Goal: Task Accomplishment & Management: Manage account settings

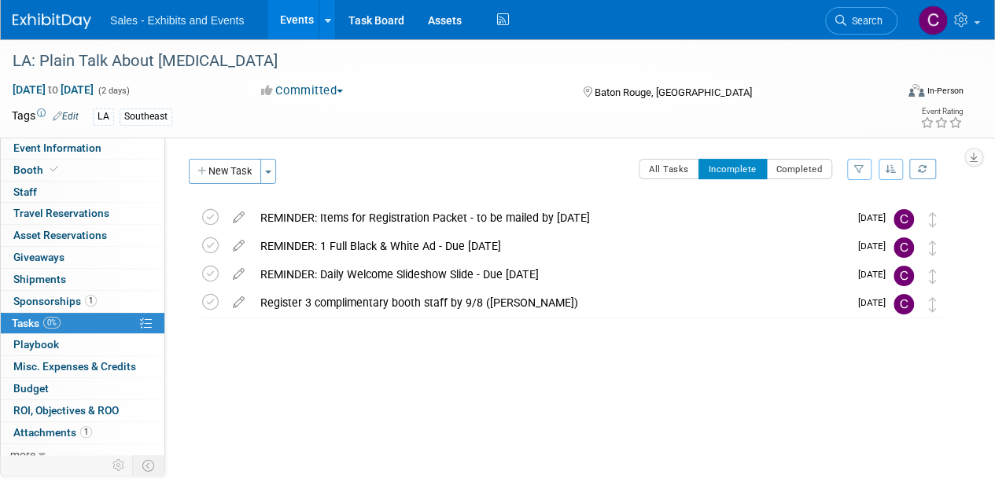
click at [294, 22] on link "Events" at bounding box center [295, 19] width 57 height 39
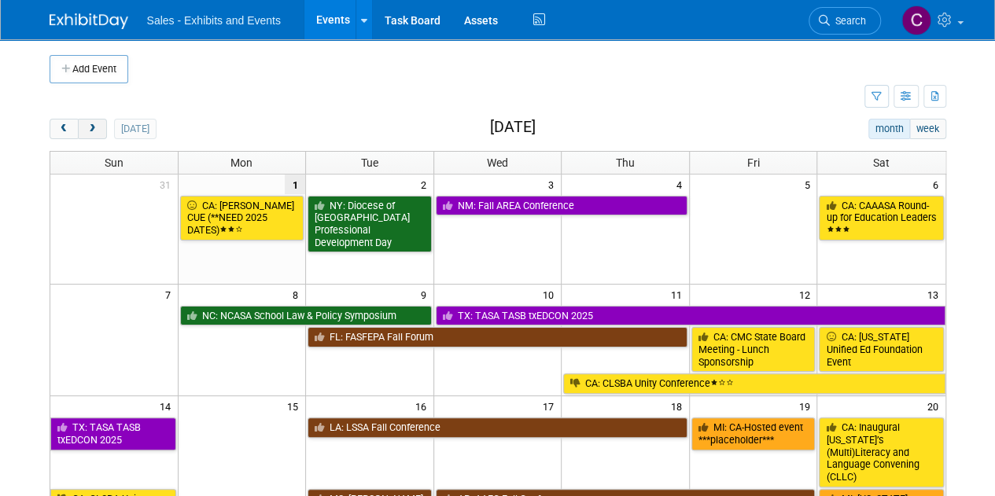
click at [93, 127] on span "next" at bounding box center [93, 129] width 12 height 10
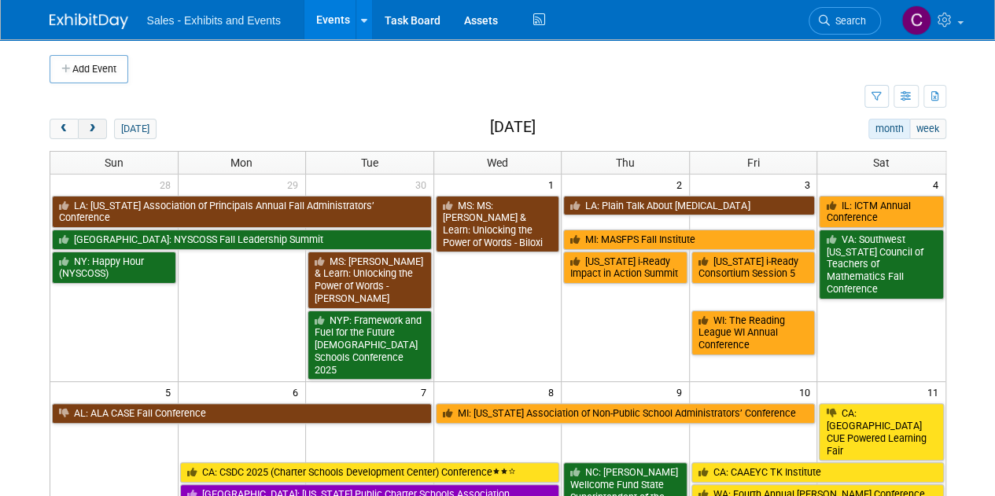
click at [93, 127] on span "next" at bounding box center [93, 129] width 12 height 10
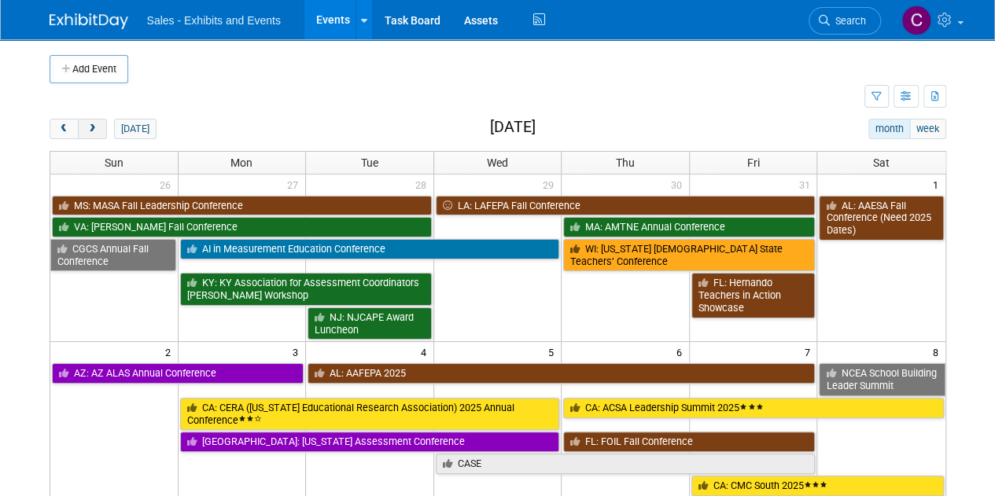
click at [93, 127] on span "next" at bounding box center [93, 129] width 12 height 10
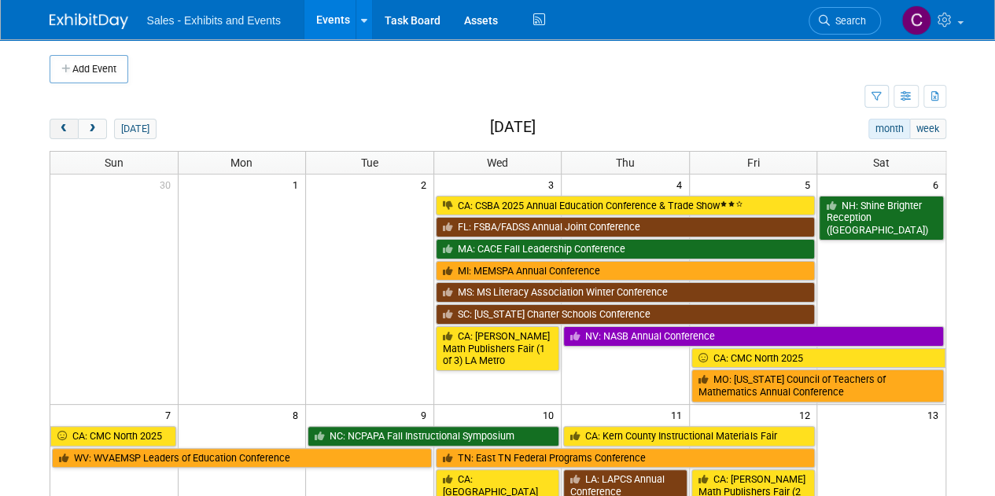
click at [71, 124] on button "prev" at bounding box center [64, 129] width 29 height 20
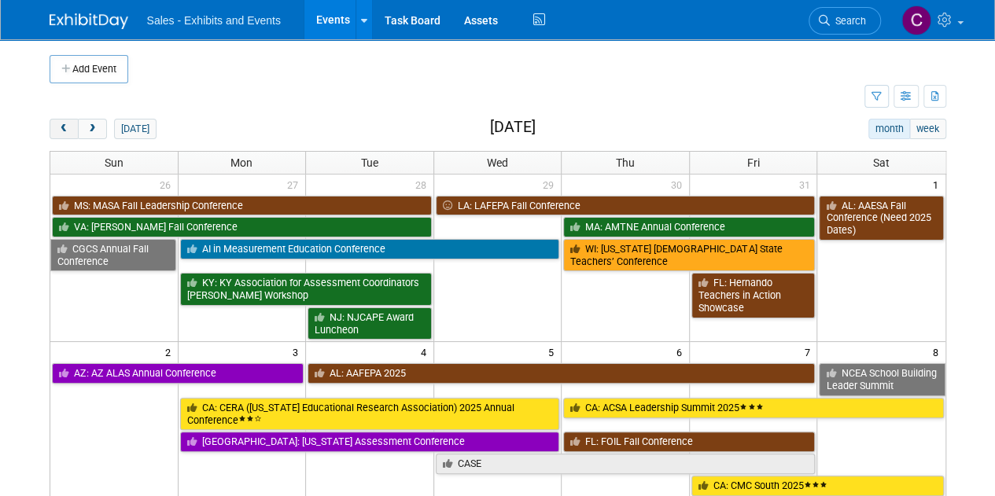
click at [64, 127] on span "prev" at bounding box center [64, 129] width 12 height 10
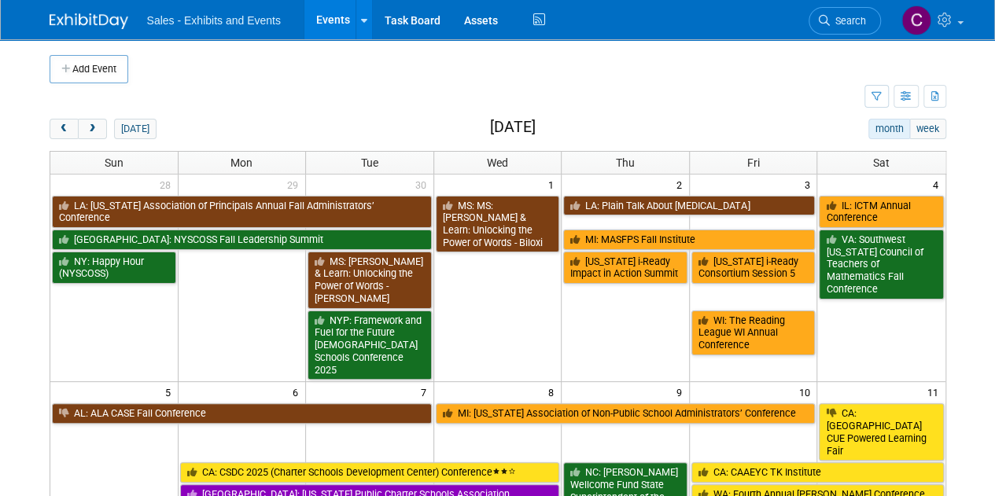
scroll to position [348, 0]
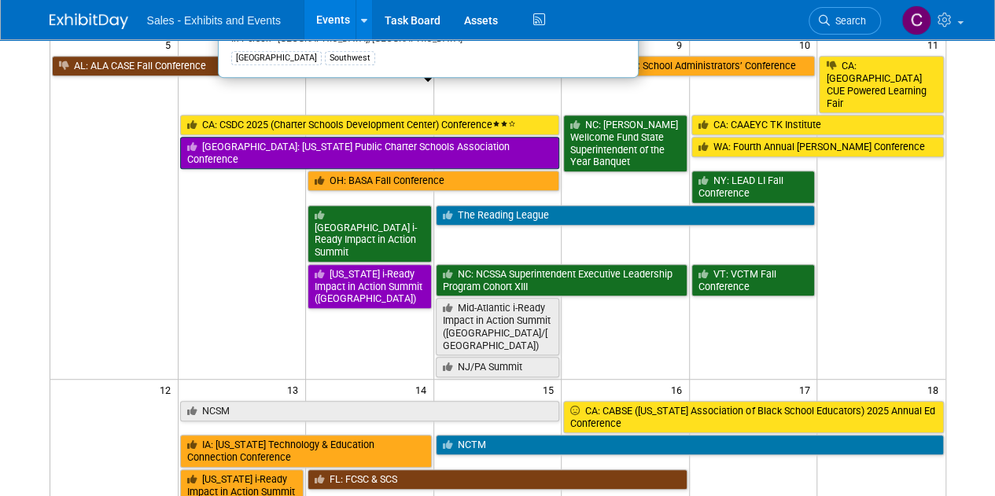
click at [231, 137] on link "TX: Texas Public Charter Schools Association Conference" at bounding box center [370, 153] width 380 height 32
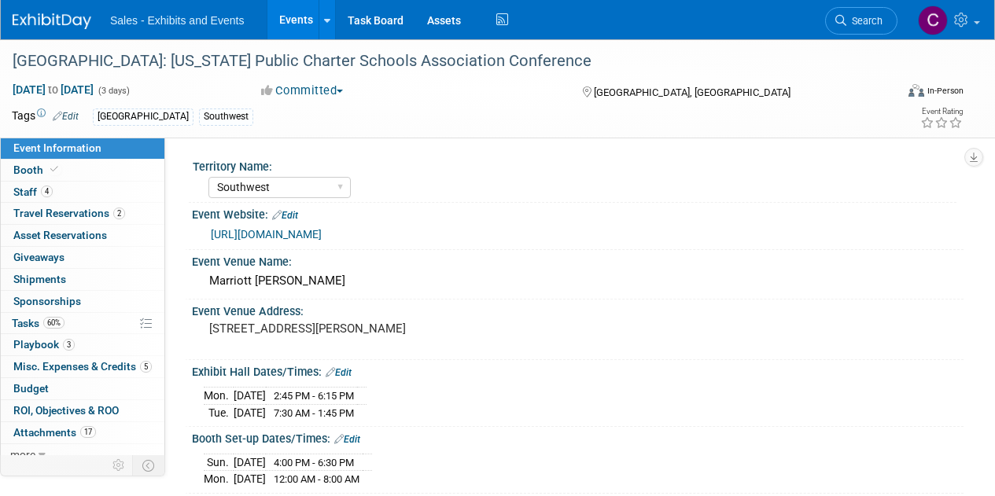
select select "Southwest"
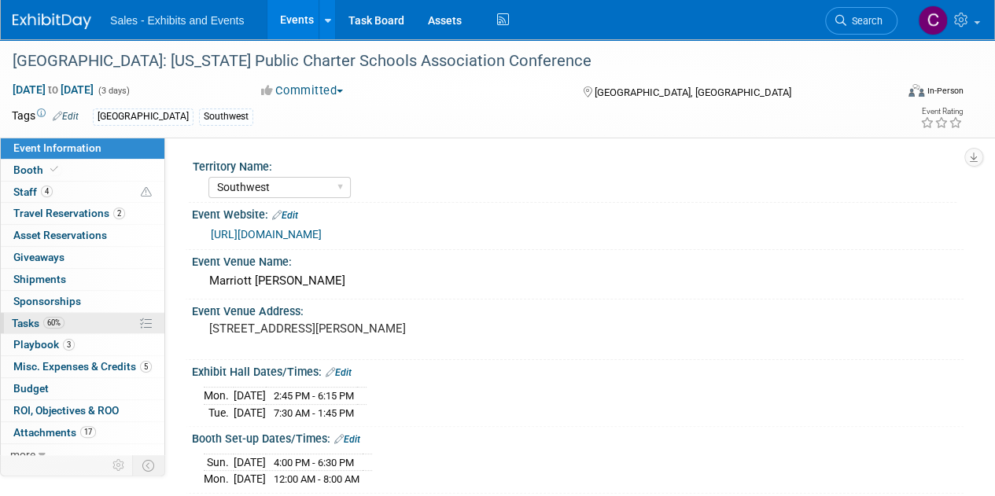
click at [22, 318] on span "Tasks 60%" at bounding box center [38, 323] width 53 height 13
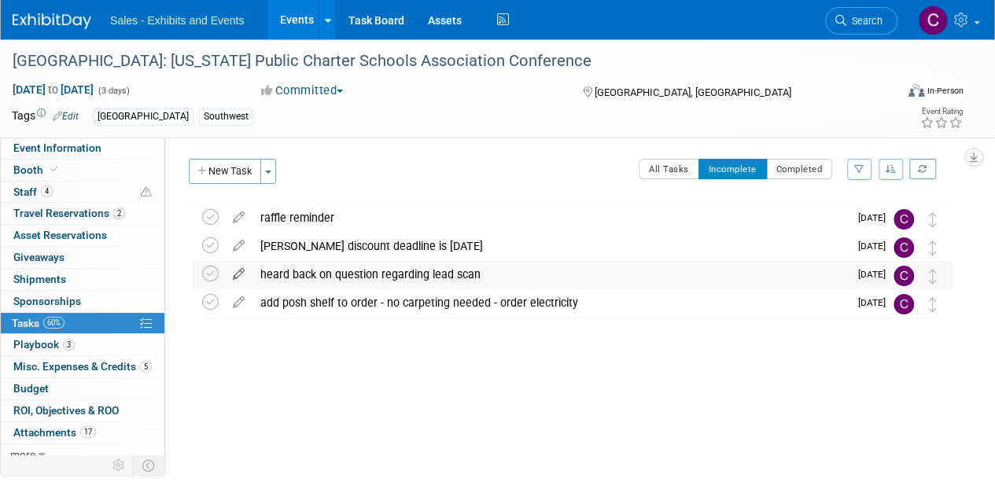
click at [237, 273] on icon at bounding box center [239, 271] width 28 height 20
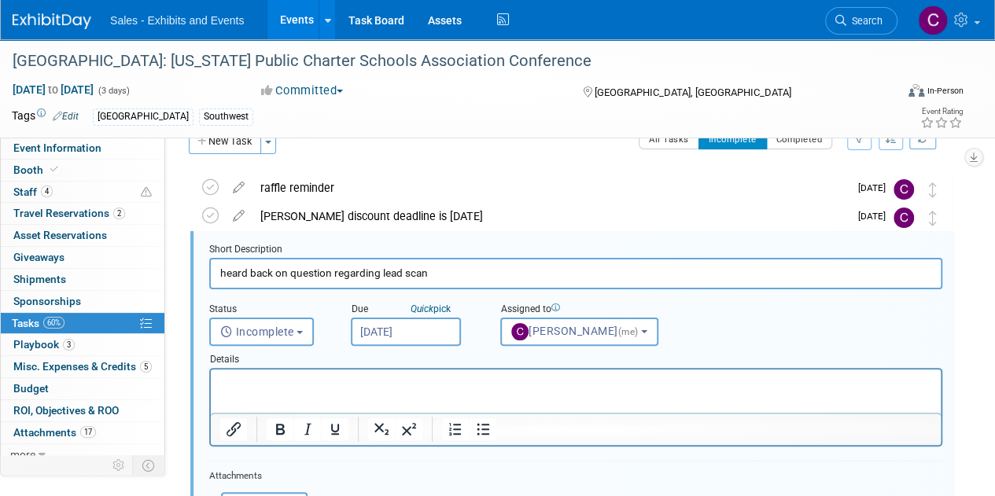
click at [399, 337] on input "Sep 2, 2025" at bounding box center [406, 332] width 110 height 28
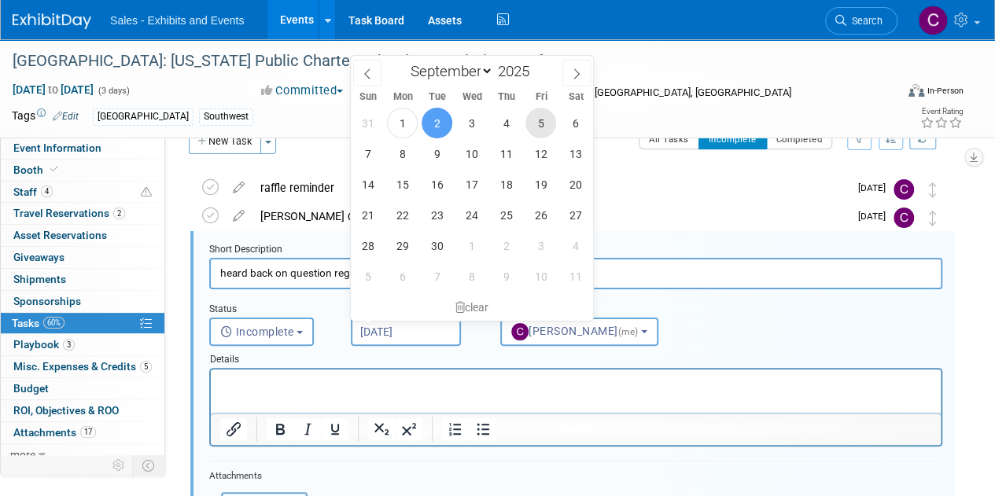
click at [539, 119] on span "5" at bounding box center [540, 123] width 31 height 31
type input "Sep 5, 2025"
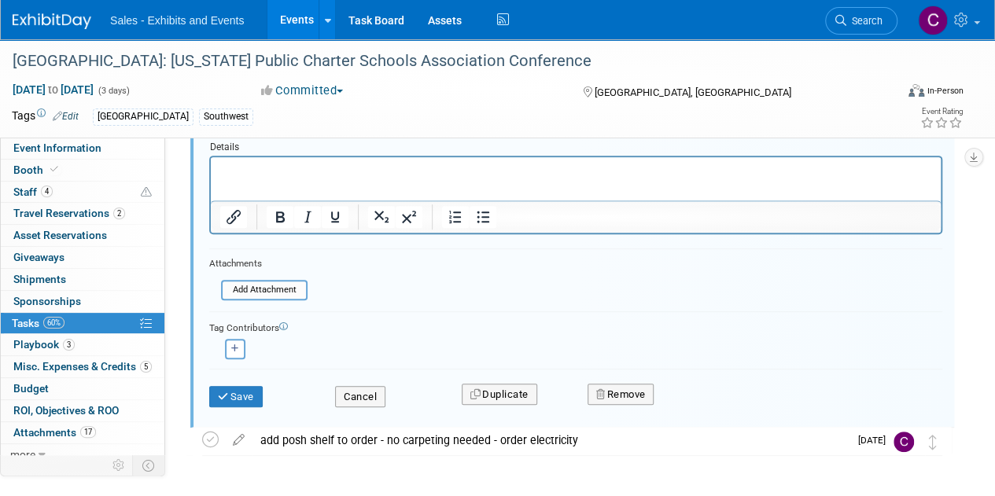
scroll to position [247, 0]
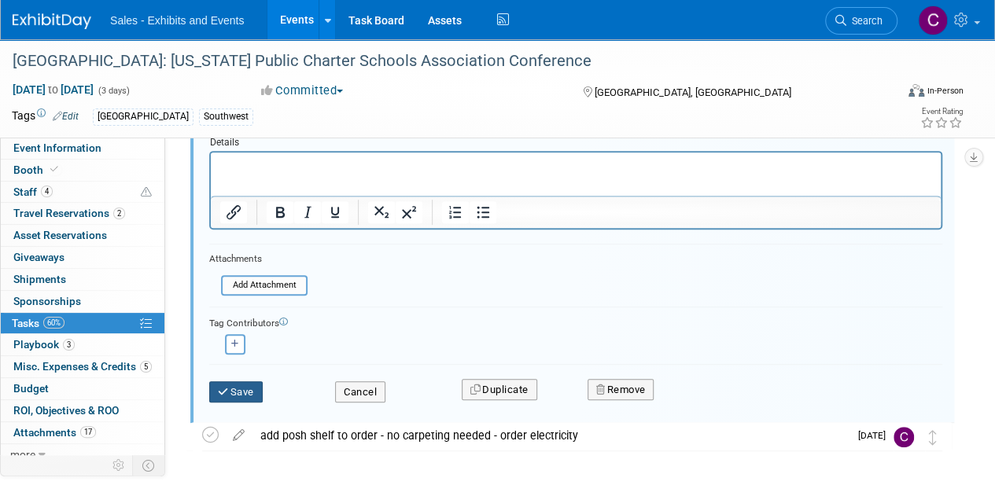
click at [249, 389] on button "Save" at bounding box center [235, 392] width 53 height 22
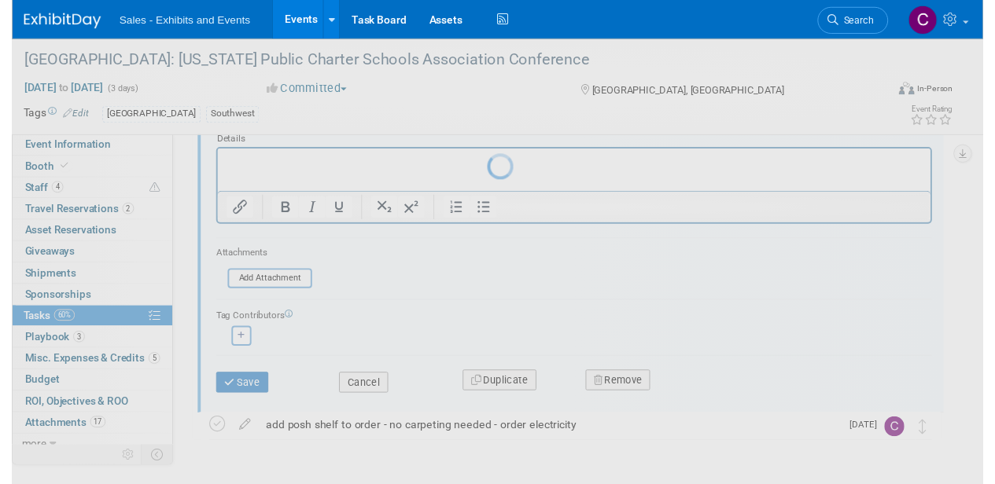
scroll to position [0, 0]
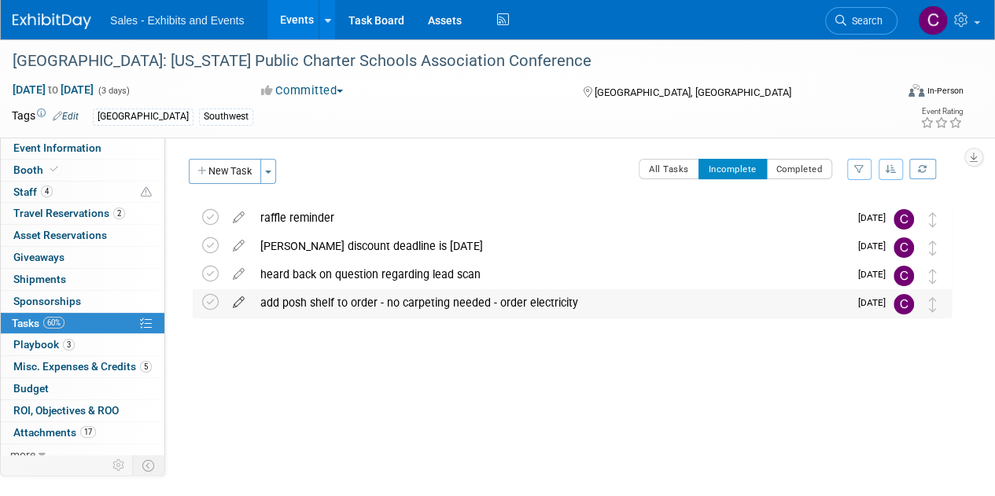
click at [242, 301] on icon at bounding box center [239, 299] width 28 height 20
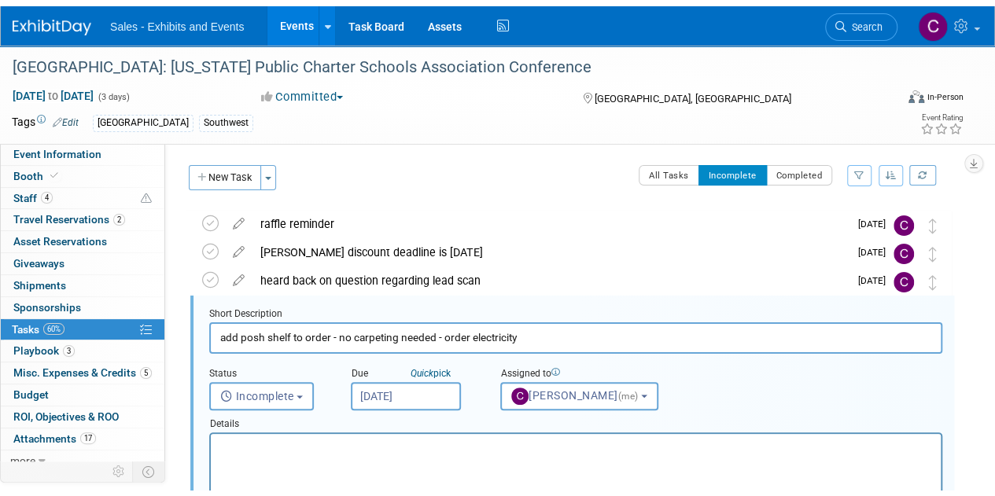
scroll to position [58, 0]
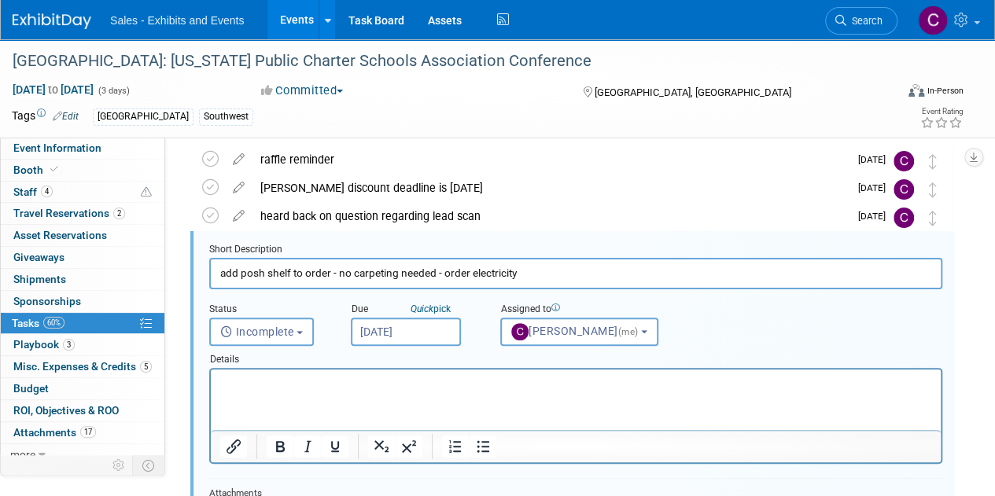
click at [400, 341] on input "Sep 2, 2025" at bounding box center [406, 332] width 110 height 28
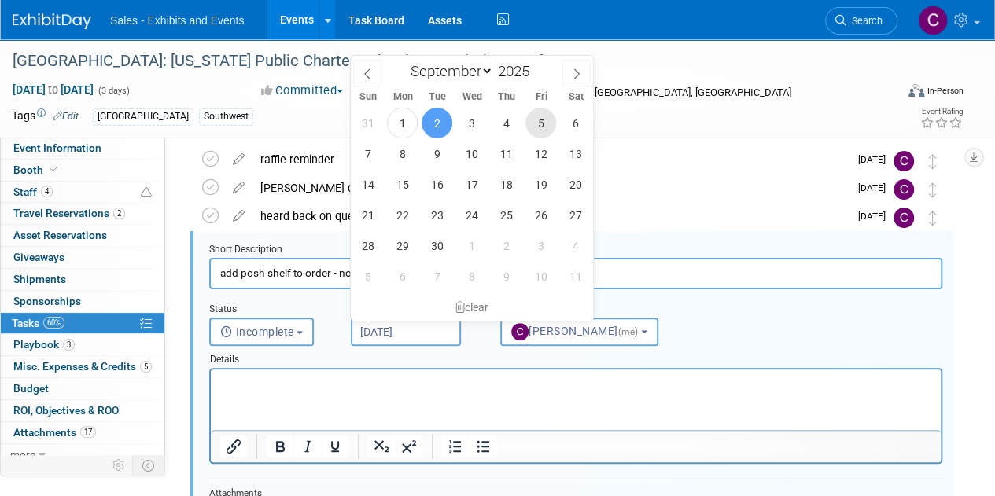
click at [546, 125] on span "5" at bounding box center [540, 123] width 31 height 31
type input "[DATE]"
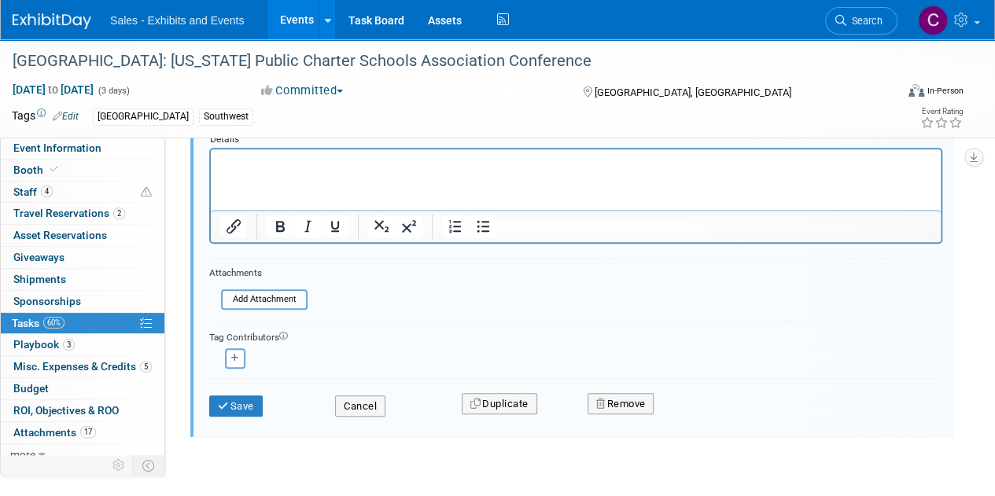
scroll to position [314, 0]
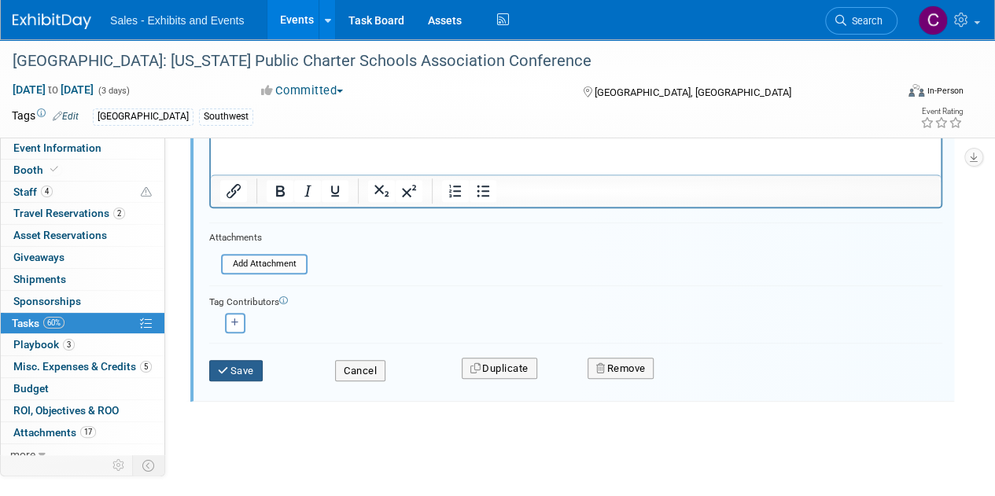
click at [230, 367] on button "Save" at bounding box center [235, 371] width 53 height 22
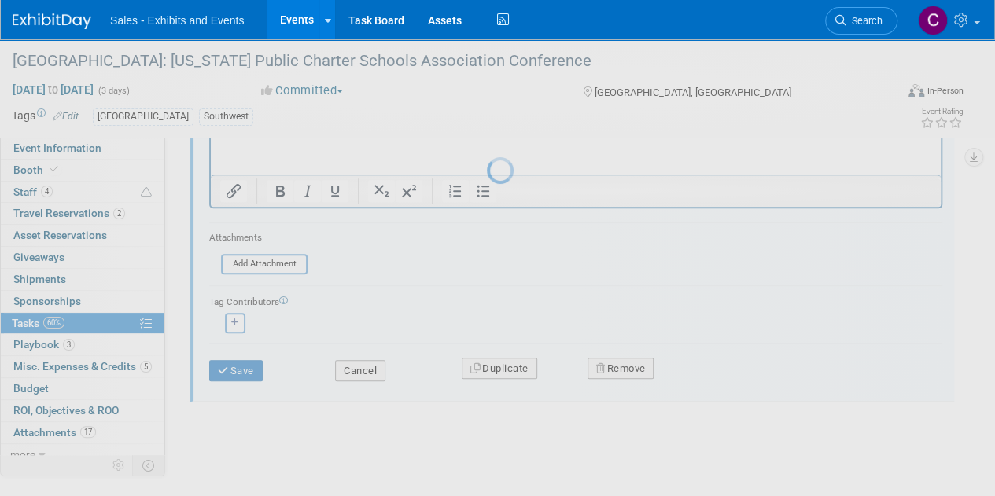
scroll to position [0, 0]
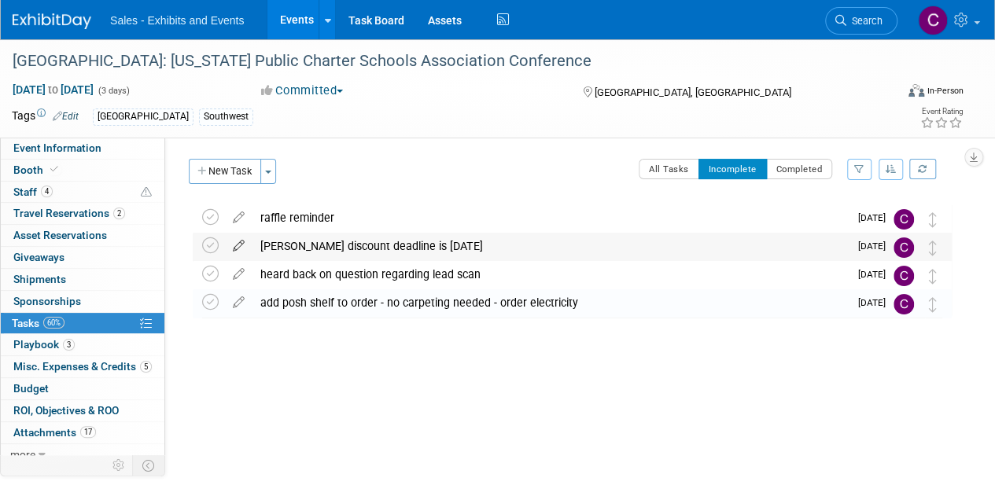
click at [236, 243] on icon at bounding box center [239, 243] width 28 height 20
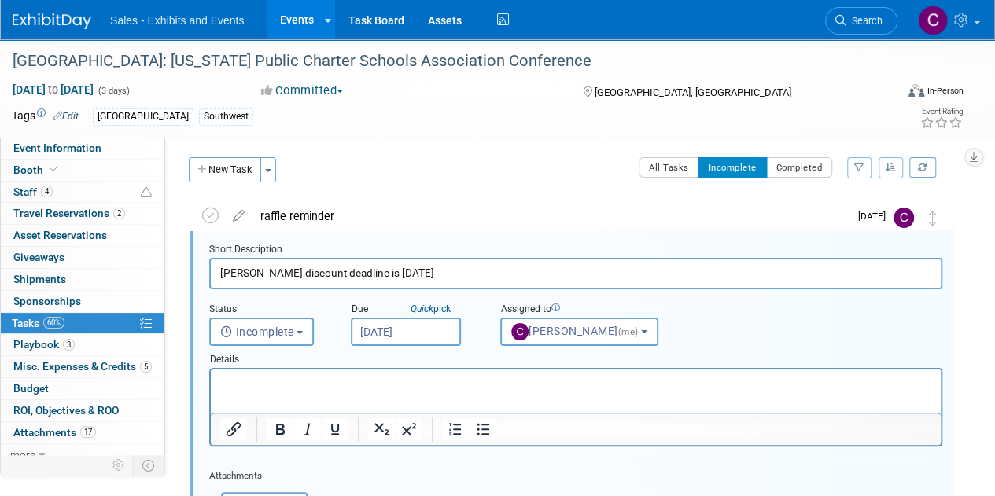
scroll to position [2, 0]
click at [427, 315] on div "Due Quick pick" at bounding box center [414, 310] width 126 height 15
click at [425, 337] on input "Sep 2, 2025" at bounding box center [406, 332] width 110 height 28
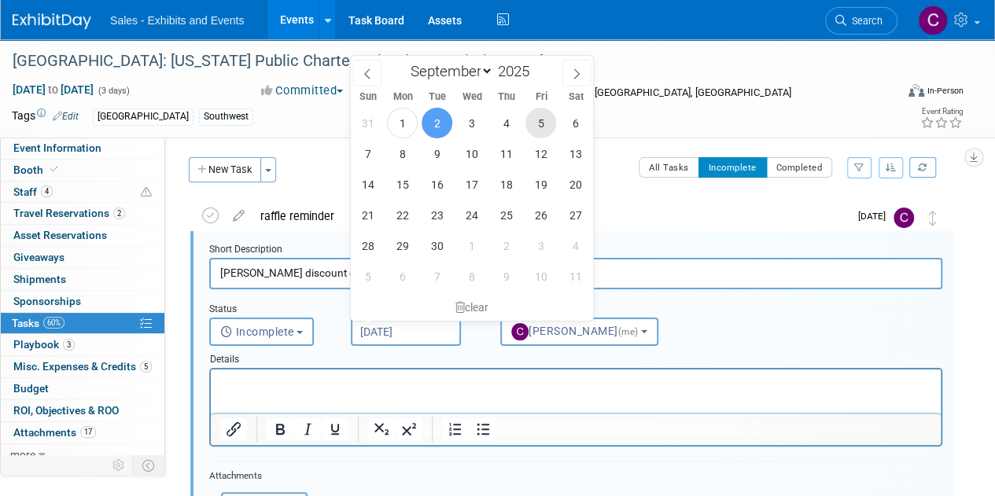
click at [546, 121] on span "5" at bounding box center [540, 123] width 31 height 31
type input "Sep 5, 2025"
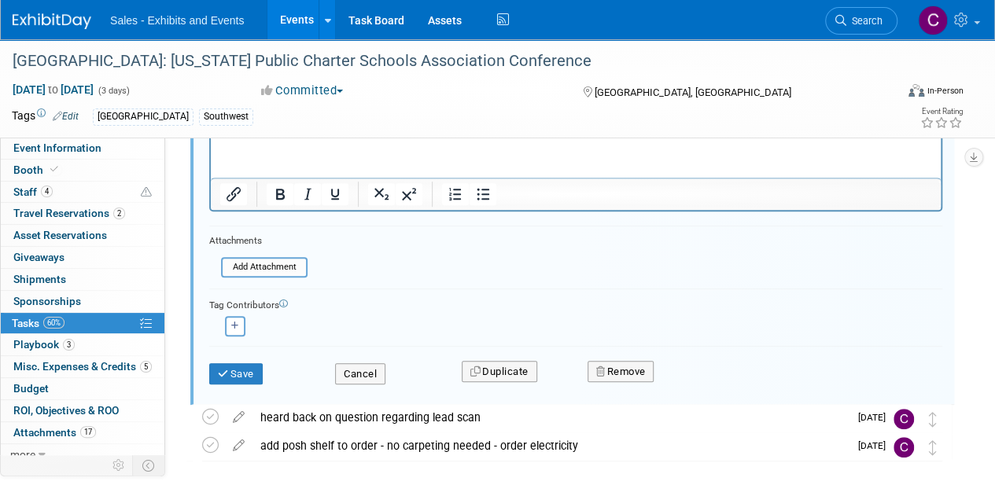
scroll to position [250, 0]
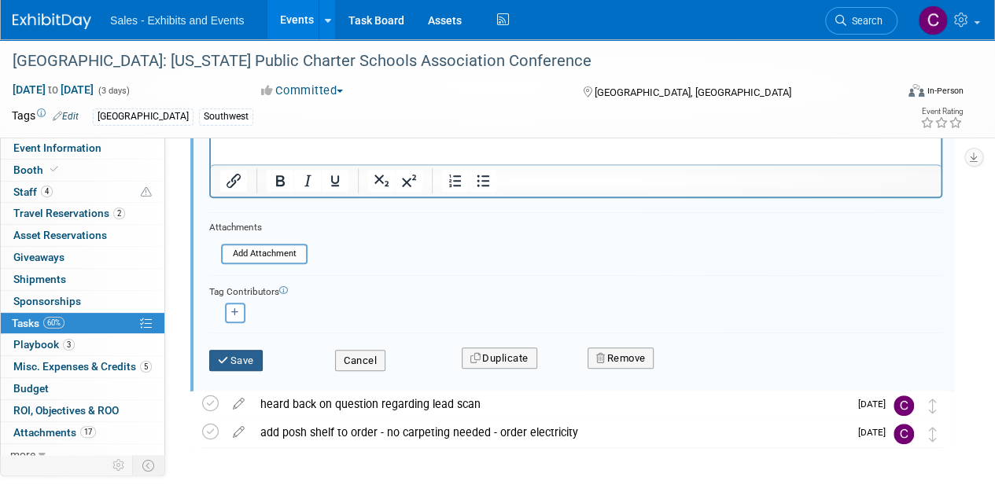
click at [244, 353] on button "Save" at bounding box center [235, 361] width 53 height 22
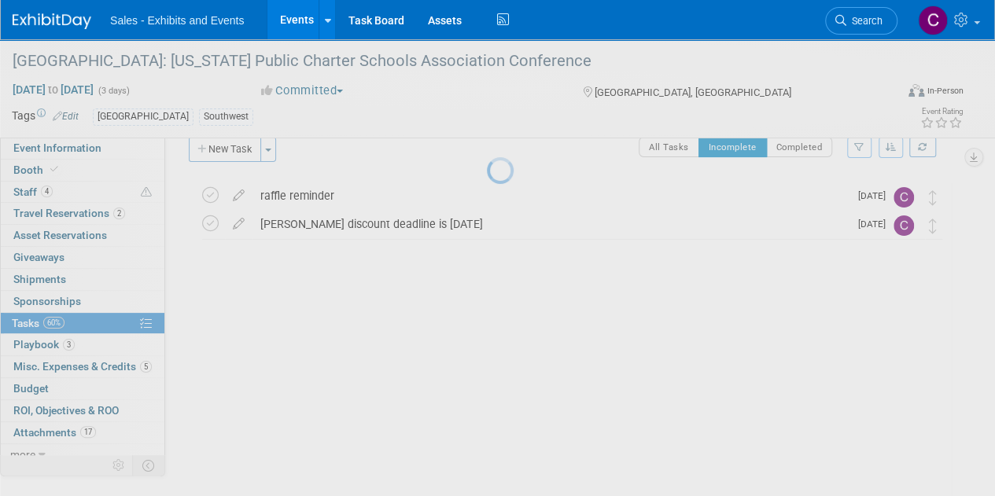
scroll to position [0, 0]
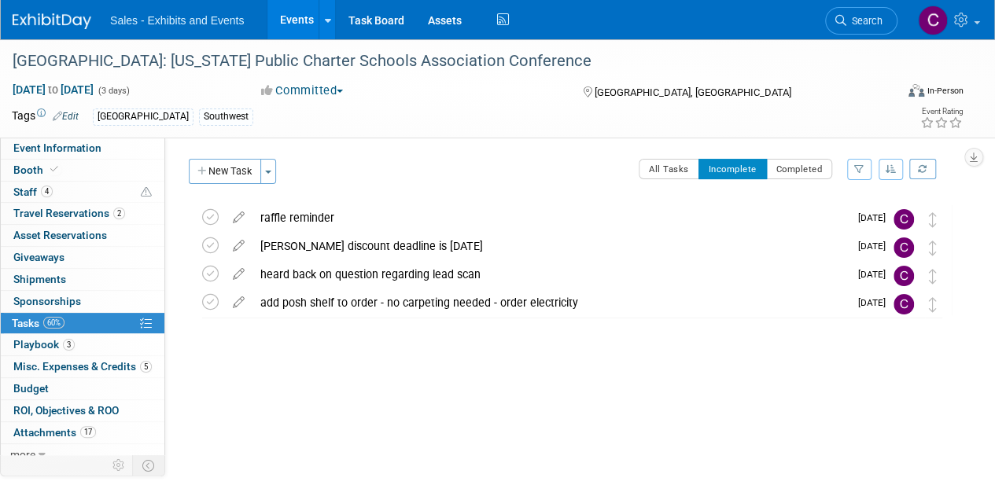
click at [307, 18] on link "Events" at bounding box center [295, 19] width 57 height 39
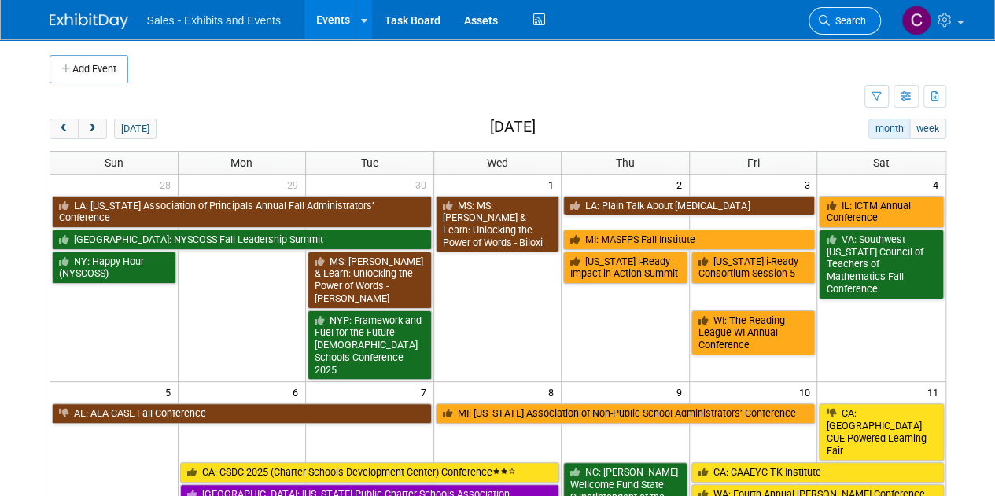
click at [842, 29] on link "Search" at bounding box center [844, 21] width 72 height 28
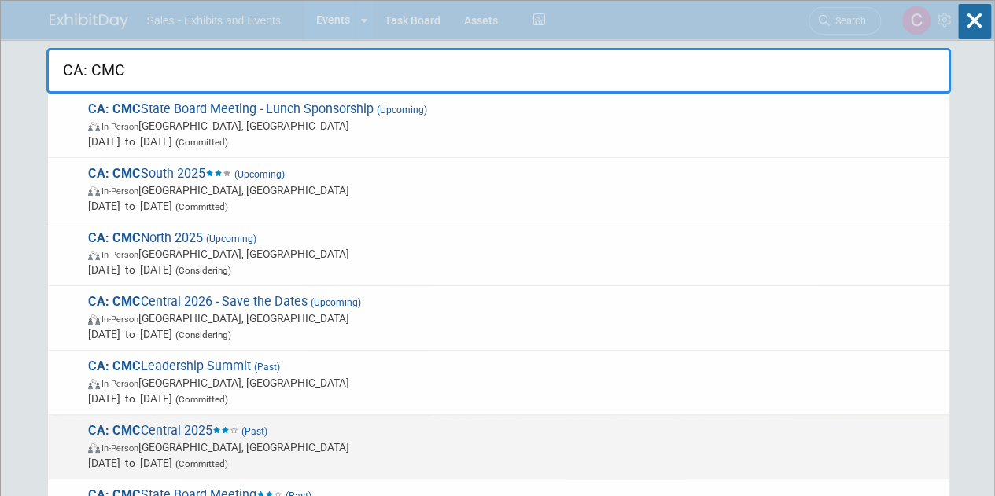
type input "CA: CMC"
click at [219, 443] on span "In-Person Bakersfield, CA" at bounding box center [514, 448] width 853 height 16
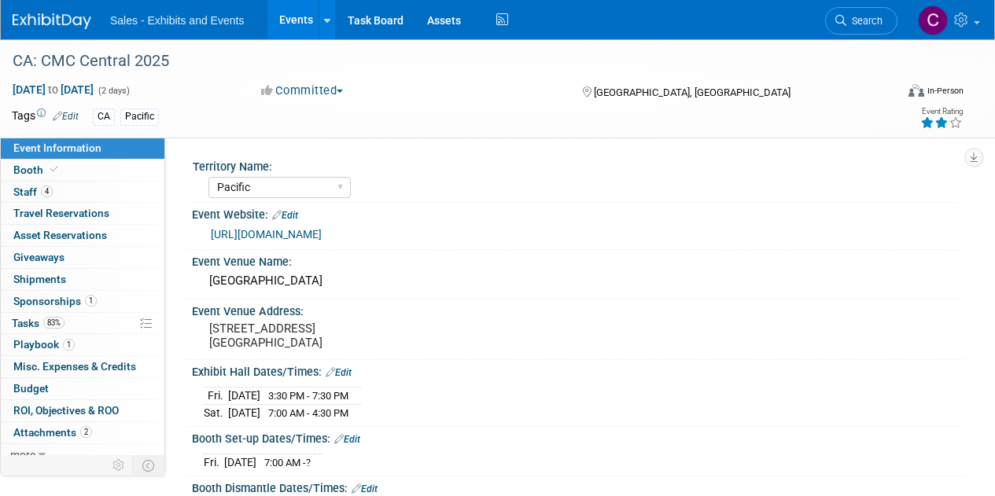
select select "Pacific"
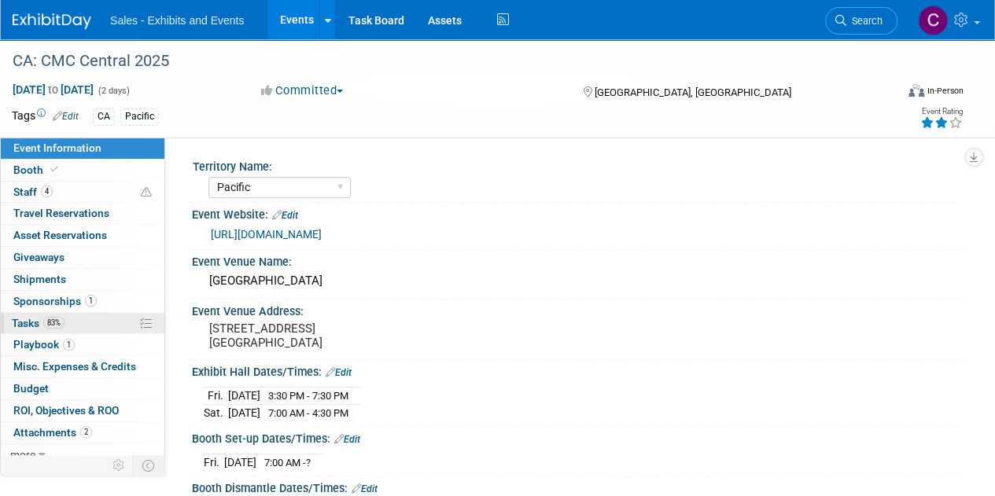
click at [18, 317] on span "Tasks 83%" at bounding box center [38, 323] width 53 height 13
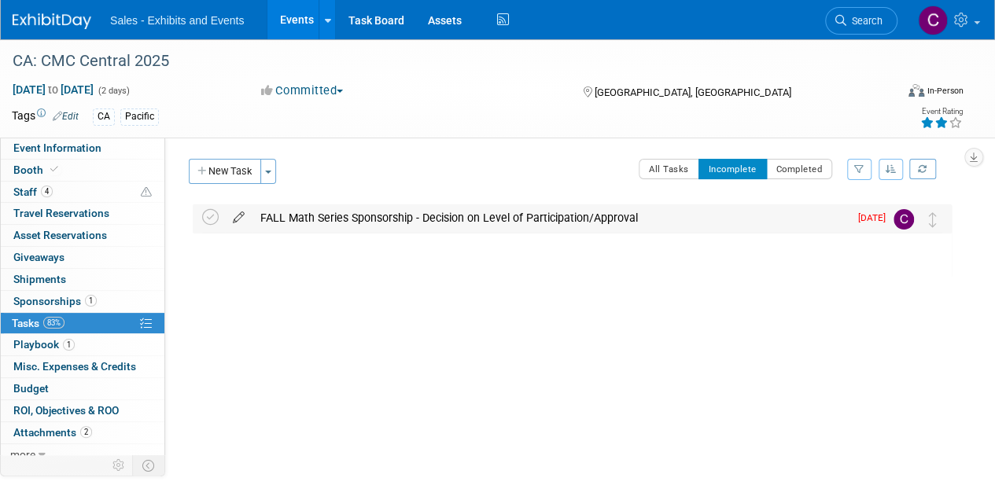
click at [241, 217] on icon at bounding box center [239, 214] width 28 height 20
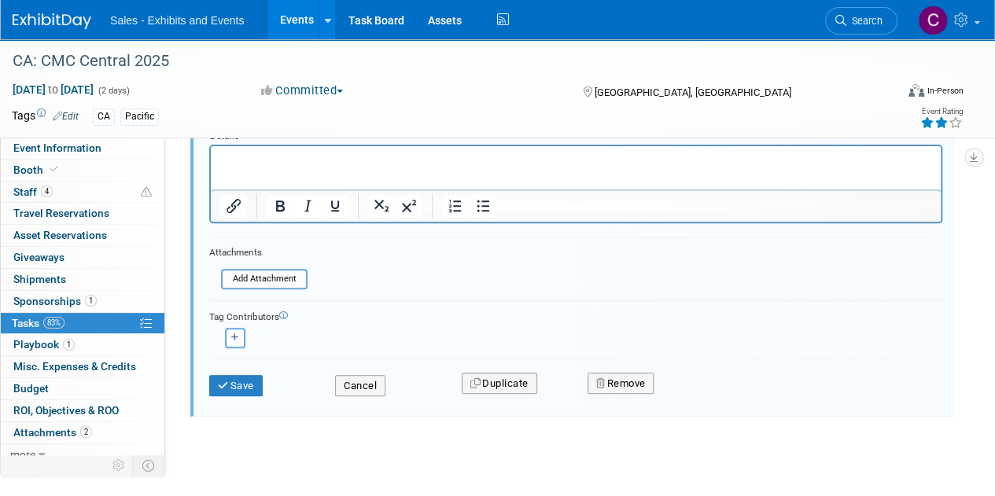
scroll to position [212, 0]
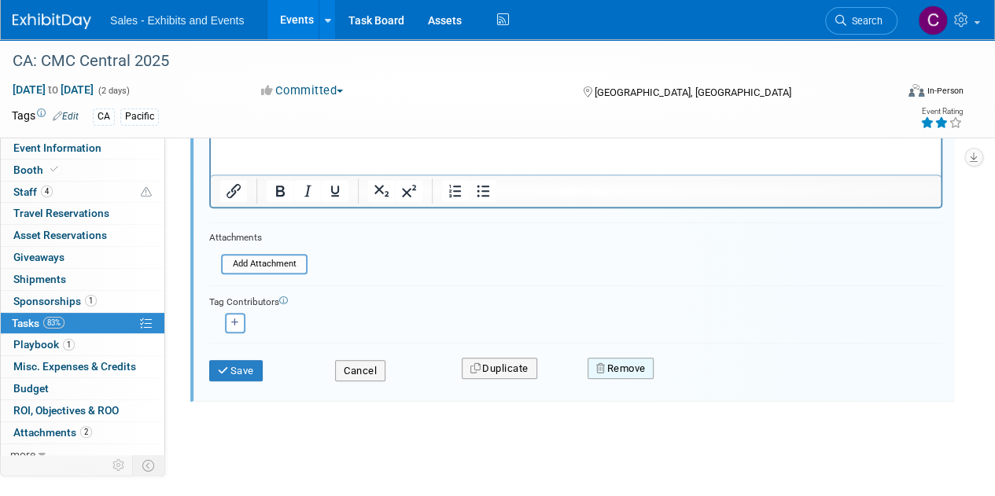
click at [622, 360] on button "Remove" at bounding box center [620, 369] width 67 height 22
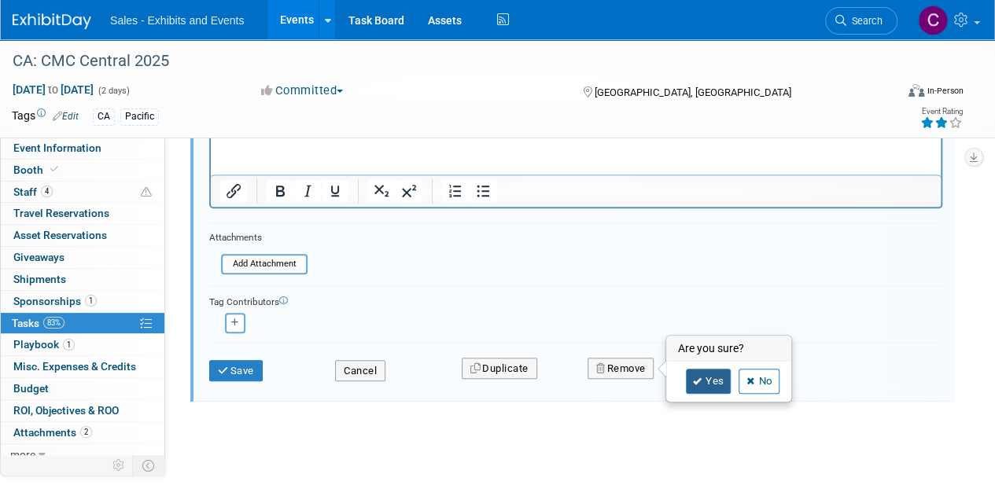
click at [703, 380] on link "Yes" at bounding box center [709, 381] width 46 height 25
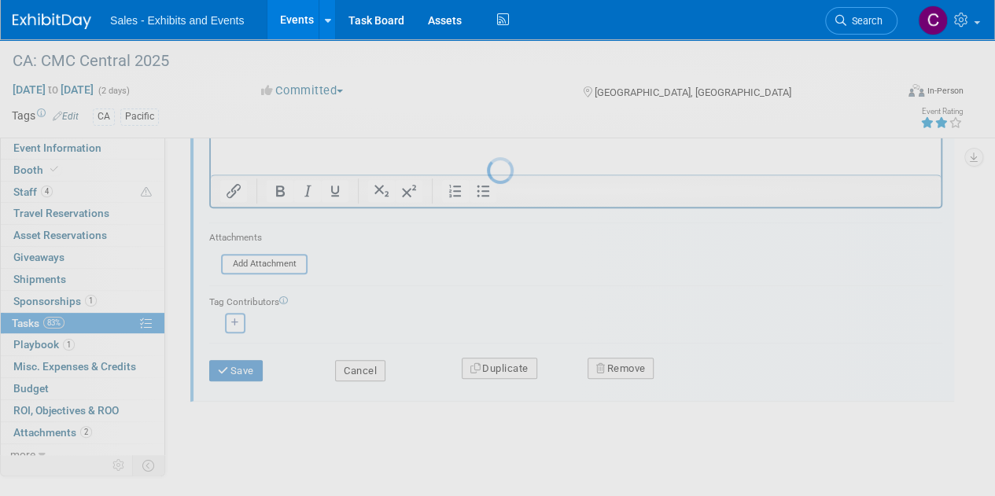
scroll to position [0, 0]
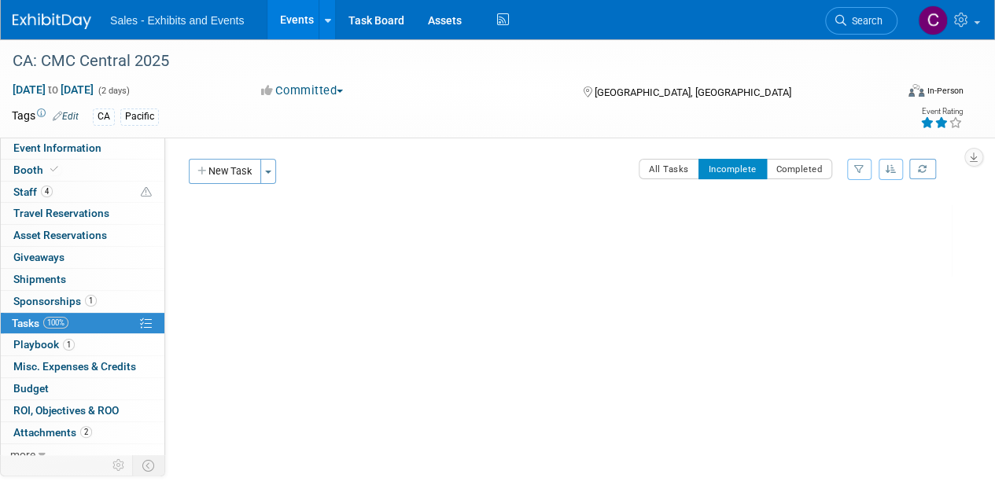
click at [285, 23] on link "Events" at bounding box center [295, 19] width 57 height 39
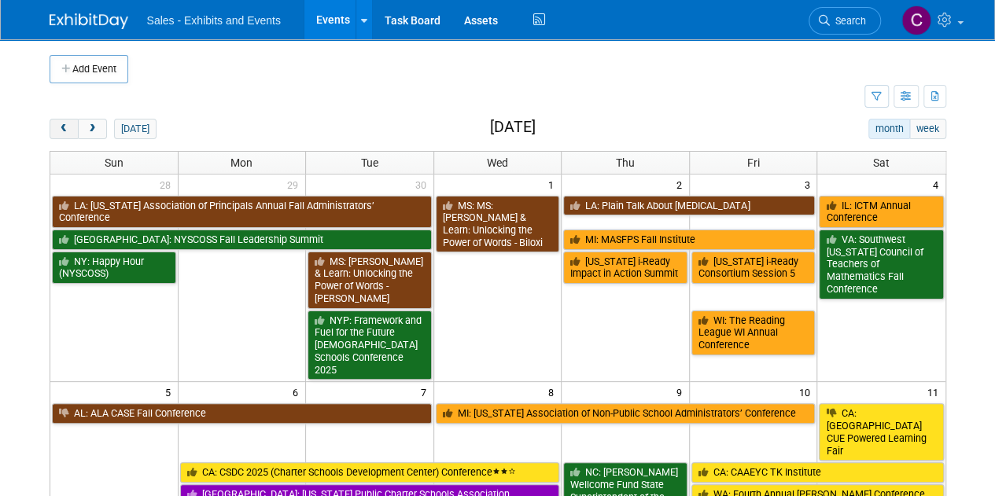
click at [62, 133] on button "prev" at bounding box center [64, 129] width 29 height 20
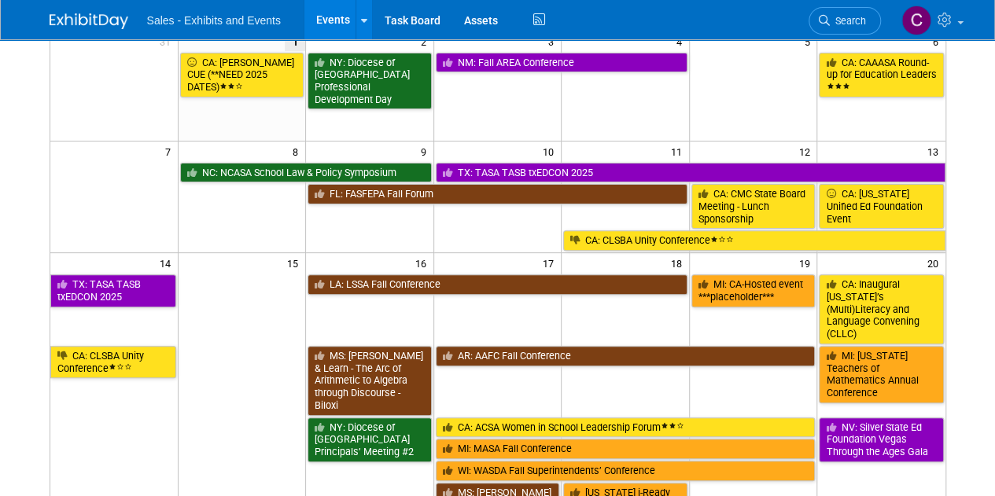
scroll to position [146, 0]
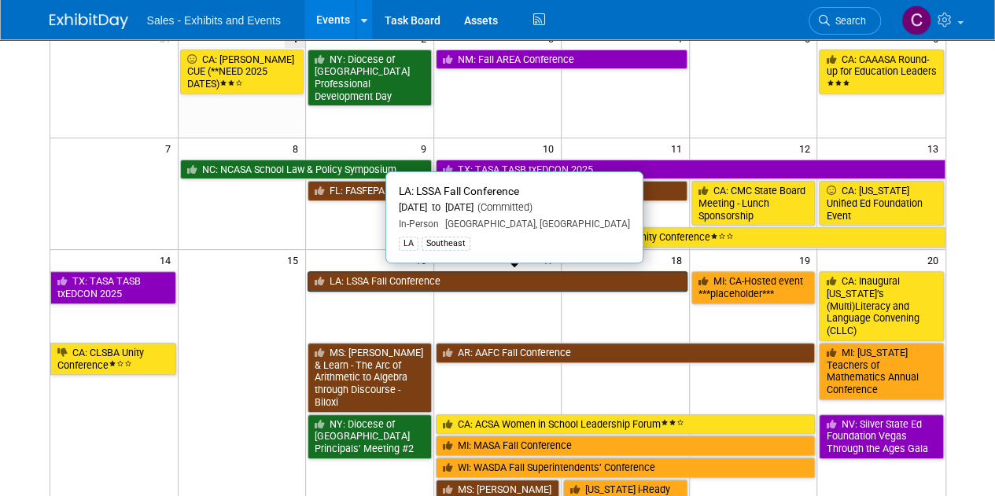
click at [354, 273] on link "LA: LSSA Fall Conference" at bounding box center [497, 281] width 380 height 20
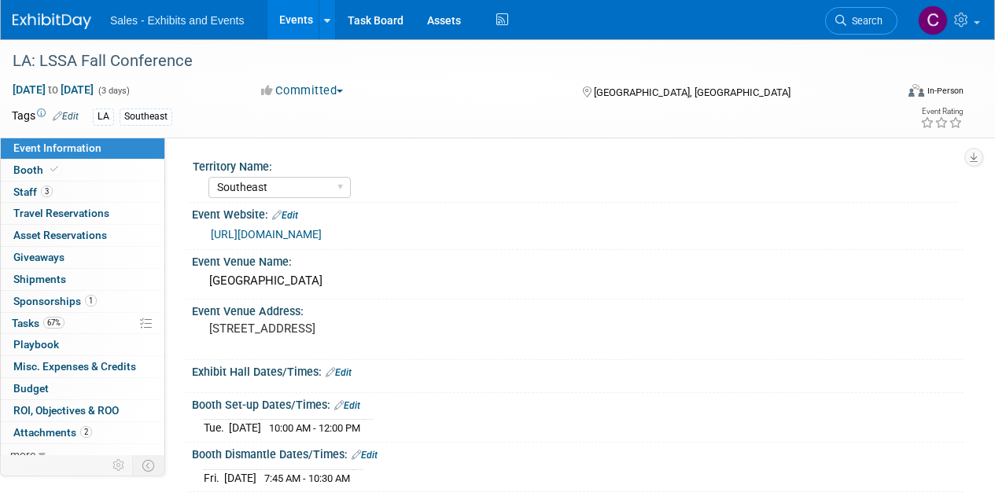
select select "Southeast"
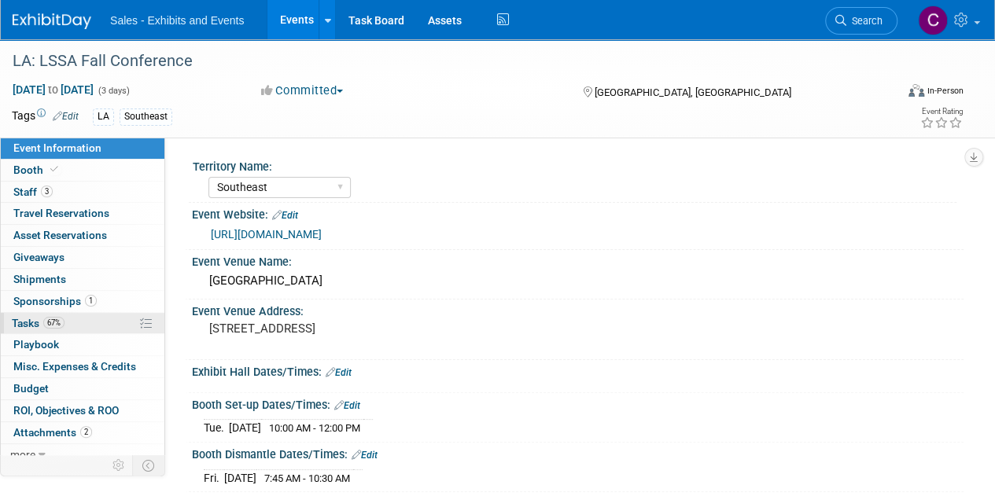
click at [35, 325] on span "Tasks 67%" at bounding box center [38, 323] width 53 height 13
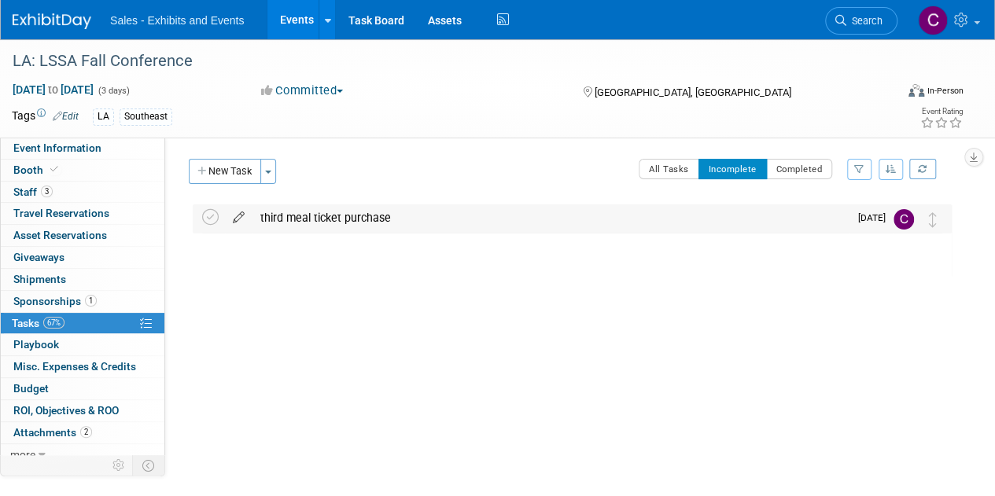
click at [244, 220] on icon at bounding box center [239, 214] width 28 height 20
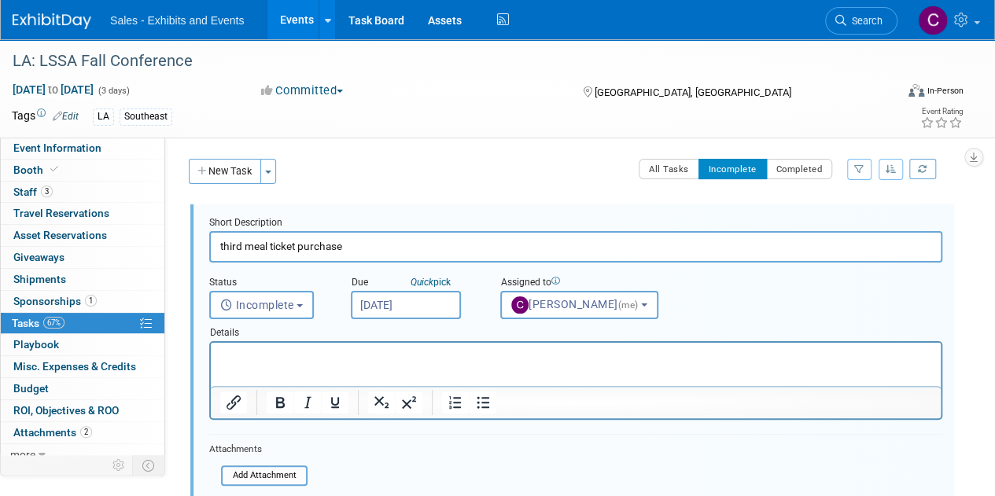
click at [442, 302] on input "Sep 2, 2025" at bounding box center [406, 305] width 110 height 28
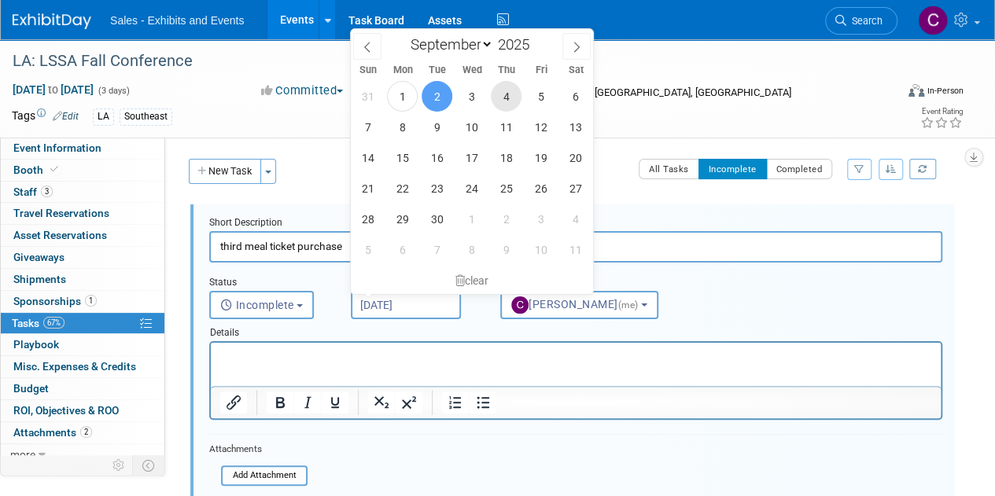
click at [510, 95] on span "4" at bounding box center [506, 96] width 31 height 31
type input "Sep 4, 2025"
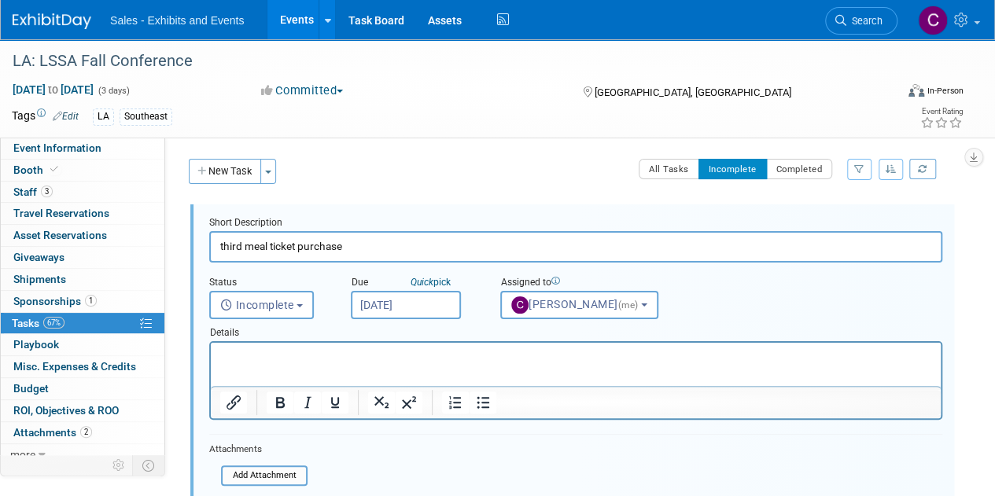
scroll to position [212, 0]
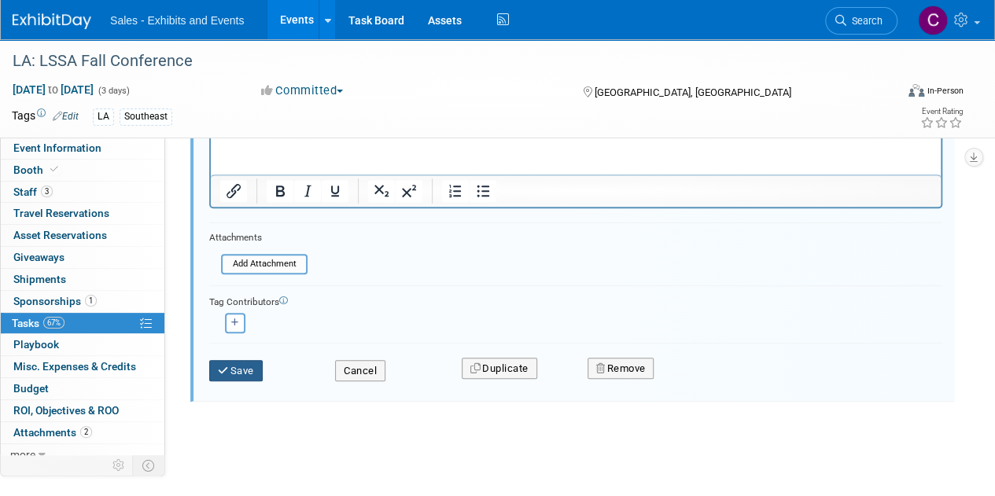
click at [241, 360] on button "Save" at bounding box center [235, 371] width 53 height 22
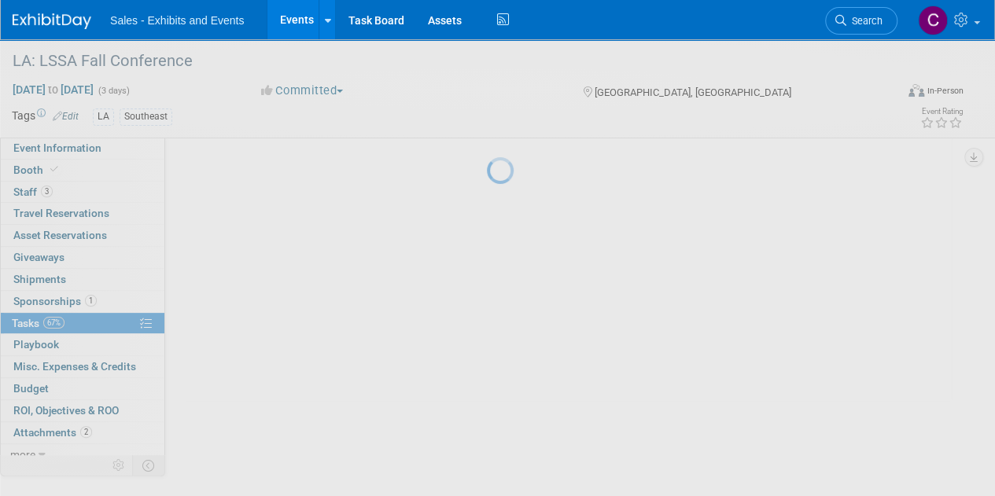
scroll to position [0, 0]
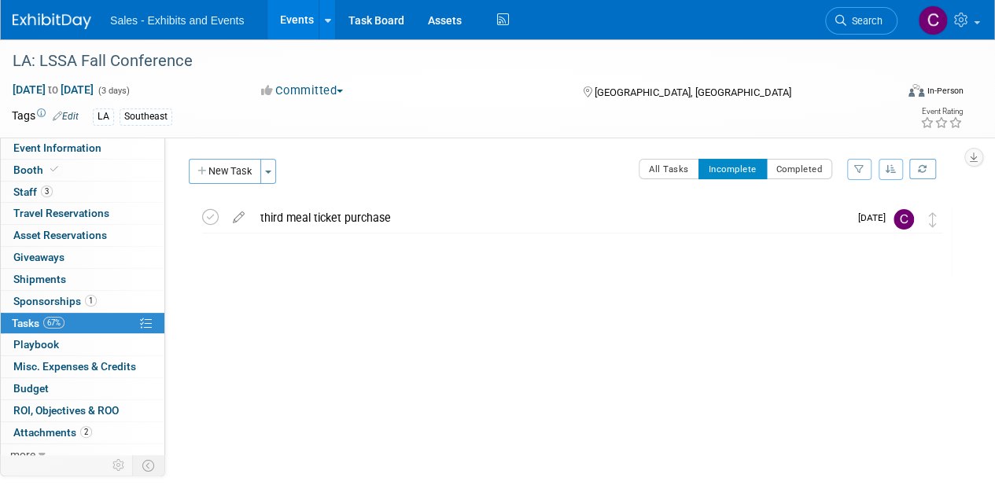
click at [301, 13] on link "Events" at bounding box center [295, 19] width 57 height 39
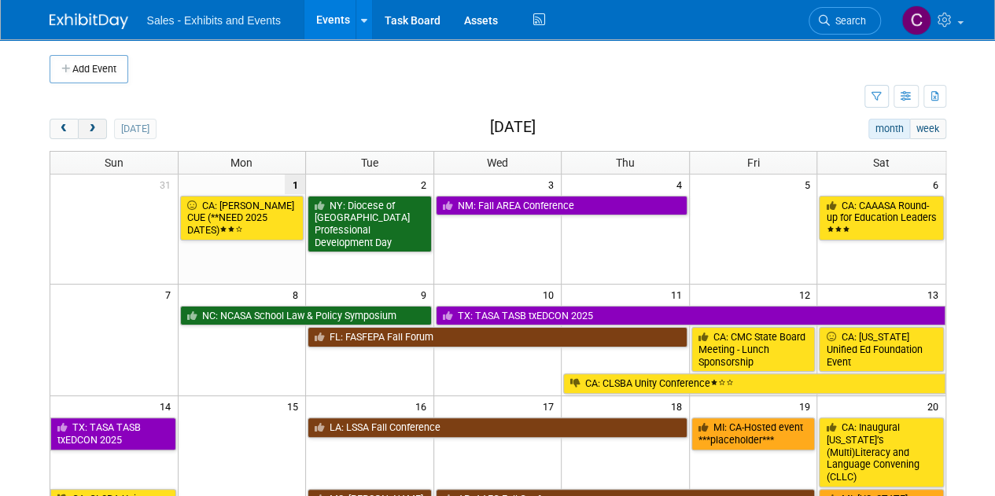
click at [83, 131] on button "next" at bounding box center [92, 129] width 29 height 20
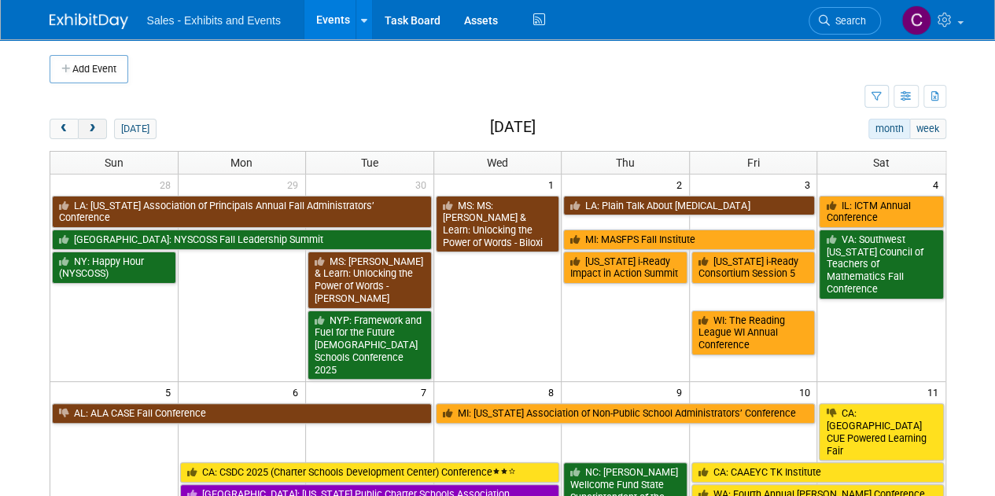
click at [83, 131] on button "next" at bounding box center [92, 129] width 29 height 20
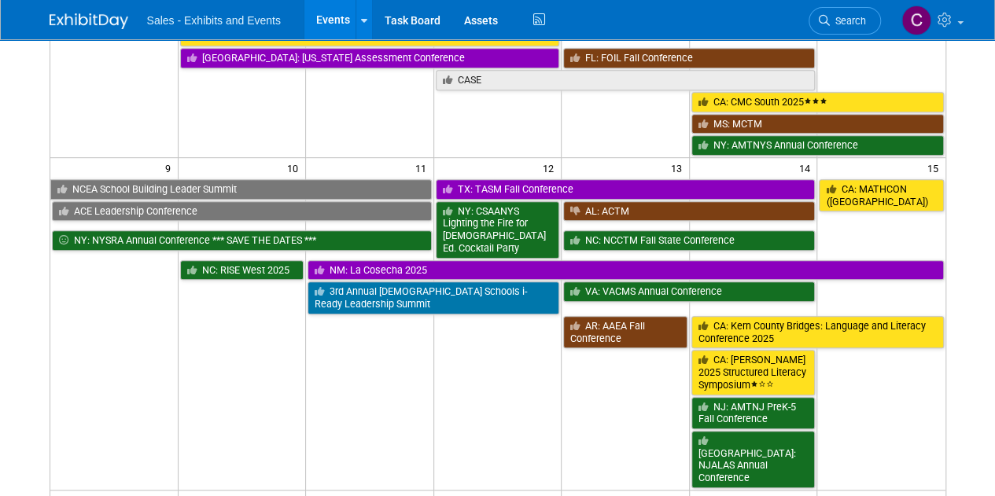
scroll to position [408, 0]
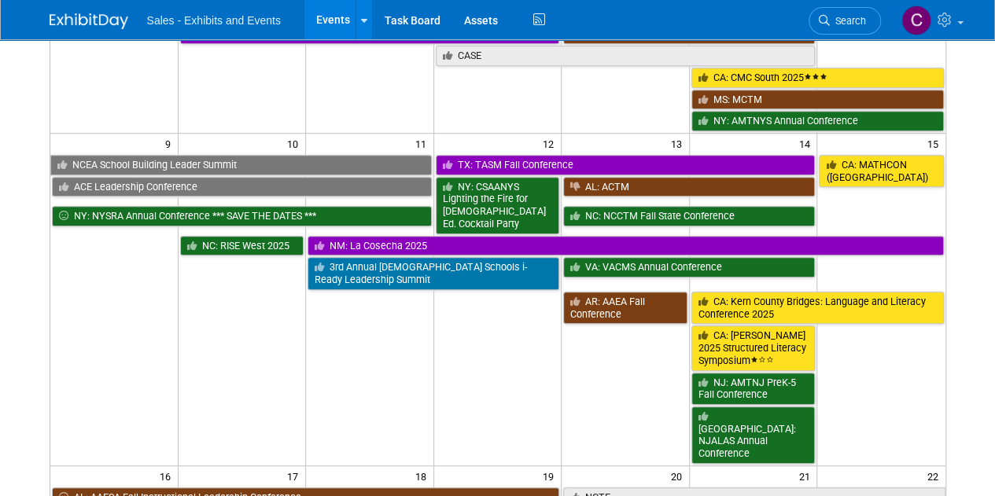
drag, startPoint x: 502, startPoint y: 153, endPoint x: 485, endPoint y: 163, distance: 19.0
click at [502, 155] on link "TX: TASM Fall Conference" at bounding box center [626, 165] width 380 height 20
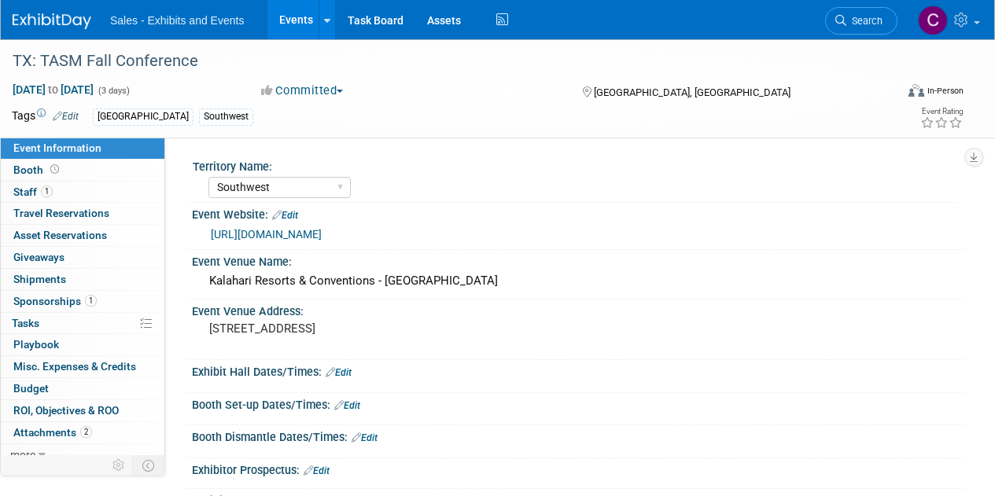
select select "Southwest"
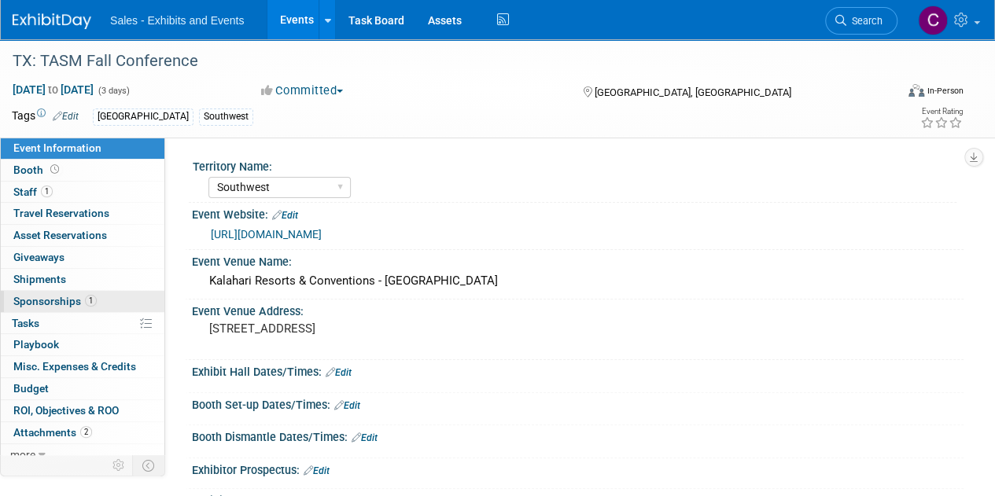
click at [38, 305] on span "Sponsorships 1" at bounding box center [54, 301] width 83 height 13
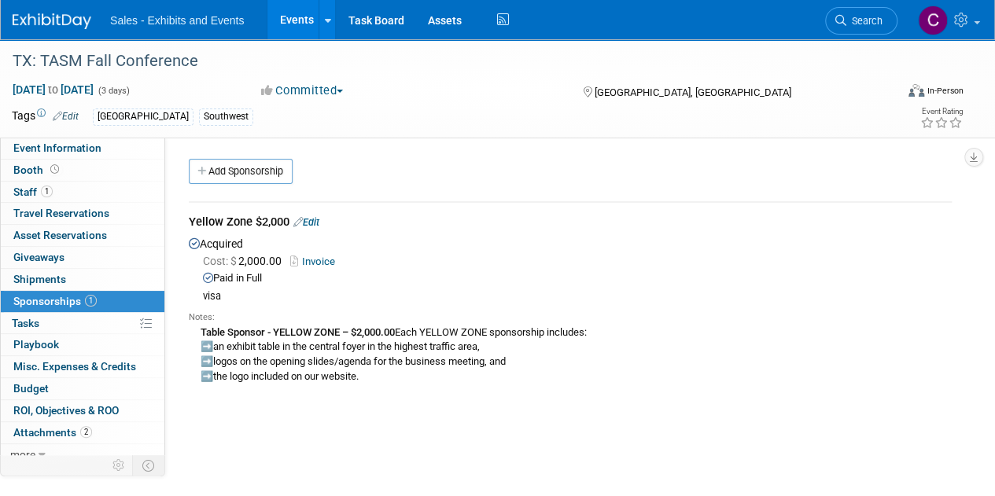
click at [295, 12] on link "Events" at bounding box center [295, 19] width 57 height 39
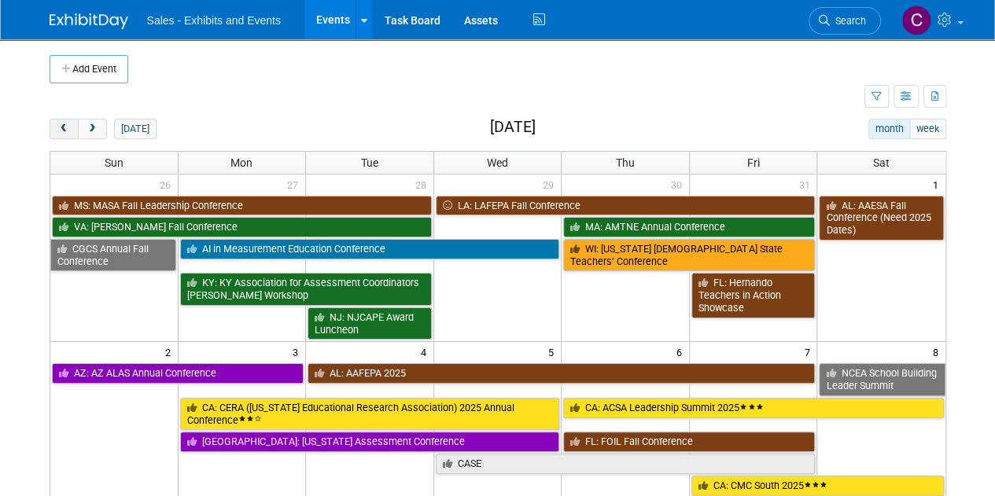
click at [71, 130] on button "prev" at bounding box center [64, 129] width 29 height 20
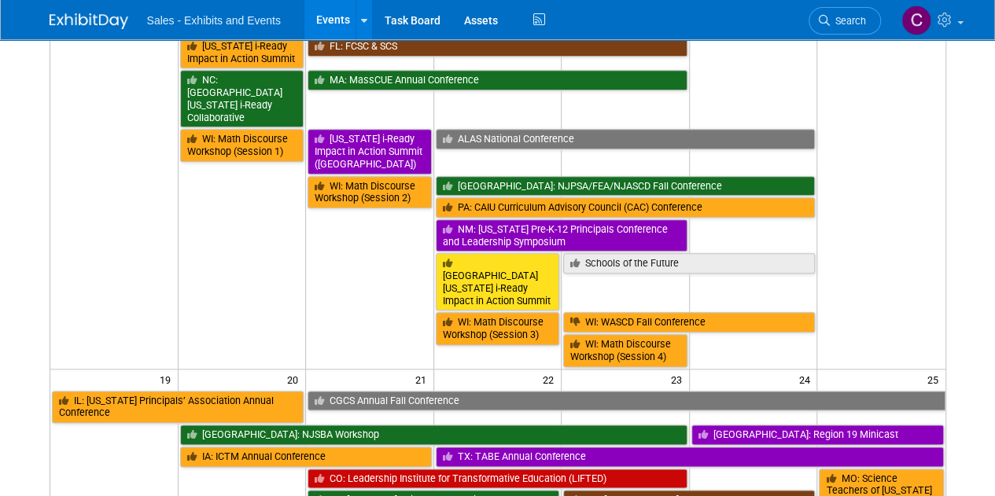
scroll to position [787, 0]
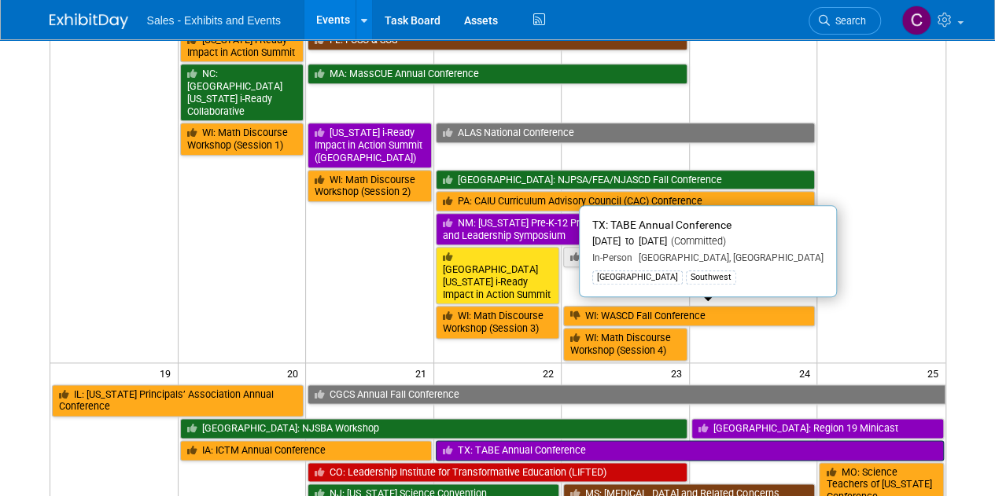
click at [561, 440] on link "TX: TABE Annual Conference" at bounding box center [690, 450] width 508 height 20
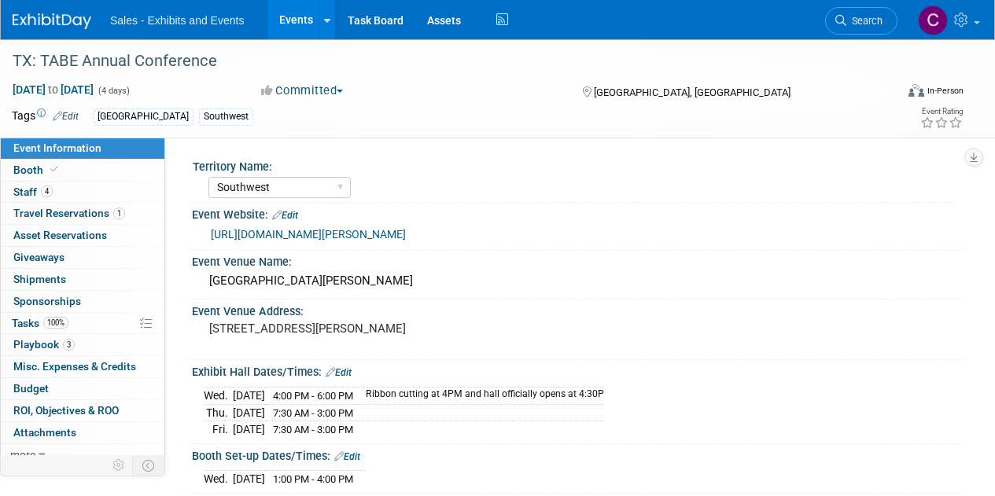
select select "Southwest"
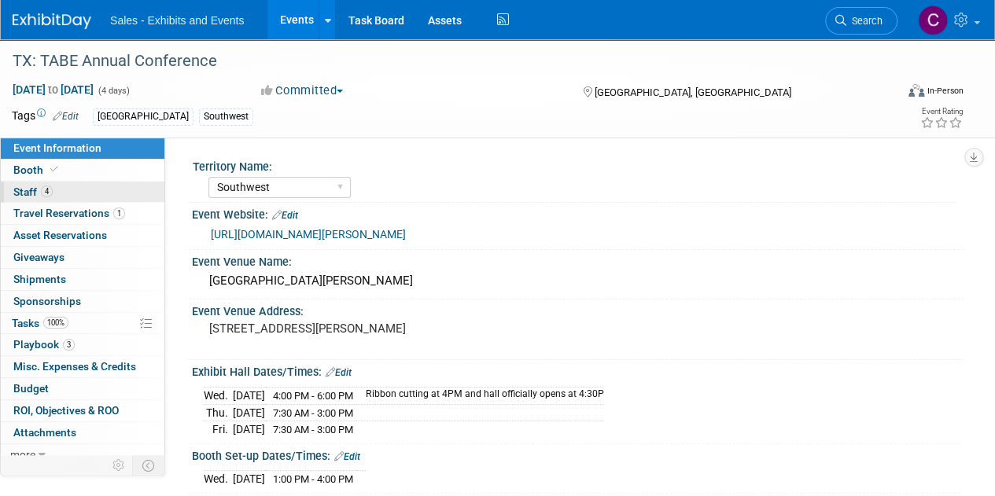
click at [20, 183] on link "4 Staff 4" at bounding box center [83, 192] width 164 height 21
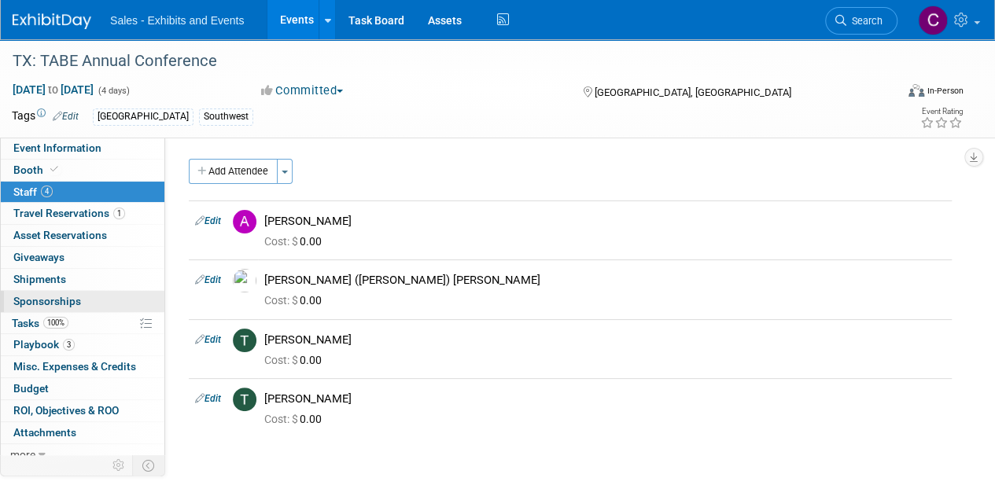
click at [39, 295] on span "Sponsorships 0" at bounding box center [47, 301] width 68 height 13
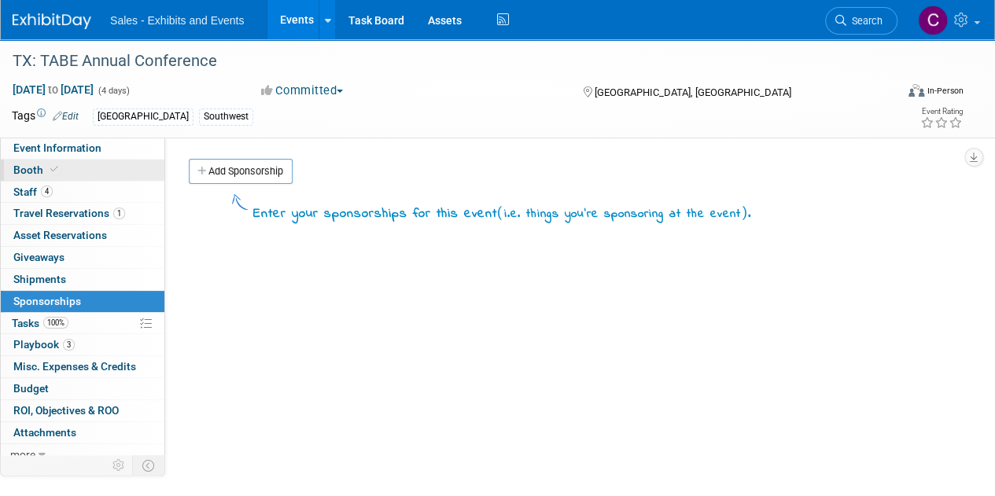
click at [39, 171] on span "Booth" at bounding box center [37, 170] width 48 height 13
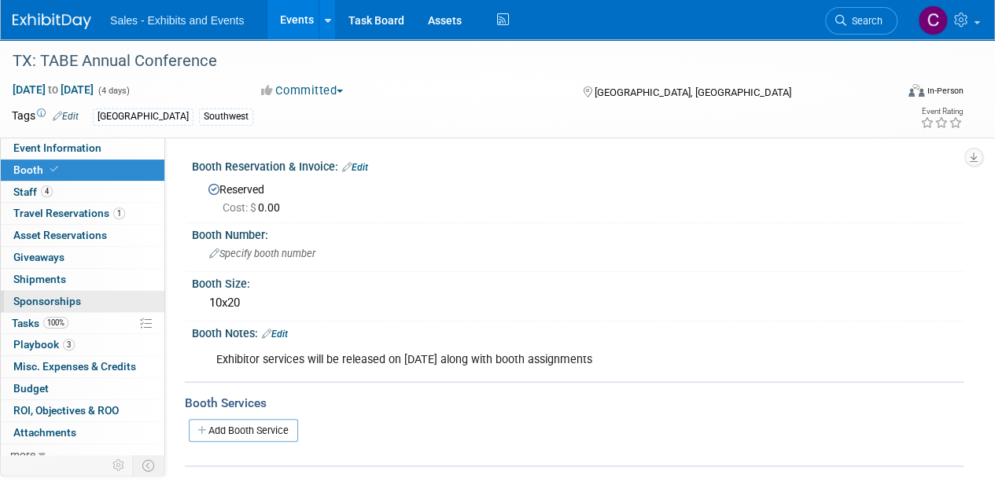
click at [31, 304] on span "Sponsorships 0" at bounding box center [47, 301] width 68 height 13
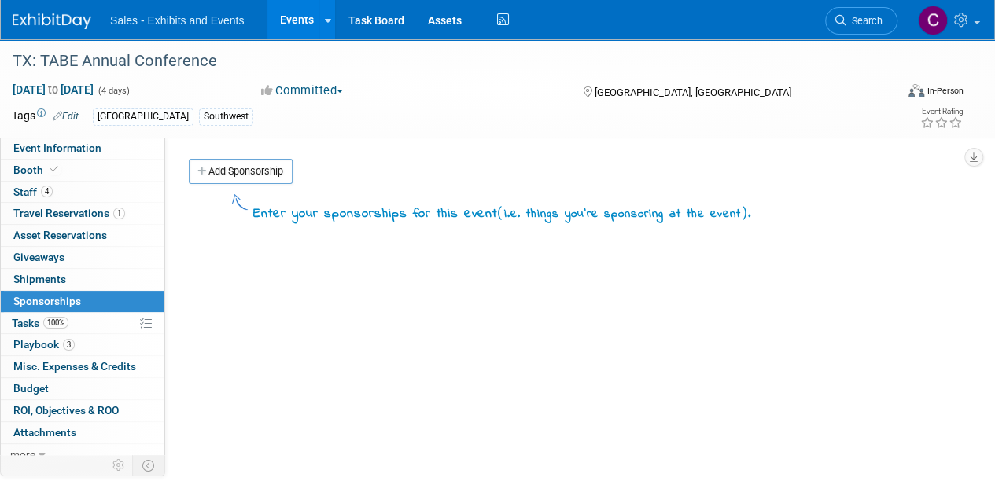
click at [291, 29] on link "Events" at bounding box center [295, 19] width 57 height 39
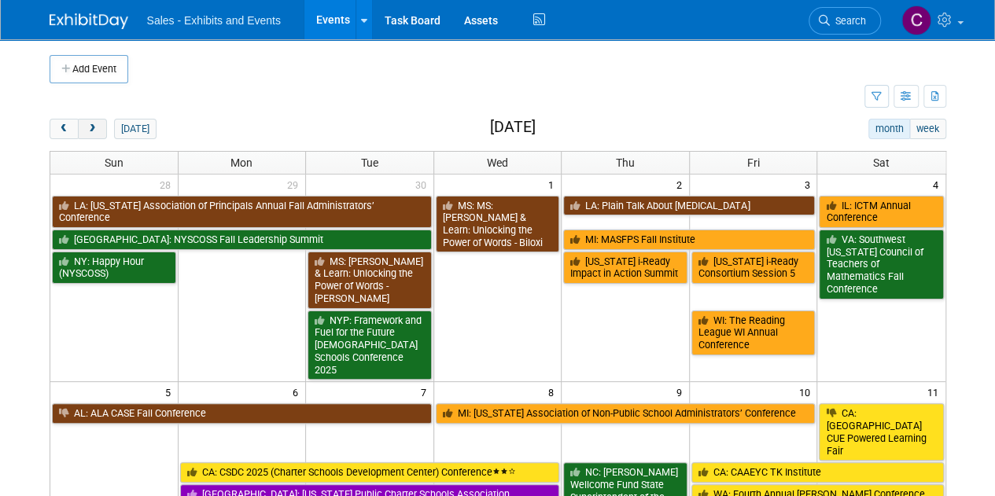
click at [94, 128] on span "next" at bounding box center [93, 129] width 12 height 10
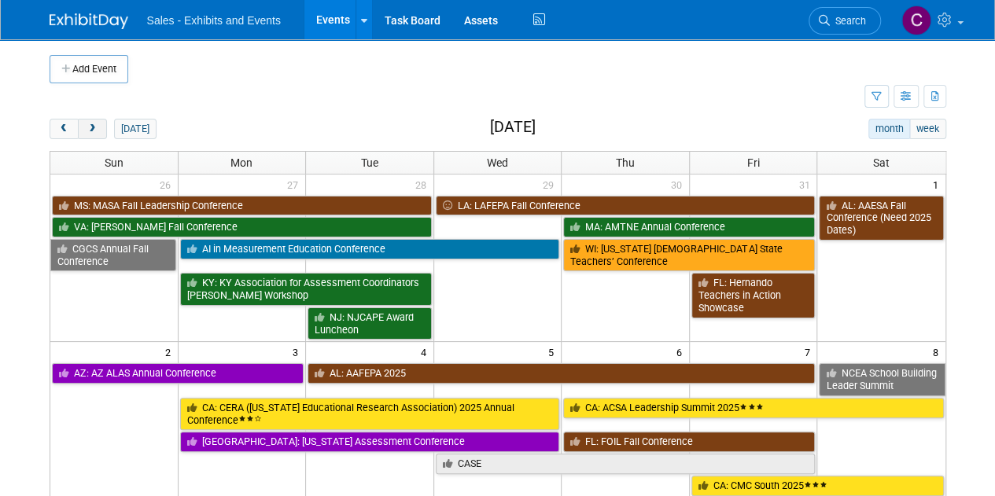
click at [94, 128] on span "next" at bounding box center [93, 129] width 12 height 10
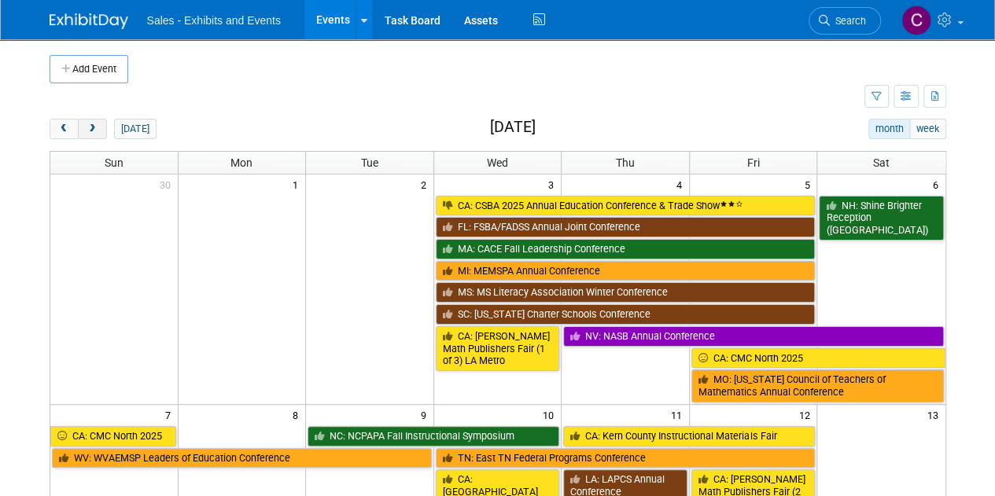
click at [94, 128] on span "next" at bounding box center [93, 129] width 12 height 10
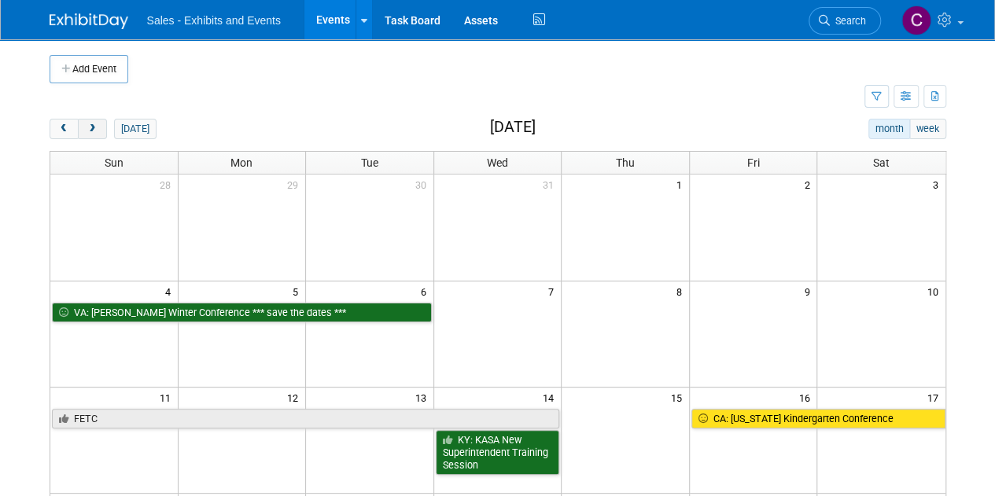
click at [96, 129] on span "next" at bounding box center [93, 129] width 12 height 10
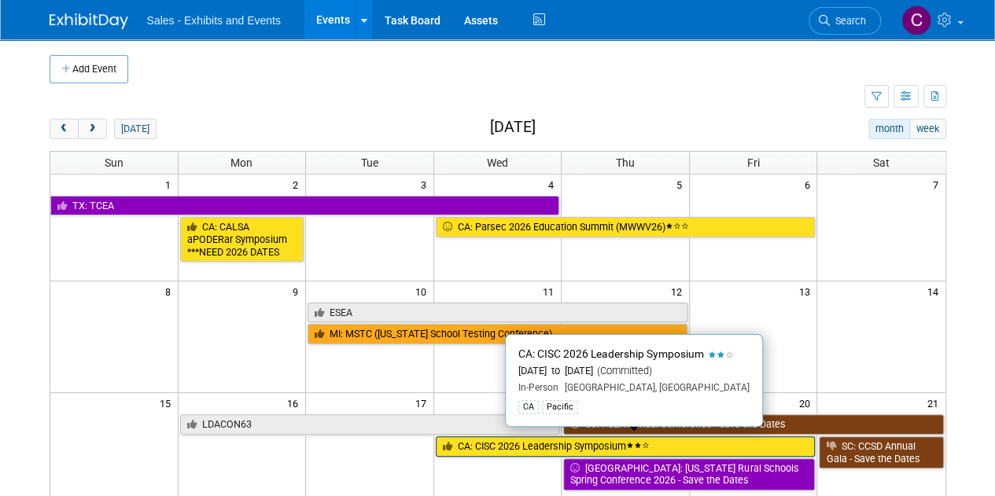
click at [475, 441] on link "CA: CISC 2026 Leadership Symposium" at bounding box center [626, 446] width 380 height 20
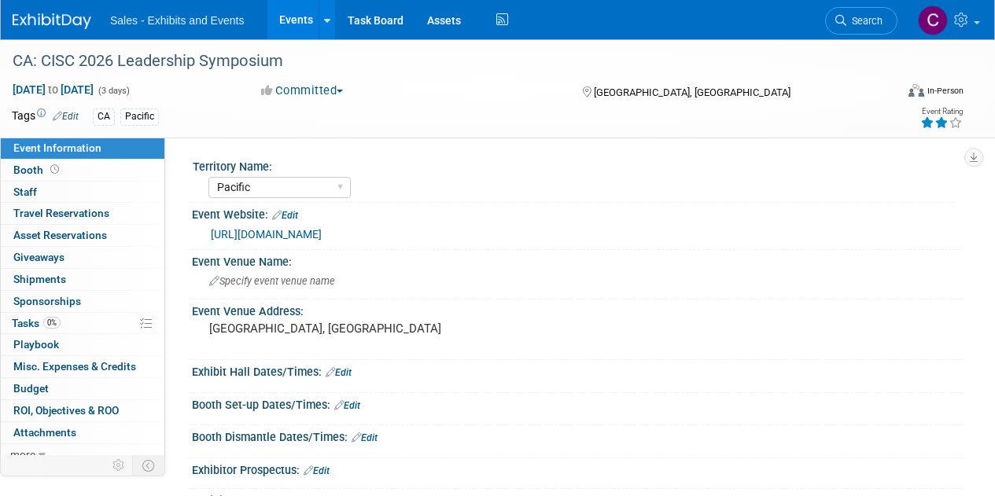
select select "Pacific"
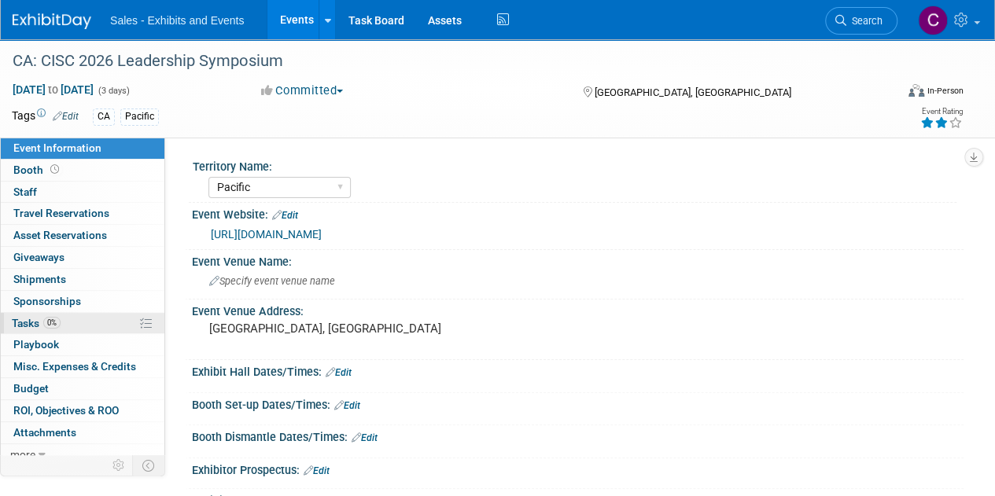
click at [35, 323] on span "Tasks 0%" at bounding box center [36, 323] width 49 height 13
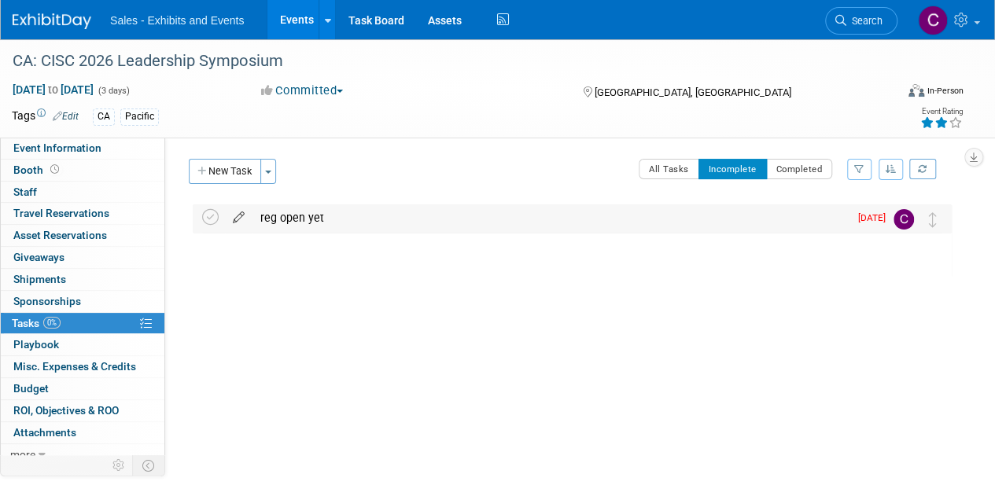
click at [240, 219] on icon at bounding box center [239, 214] width 28 height 20
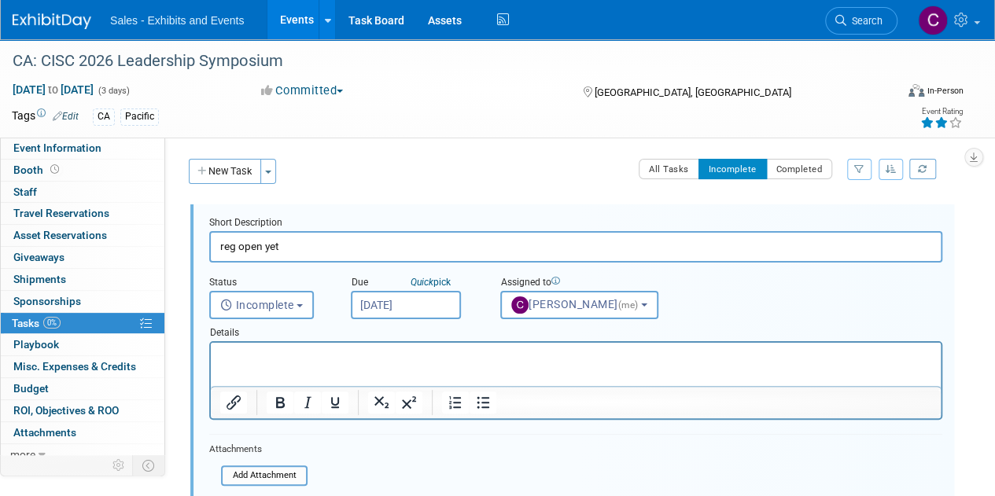
click at [403, 299] on input "[DATE]" at bounding box center [406, 305] width 110 height 28
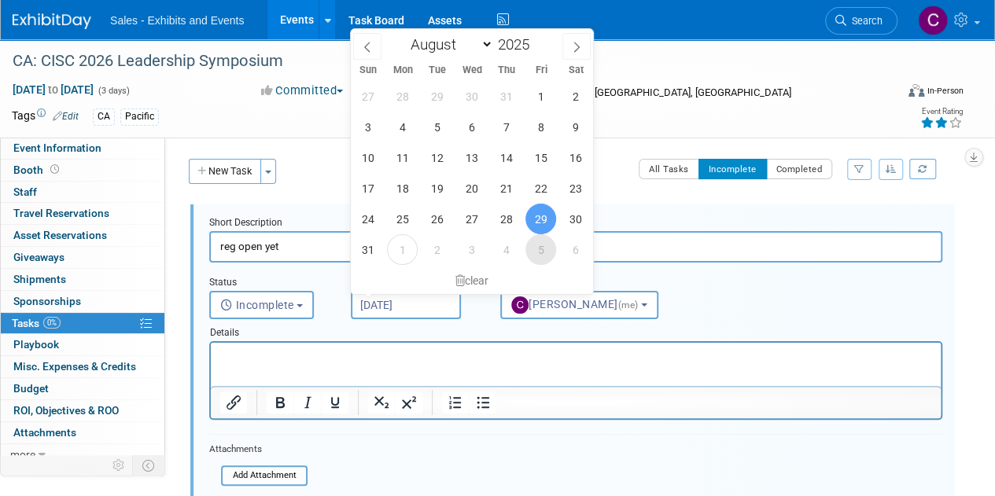
click at [536, 243] on span "5" at bounding box center [540, 249] width 31 height 31
type input "Sep 5, 2025"
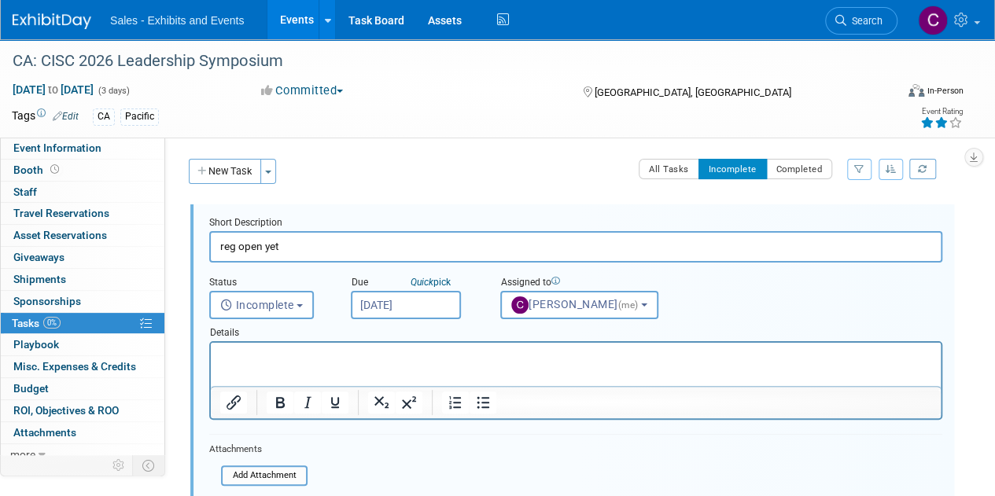
scroll to position [212, 0]
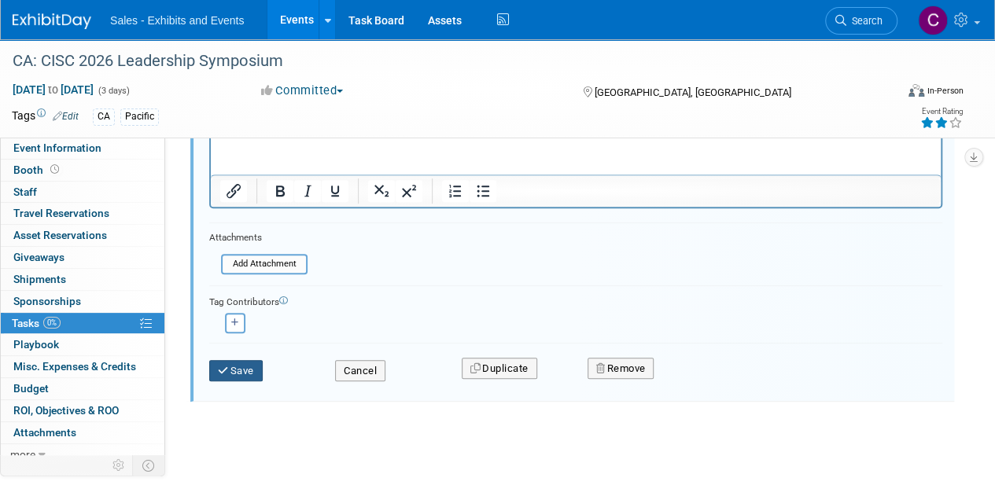
click at [252, 374] on button "Save" at bounding box center [235, 371] width 53 height 22
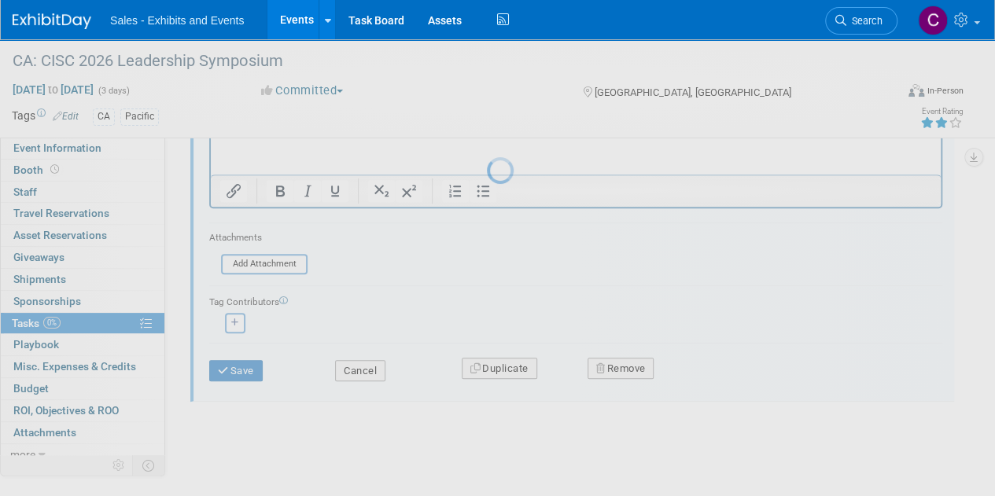
scroll to position [0, 0]
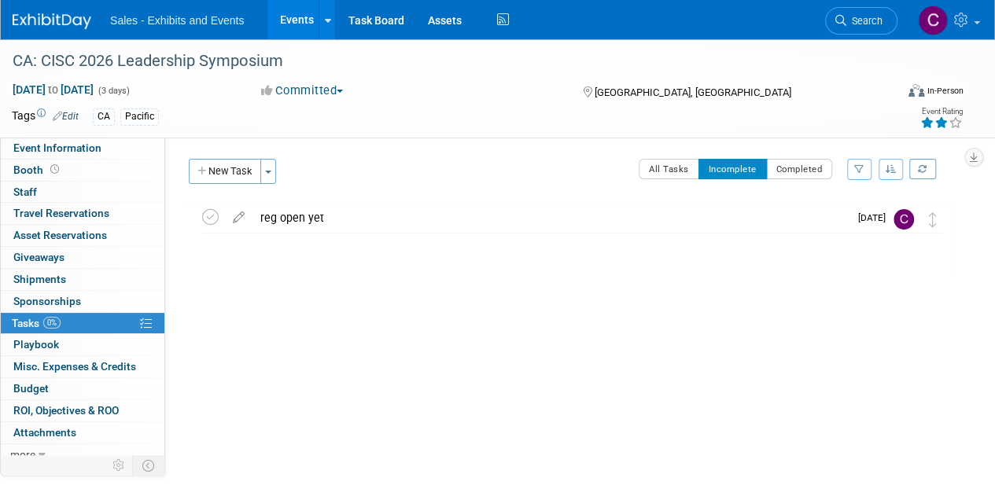
click at [280, 12] on link "Events" at bounding box center [295, 19] width 57 height 39
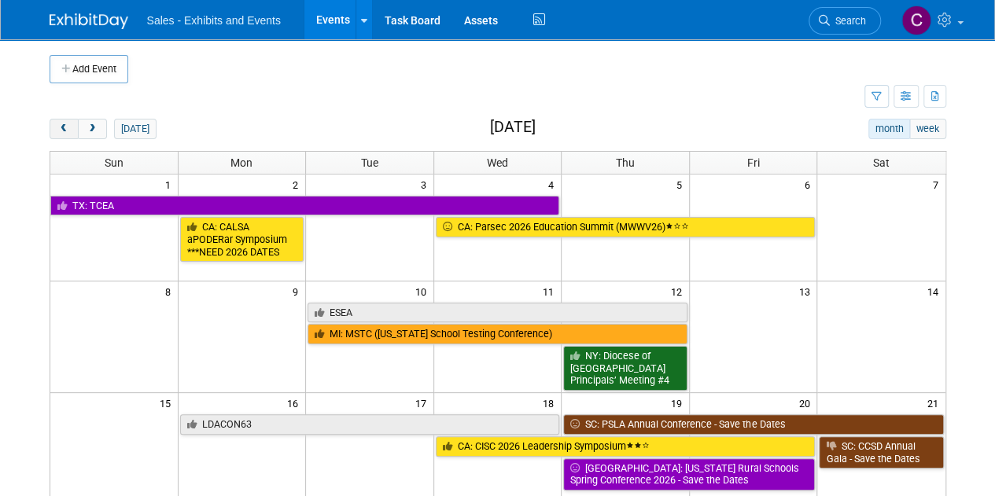
click at [64, 128] on span "prev" at bounding box center [64, 129] width 12 height 10
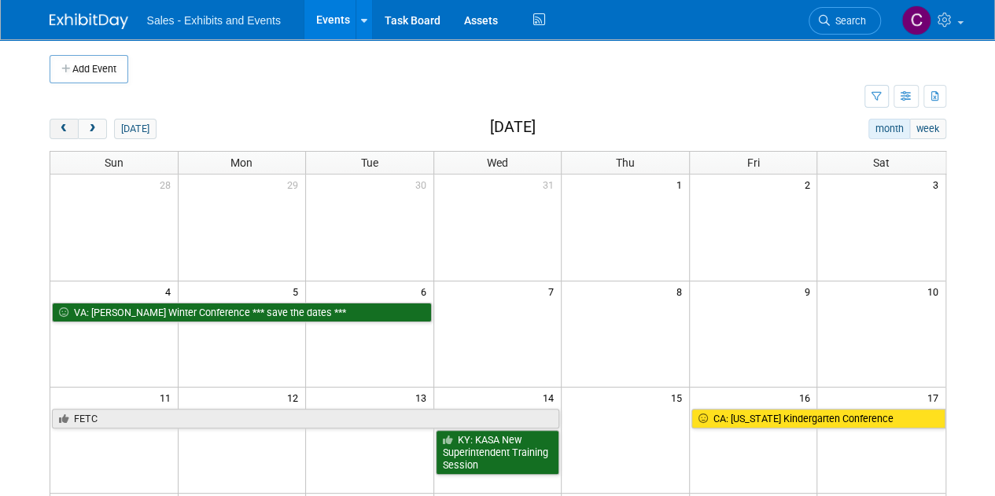
click at [64, 128] on span "prev" at bounding box center [64, 129] width 12 height 10
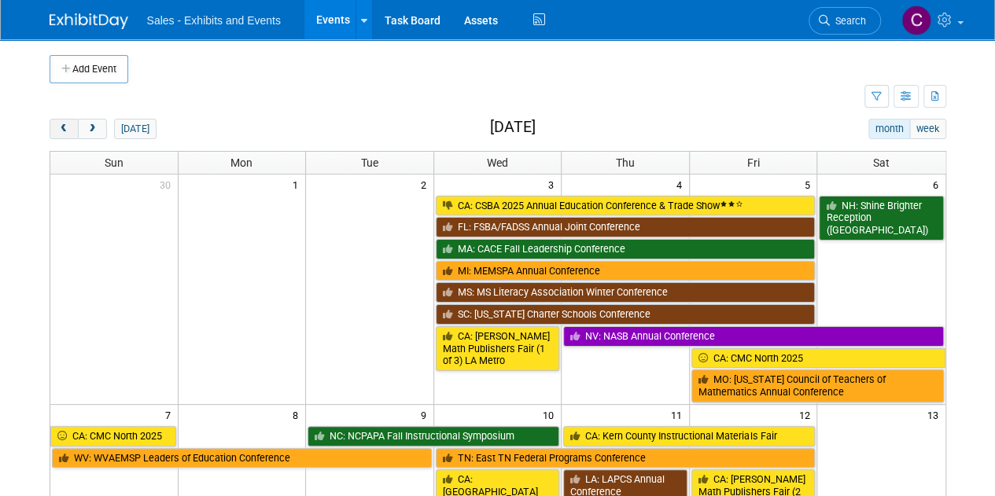
click at [64, 128] on span "prev" at bounding box center [64, 129] width 12 height 10
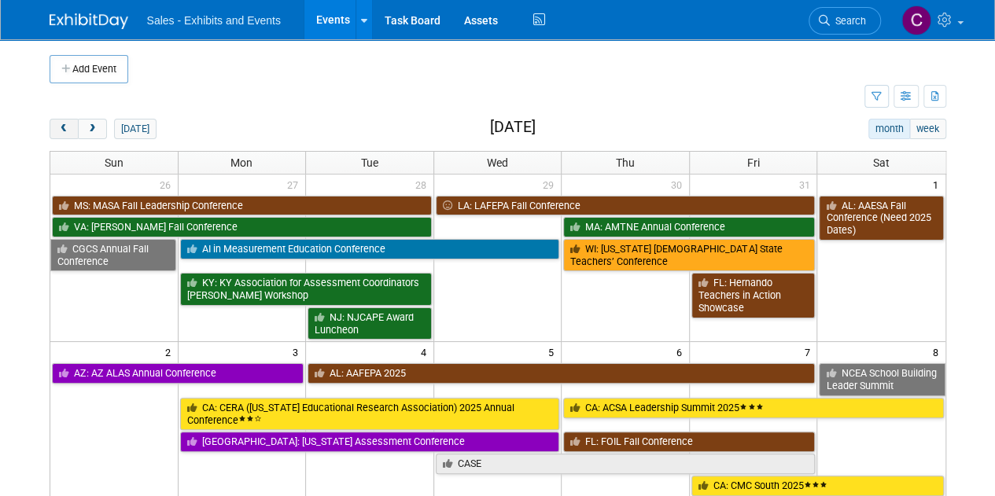
click at [64, 128] on span "prev" at bounding box center [64, 129] width 12 height 10
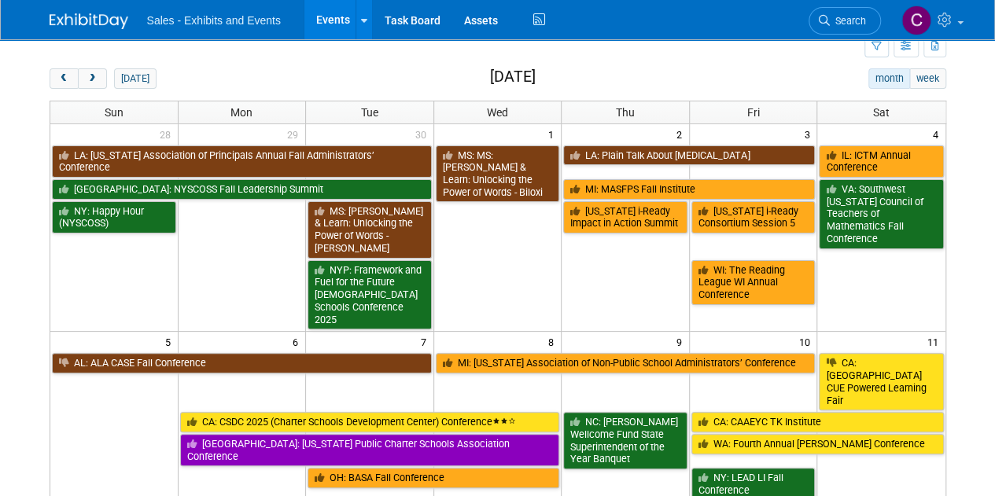
scroll to position [35, 0]
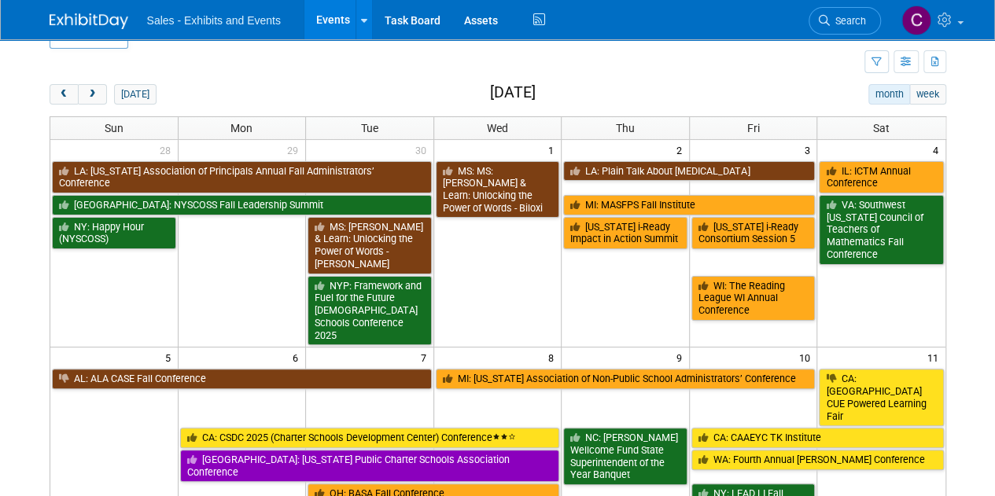
drag, startPoint x: 98, startPoint y: 95, endPoint x: 293, endPoint y: 87, distance: 194.4
click at [98, 95] on button "next" at bounding box center [92, 94] width 29 height 20
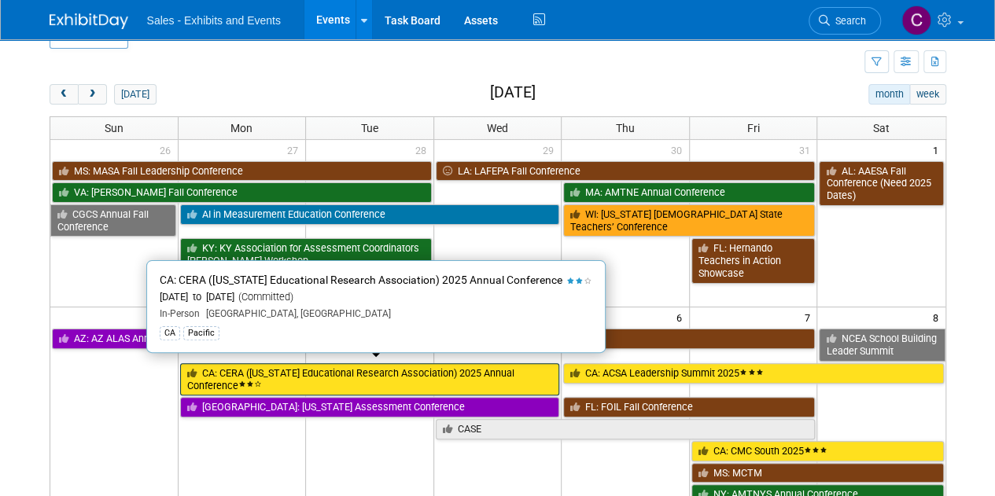
click at [245, 374] on link "CA: CERA ([US_STATE] Educational Research Association) 2025 Annual Conference" at bounding box center [370, 379] width 380 height 32
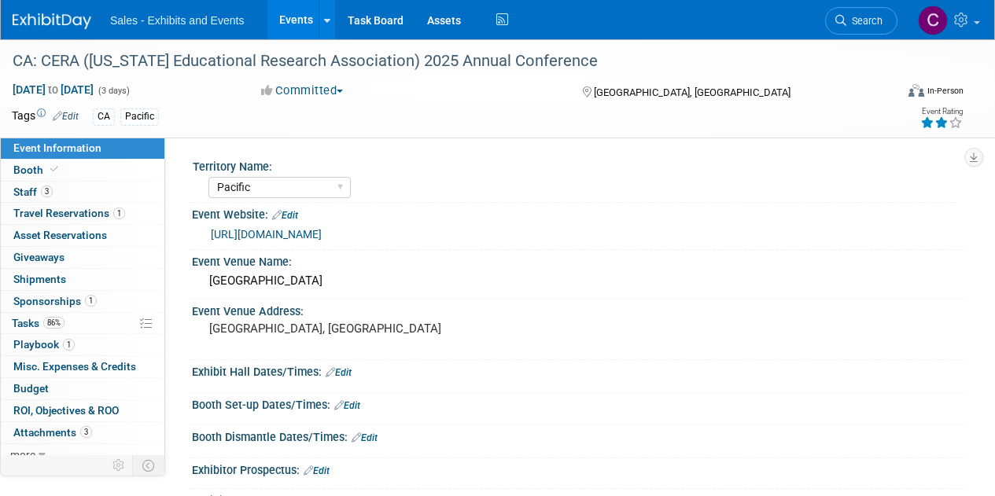
select select "Pacific"
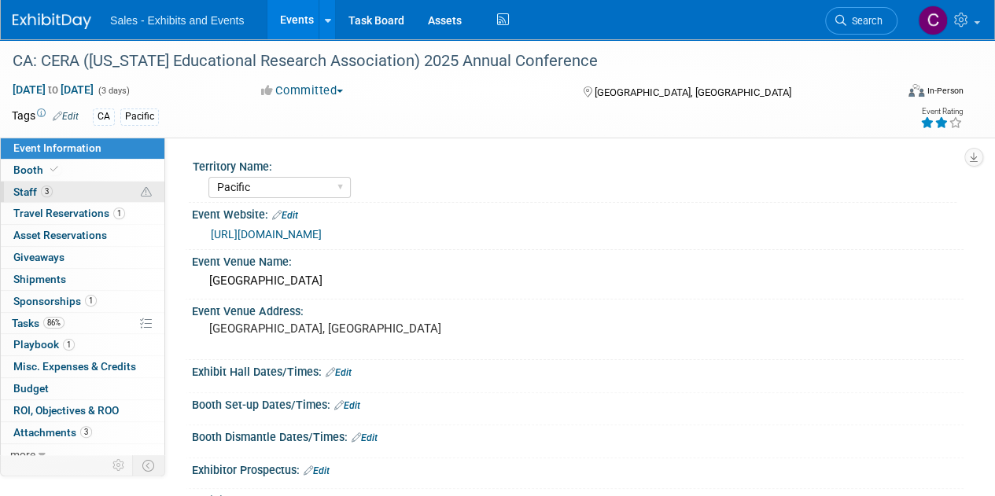
click at [39, 190] on span "Staff 3" at bounding box center [32, 192] width 39 height 13
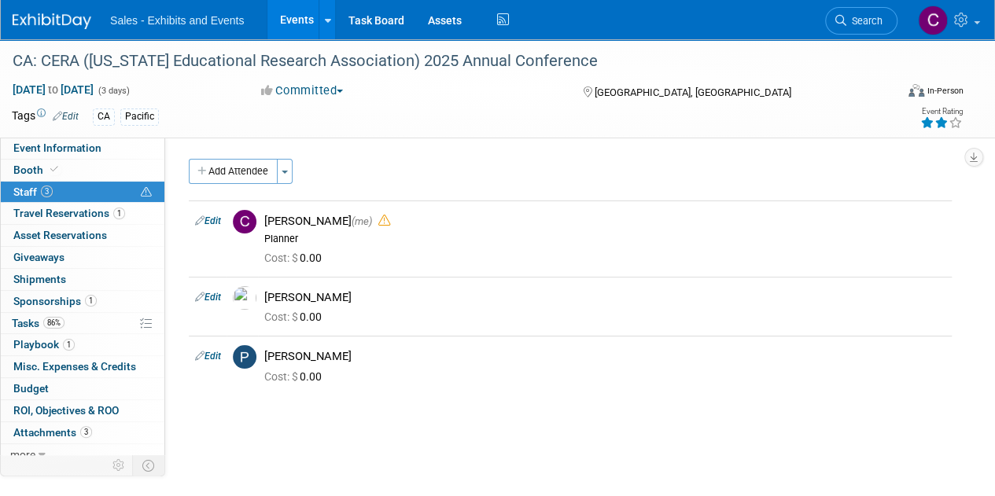
click at [289, 20] on link "Events" at bounding box center [295, 19] width 57 height 39
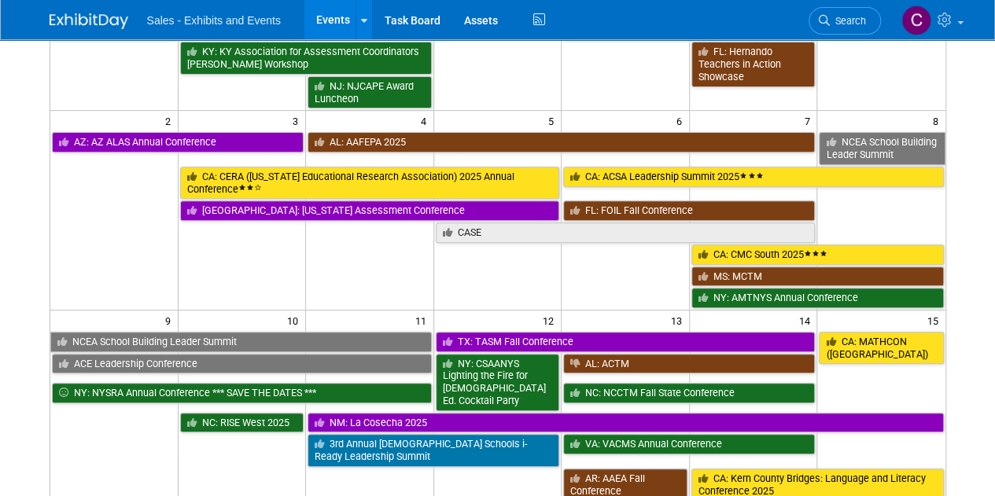
scroll to position [229, 0]
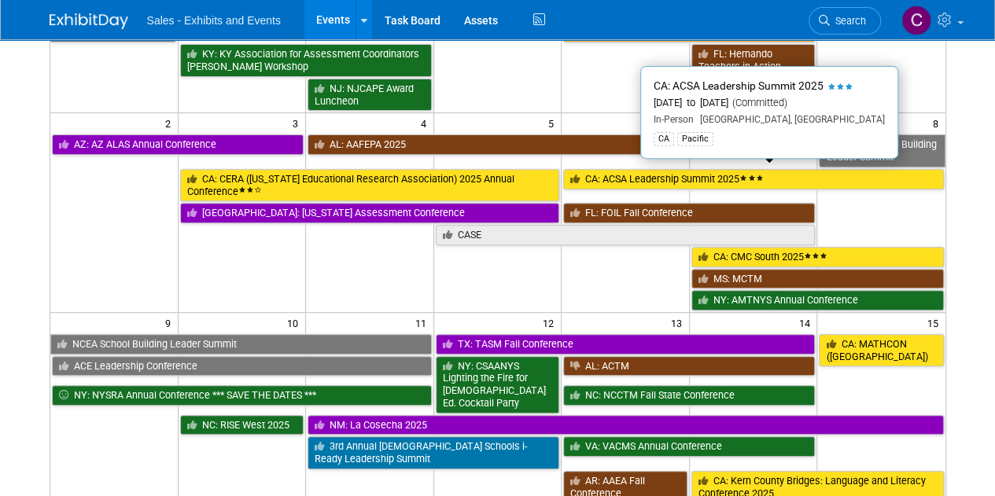
drag, startPoint x: 607, startPoint y: 177, endPoint x: 393, endPoint y: 175, distance: 213.9
click at [607, 177] on link "CA: ACSA Leadership Summit 2025" at bounding box center [753, 179] width 380 height 20
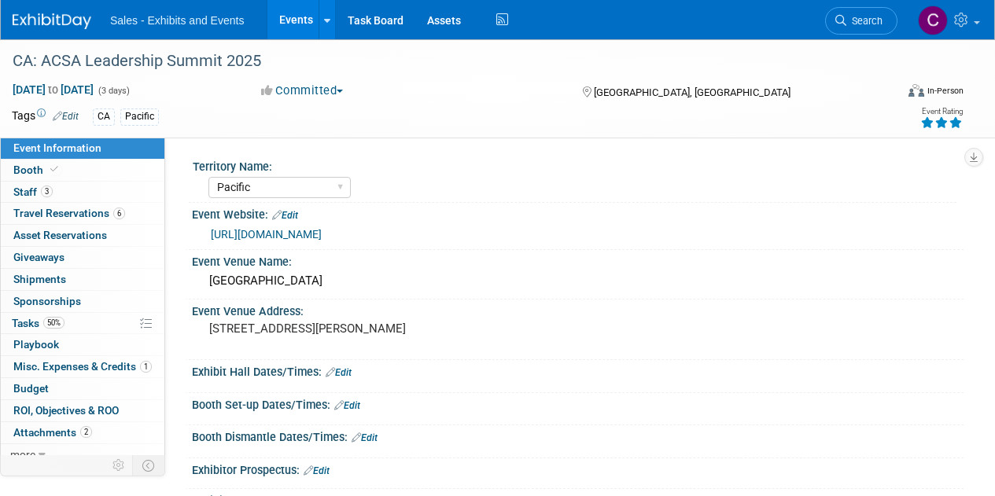
select select "Pacific"
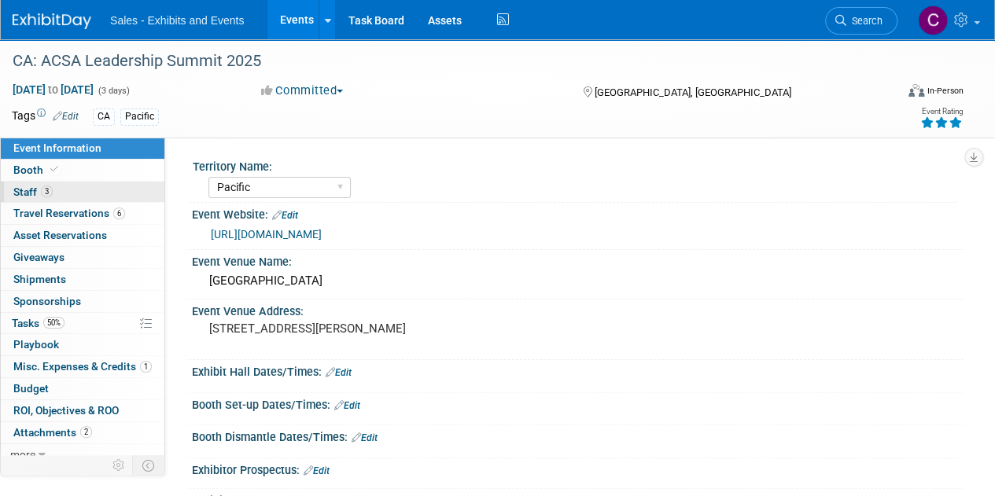
click at [20, 201] on link "3 Staff 3" at bounding box center [83, 192] width 164 height 21
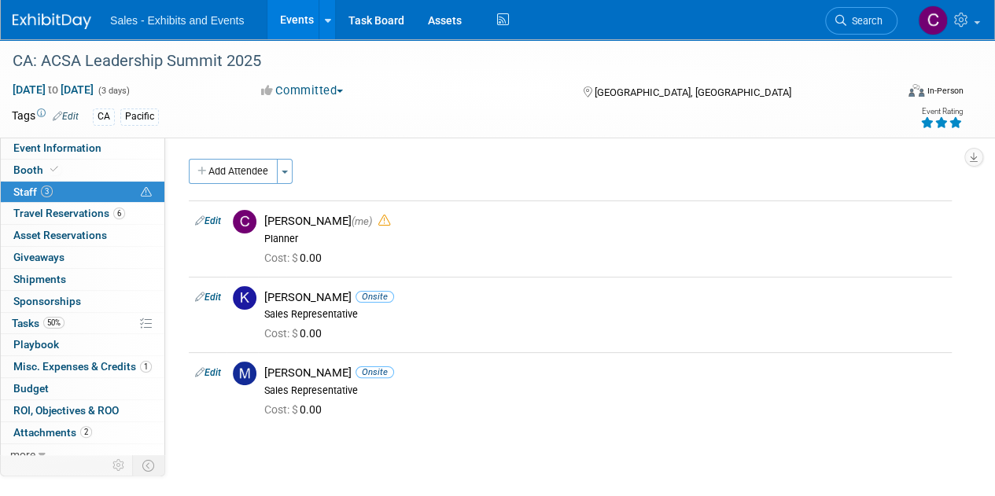
click at [304, 14] on link "Events" at bounding box center [295, 19] width 57 height 39
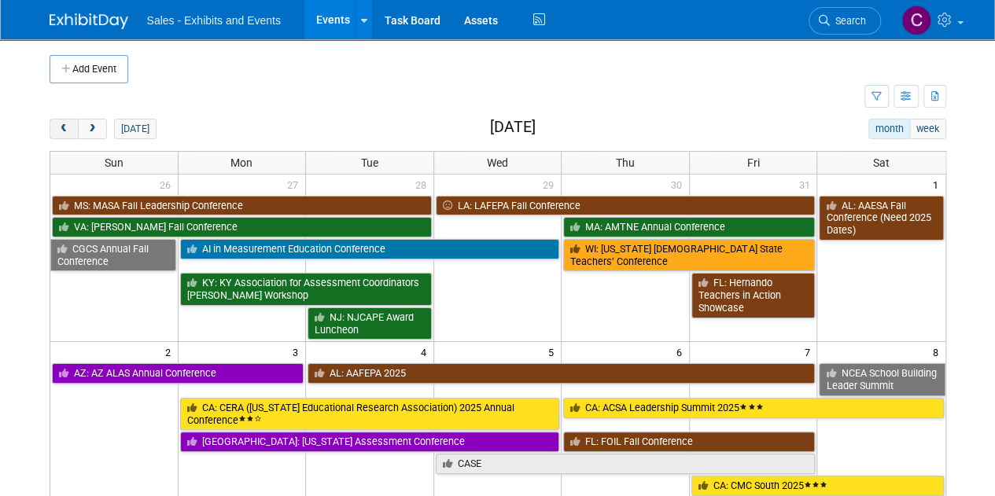
click at [57, 122] on button "prev" at bounding box center [64, 129] width 29 height 20
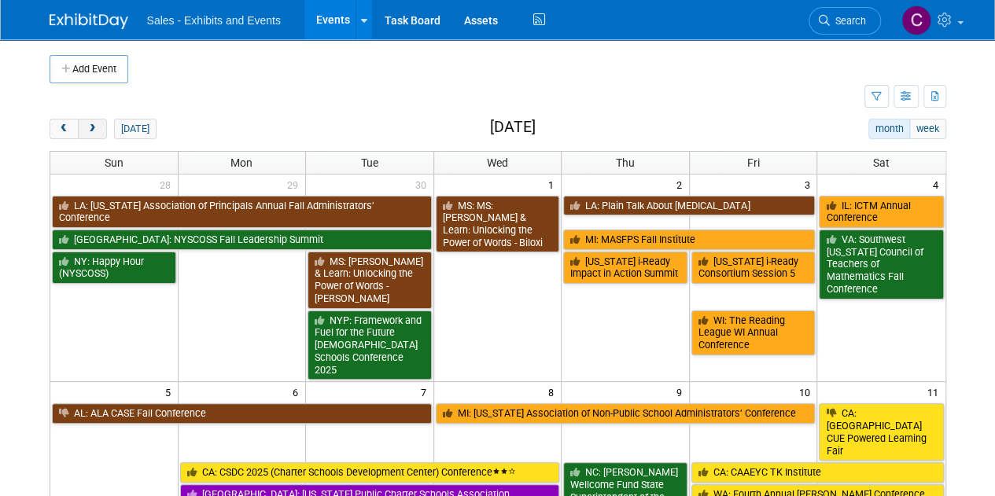
click at [96, 128] on span "next" at bounding box center [93, 129] width 12 height 10
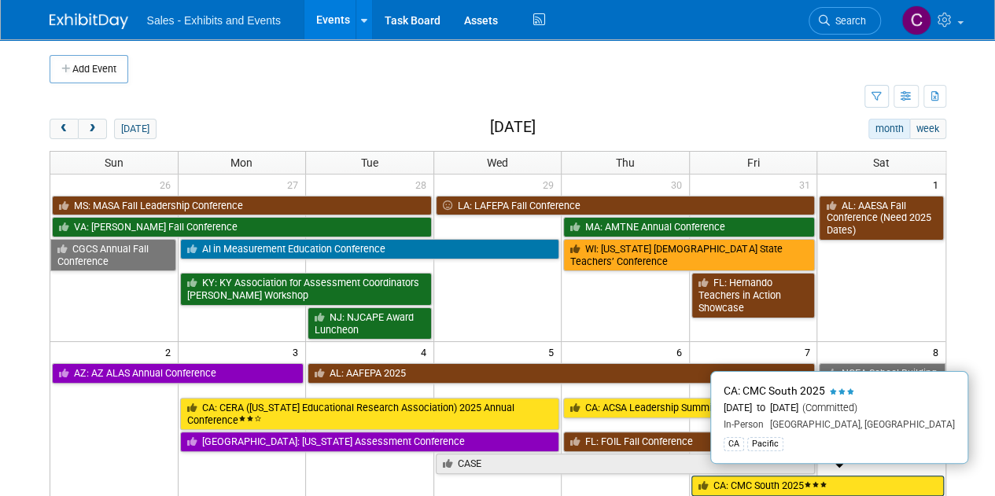
click at [762, 481] on link "CA: CMC South 2025" at bounding box center [817, 486] width 252 height 20
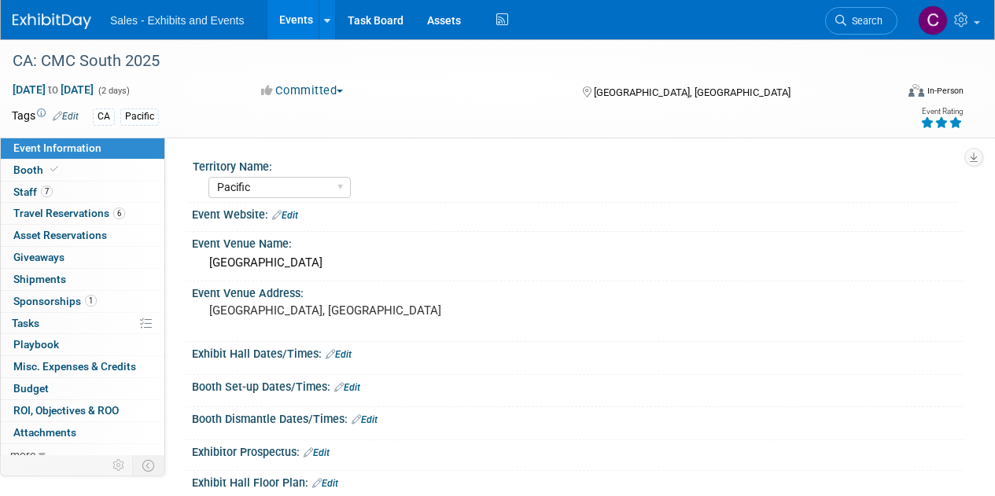
select select "Pacific"
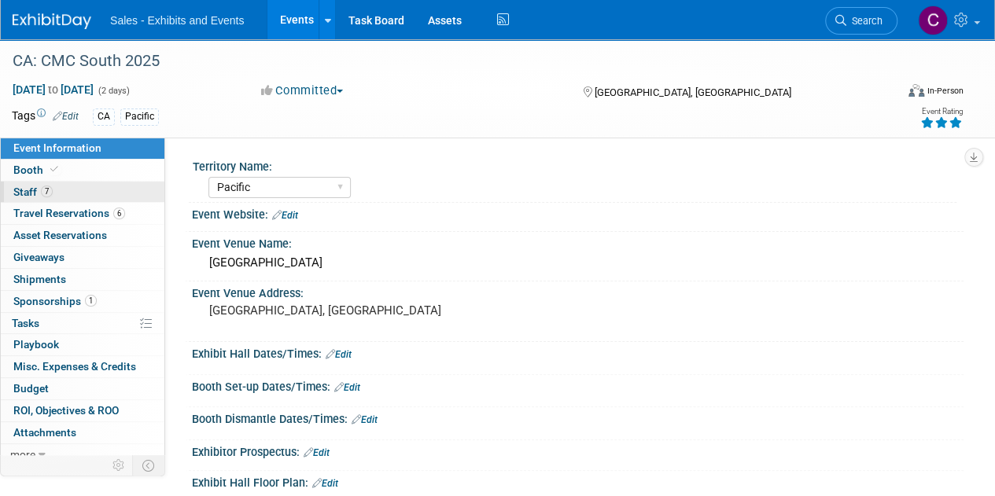
click at [27, 194] on span "Staff 7" at bounding box center [32, 192] width 39 height 13
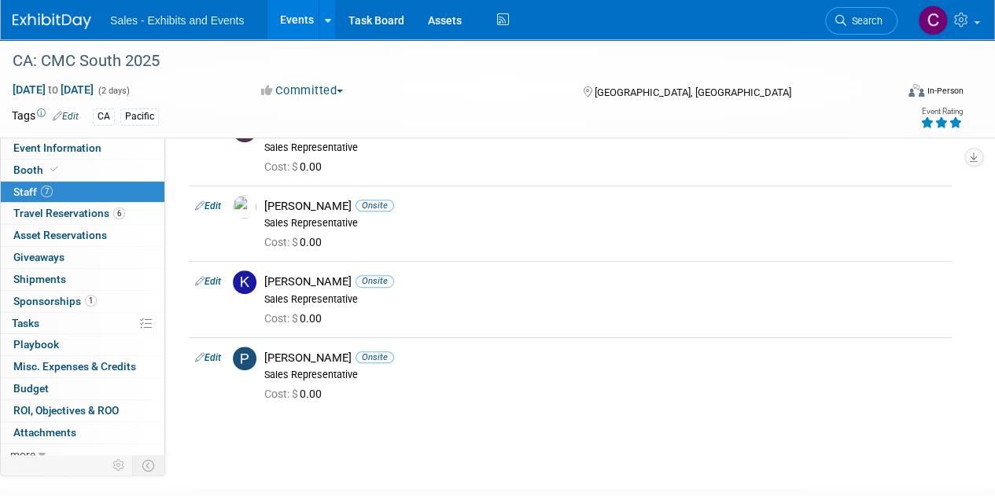
scroll to position [319, 0]
click at [302, 24] on link "Events" at bounding box center [295, 19] width 57 height 39
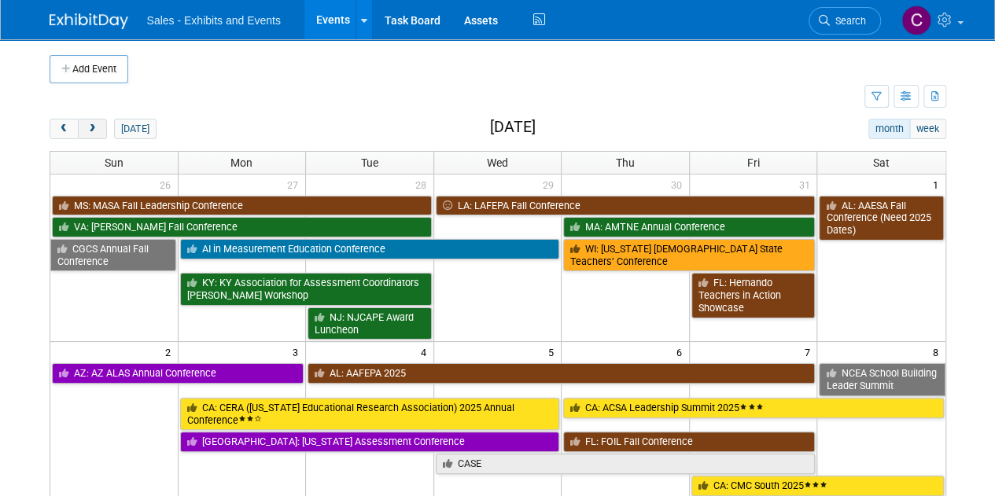
click at [94, 130] on span "next" at bounding box center [93, 129] width 12 height 10
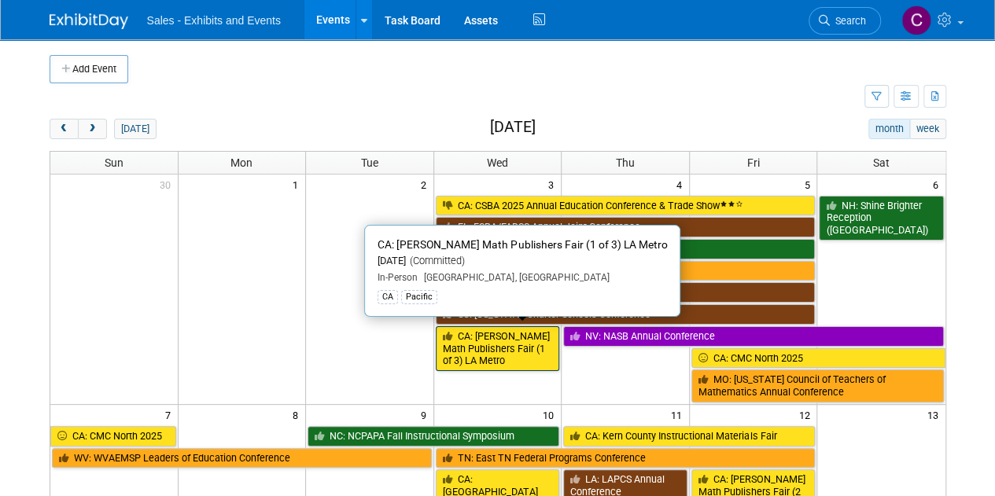
click at [505, 345] on link "CA: [PERSON_NAME] Math Publishers Fair (1 of 3) LA Metro" at bounding box center [498, 348] width 124 height 45
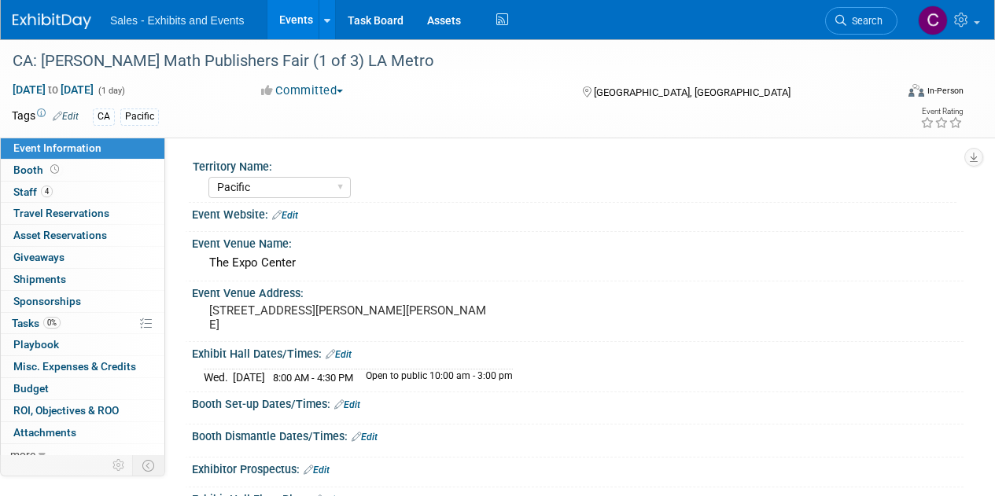
select select "Pacific"
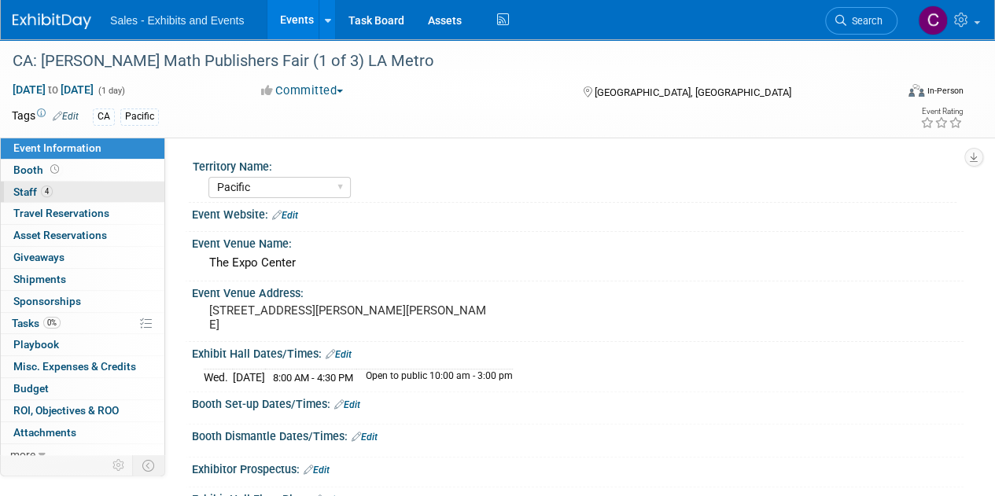
click at [20, 189] on span "Staff 4" at bounding box center [32, 192] width 39 height 13
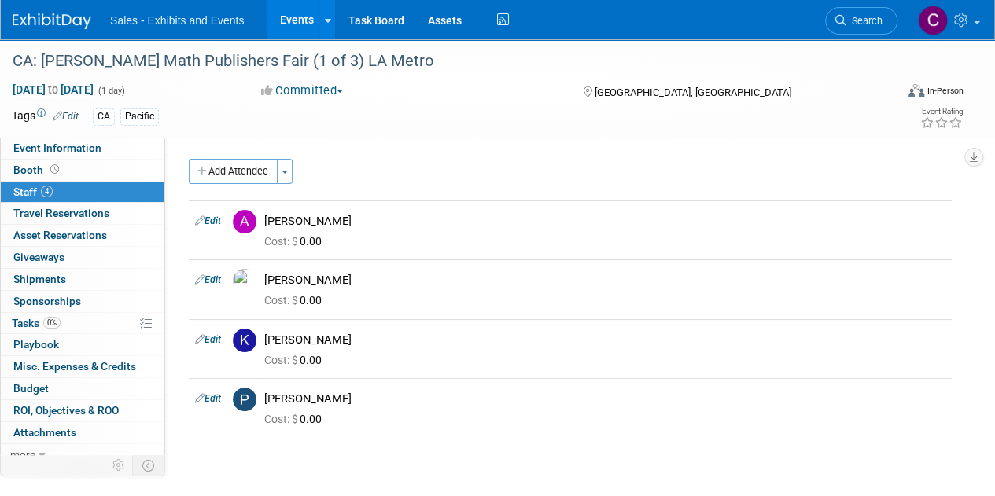
click at [293, 12] on link "Events" at bounding box center [295, 19] width 57 height 39
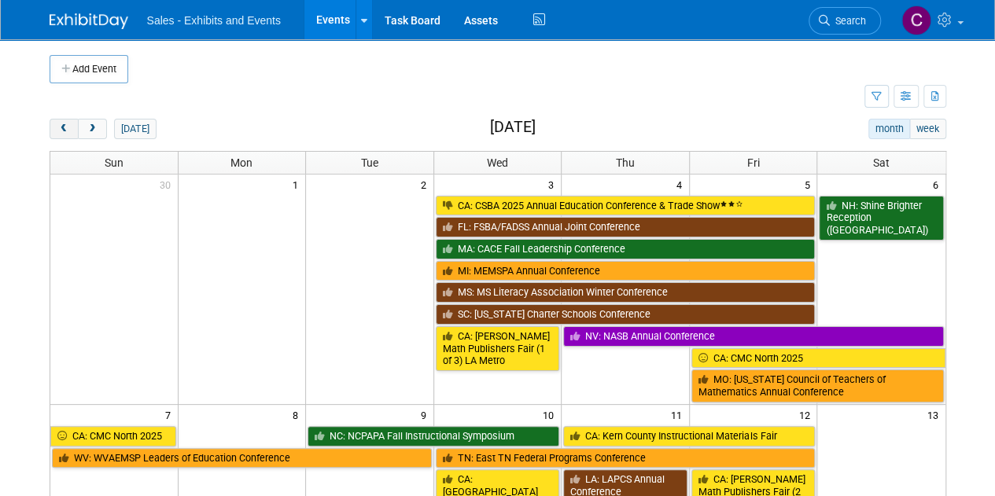
click at [71, 119] on button "prev" at bounding box center [64, 129] width 29 height 20
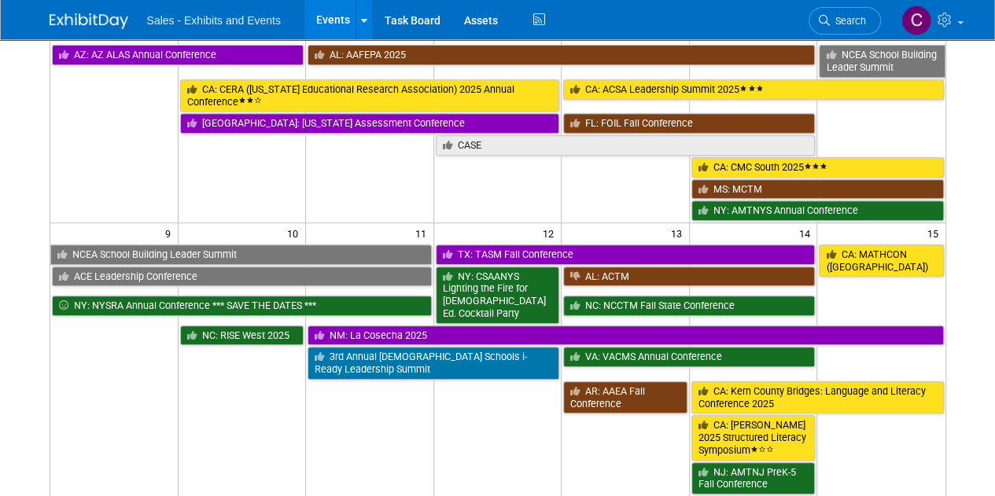
scroll to position [326, 0]
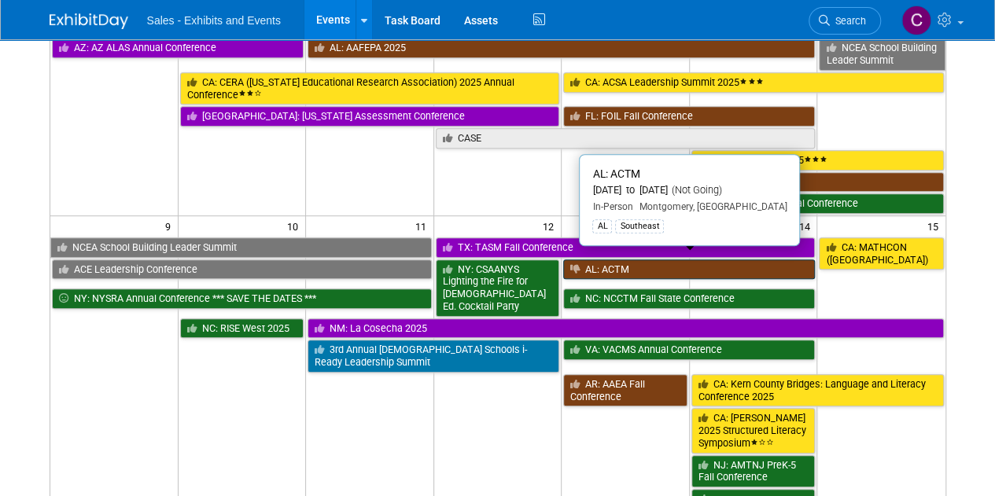
click at [632, 260] on link "AL: ACTM" at bounding box center [689, 270] width 252 height 20
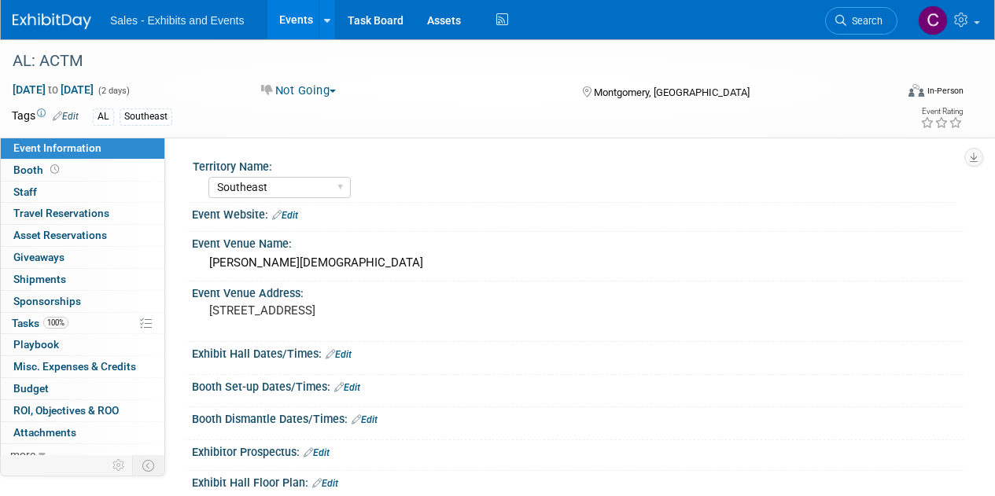
select select "Southeast"
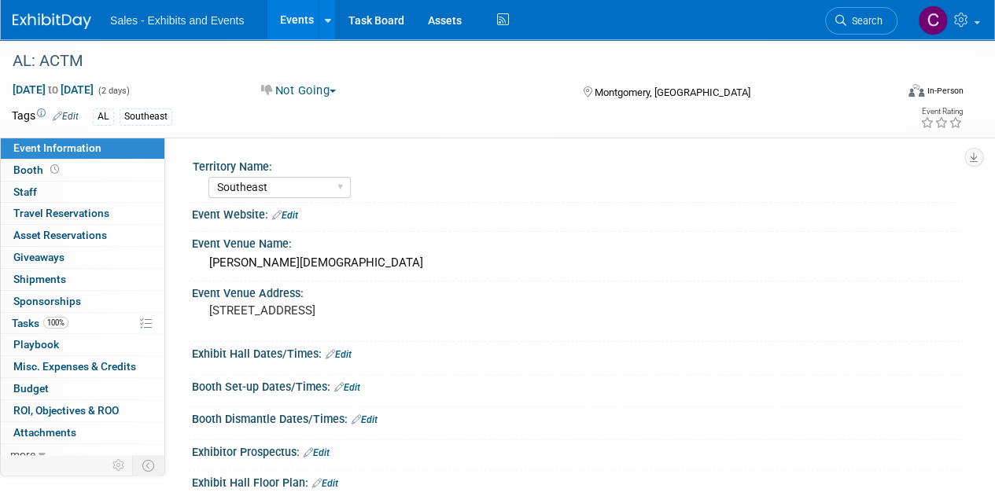
click at [327, 95] on button "Not Going" at bounding box center [299, 91] width 87 height 17
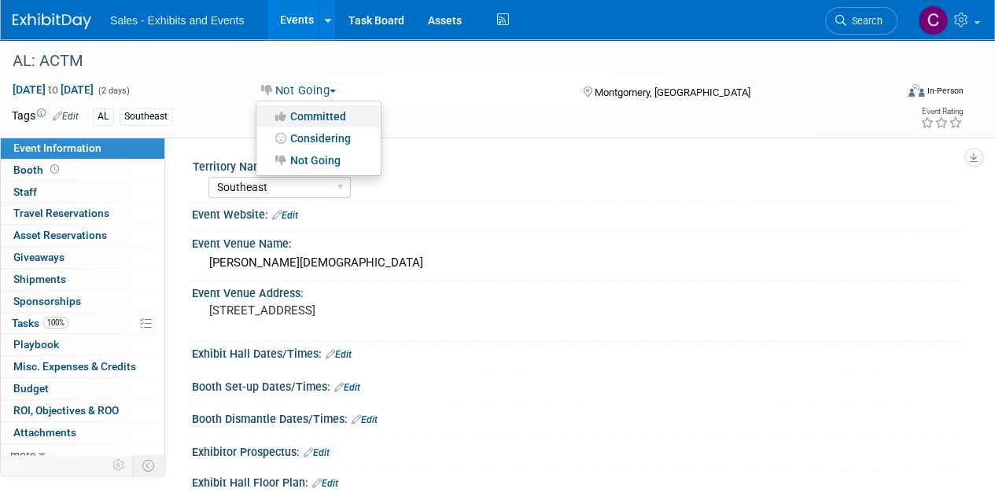
click at [321, 114] on link "Committed" at bounding box center [318, 116] width 124 height 22
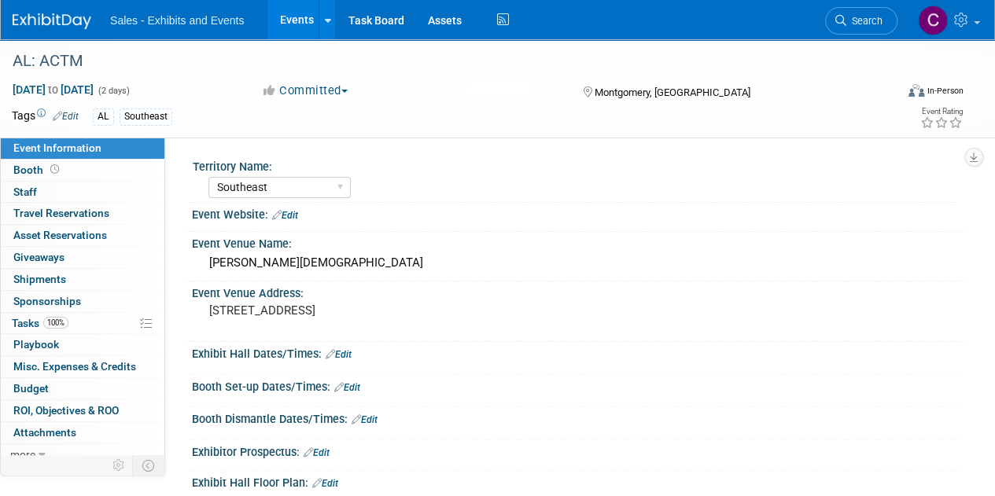
click at [294, 28] on link "Events" at bounding box center [295, 19] width 57 height 39
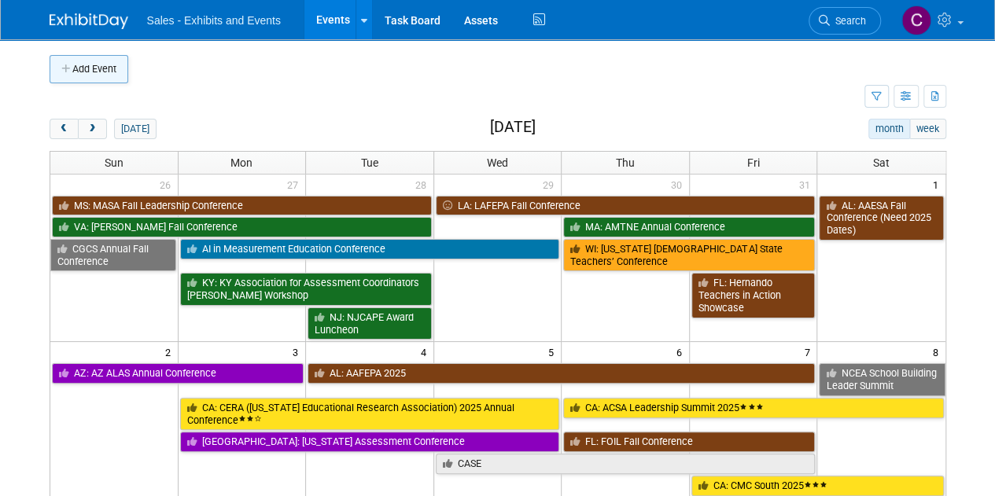
click at [83, 70] on button "Add Event" at bounding box center [89, 69] width 79 height 28
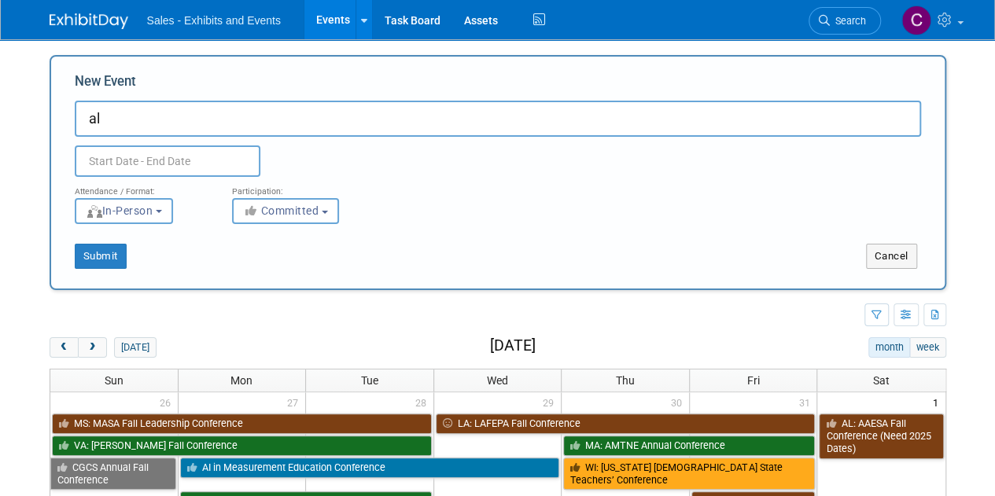
type input "a"
type input "AL: ALA Fall Conference"
click at [160, 165] on input "text" at bounding box center [168, 160] width 186 height 31
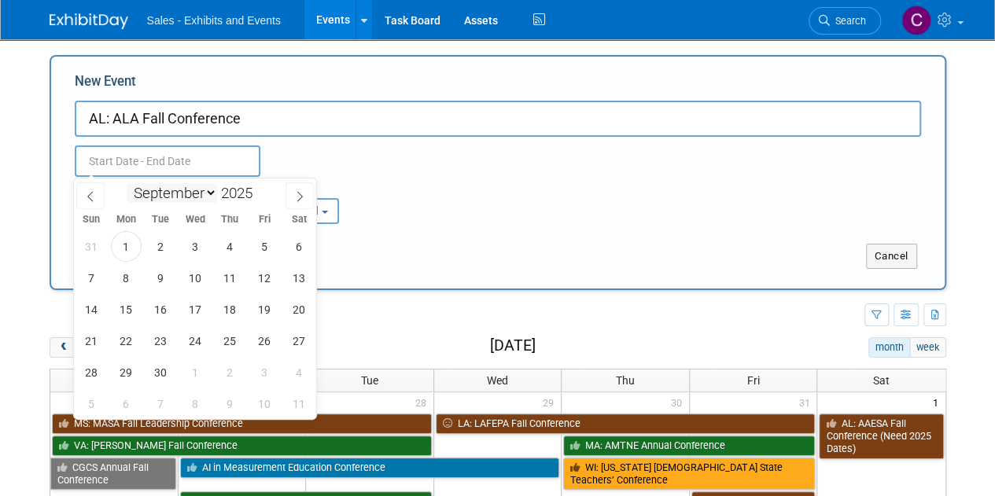
click at [199, 193] on select "January February March April May June July August September October November De…" at bounding box center [172, 193] width 90 height 20
select select "11"
click at [127, 183] on select "January February March April May June July August September October November De…" at bounding box center [172, 193] width 90 height 20
click at [227, 245] on span "4" at bounding box center [230, 246] width 31 height 31
click at [260, 245] on span "5" at bounding box center [264, 246] width 31 height 31
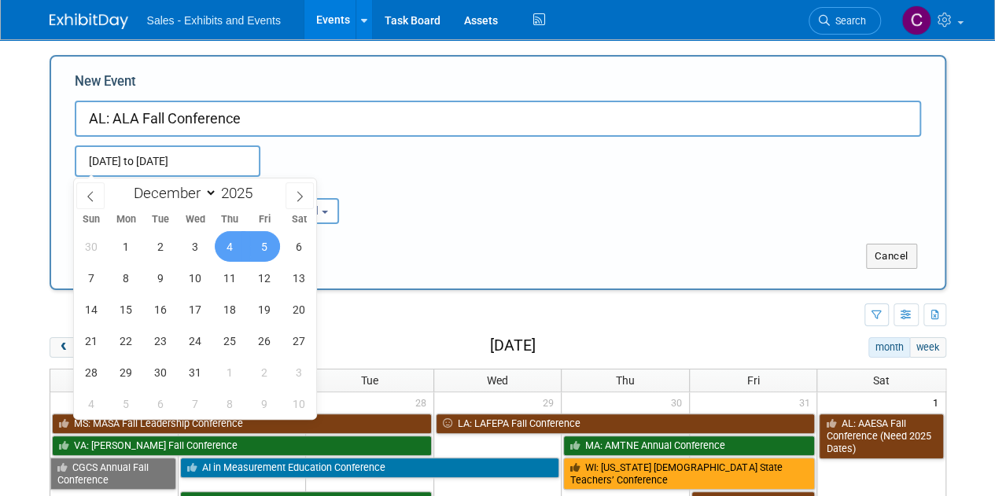
type input "Dec 4, 2025 to Dec 5, 2025"
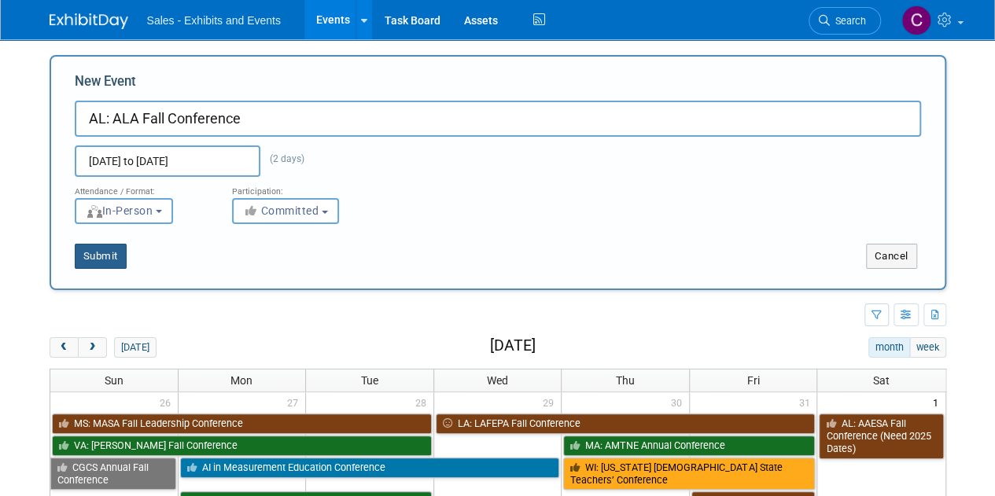
click at [102, 257] on button "Submit" at bounding box center [101, 256] width 52 height 25
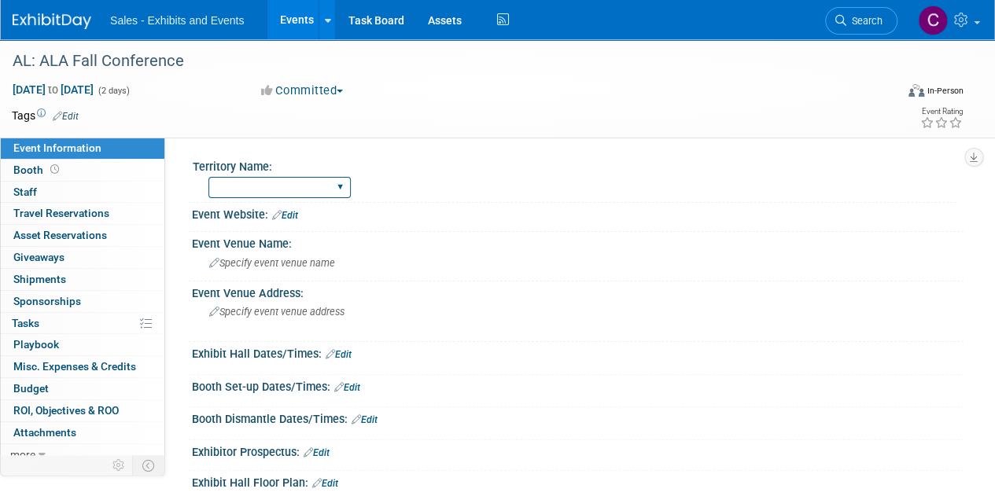
click at [308, 181] on select "Atlantic Southeast Central Southwest Pacific Mountain National Strategic Partne…" at bounding box center [279, 187] width 142 height 21
select select "Southeast"
click at [208, 177] on select "Atlantic Southeast Central Southwest Pacific Mountain National Strategic Partne…" at bounding box center [279, 187] width 142 height 21
click at [71, 116] on link "Edit" at bounding box center [66, 116] width 26 height 11
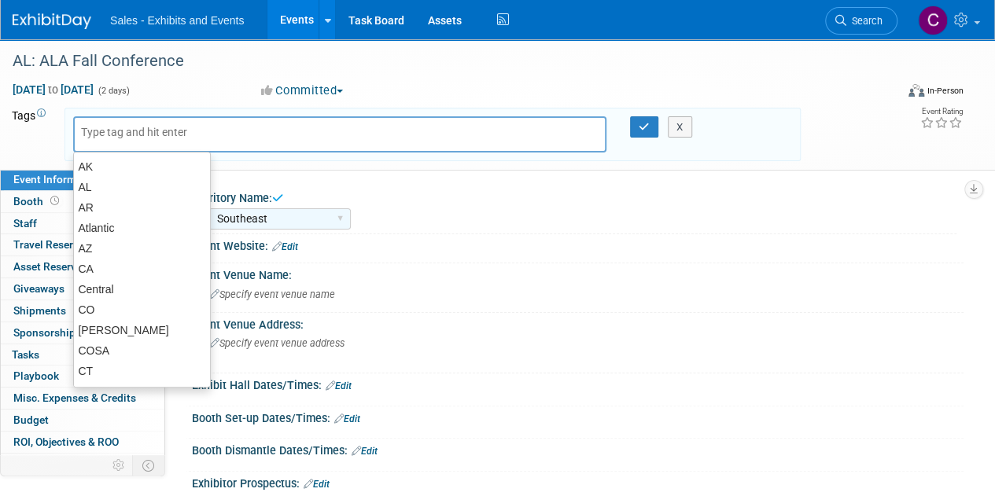
type input "a"
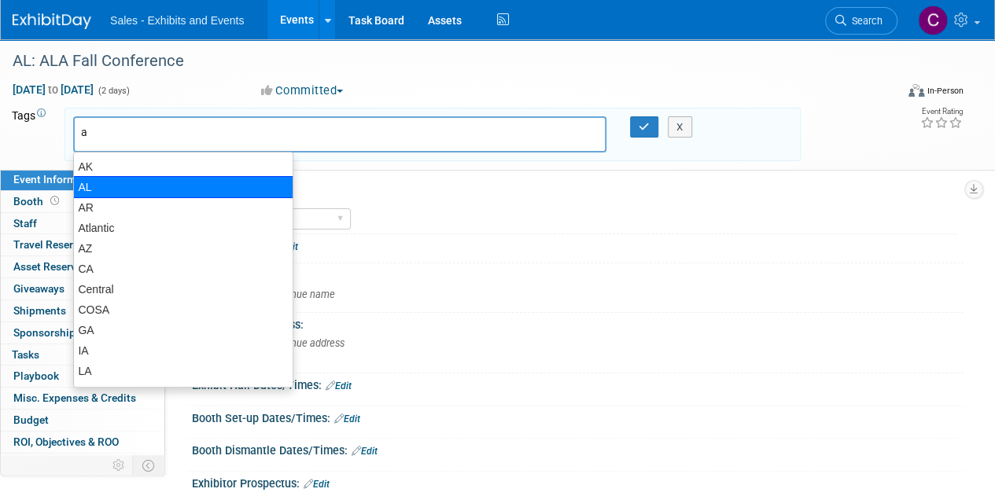
click at [109, 188] on div "AL" at bounding box center [183, 187] width 220 height 22
type input "AL"
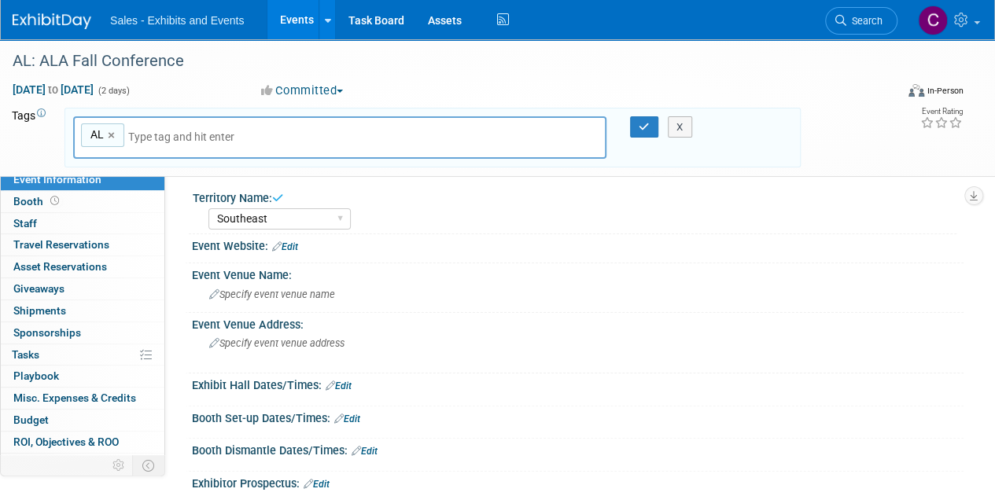
type input "s"
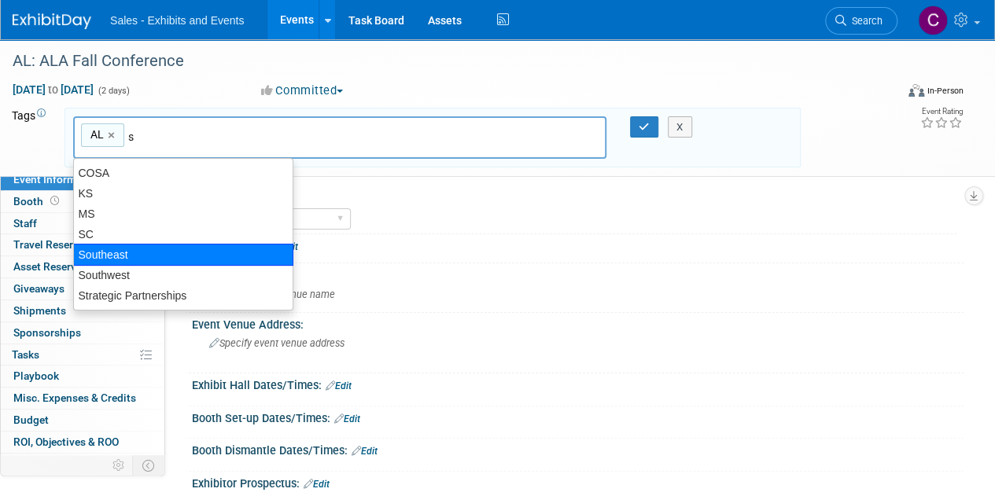
click at [120, 254] on div "Southeast" at bounding box center [183, 255] width 220 height 22
type input "AL, Southeast"
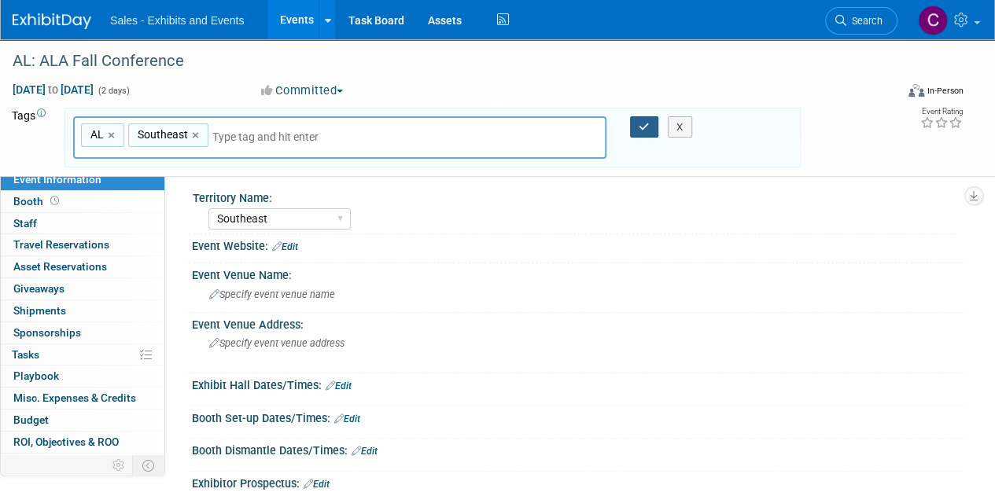
drag, startPoint x: 633, startPoint y: 127, endPoint x: 687, endPoint y: 42, distance: 100.8
click at [635, 127] on button "button" at bounding box center [644, 127] width 28 height 22
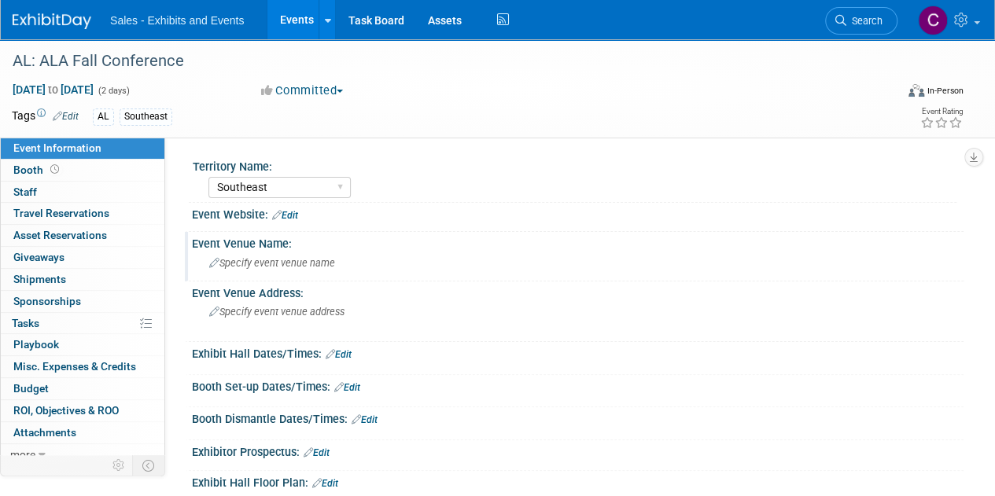
click at [265, 263] on span "Specify event venue name" at bounding box center [272, 263] width 126 height 12
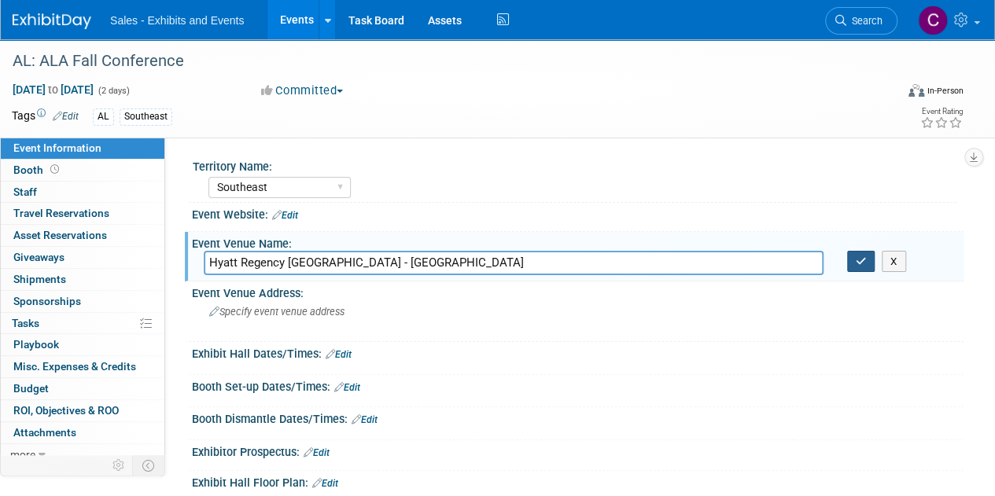
type input "Hyatt Regency Birmingham - The Wynfrey Hotel"
click at [868, 254] on button "button" at bounding box center [861, 262] width 28 height 22
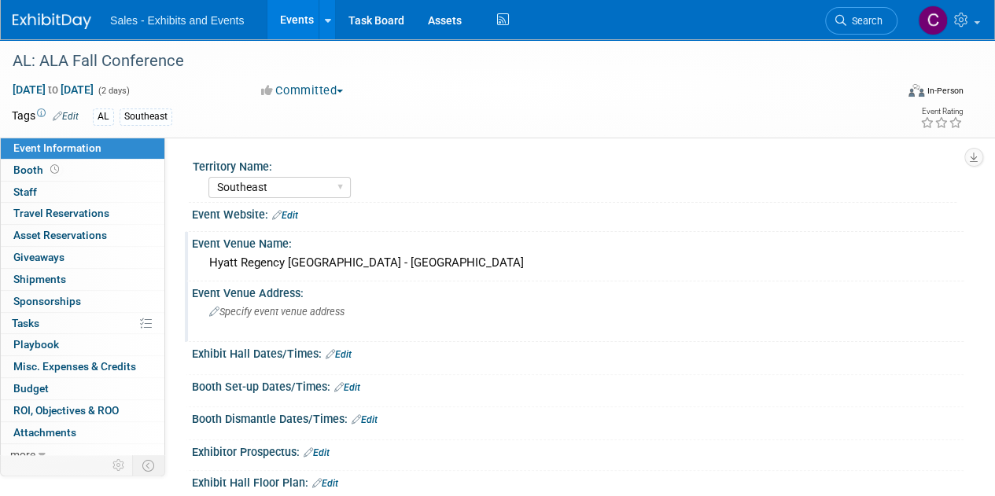
click at [322, 315] on span "Specify event venue address" at bounding box center [276, 312] width 135 height 12
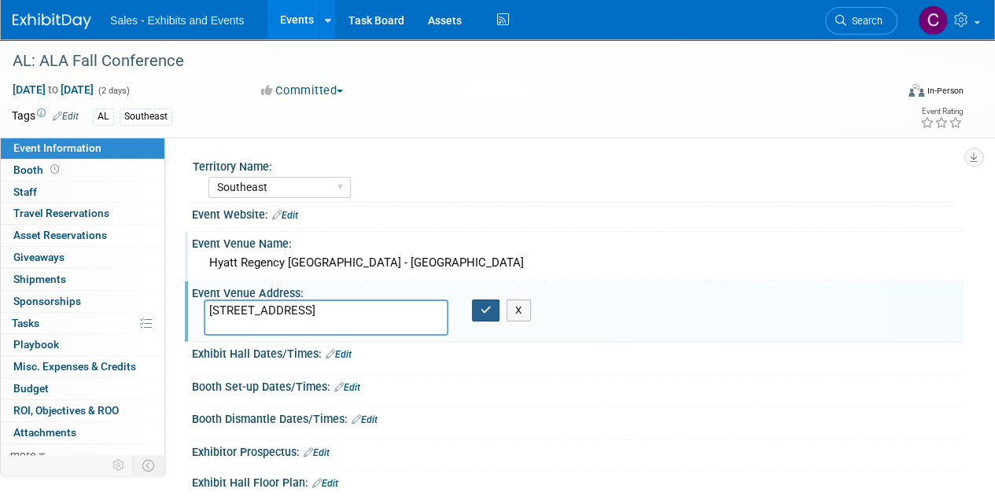
type textarea "1000 Galleria Cir, Birmingham, AL 35244"
click at [481, 311] on icon "button" at bounding box center [485, 310] width 11 height 10
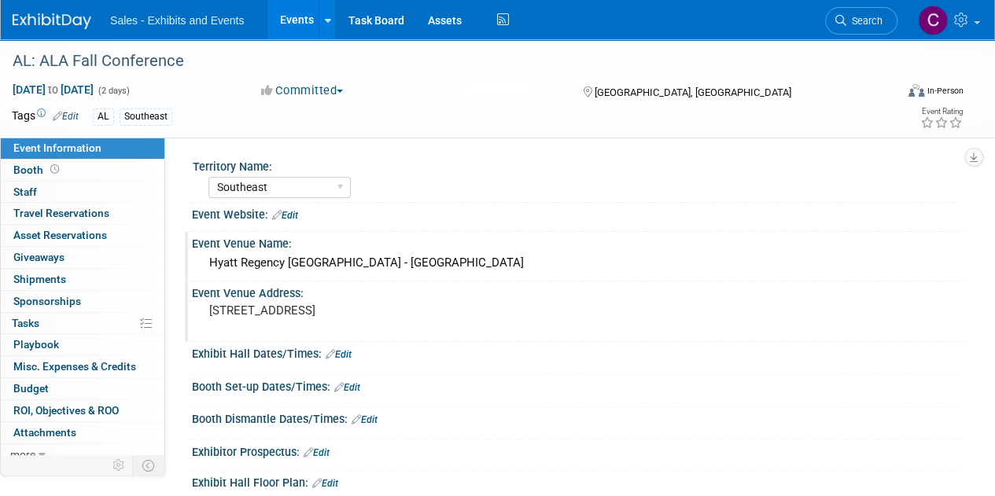
click at [296, 216] on link "Edit" at bounding box center [285, 215] width 26 height 11
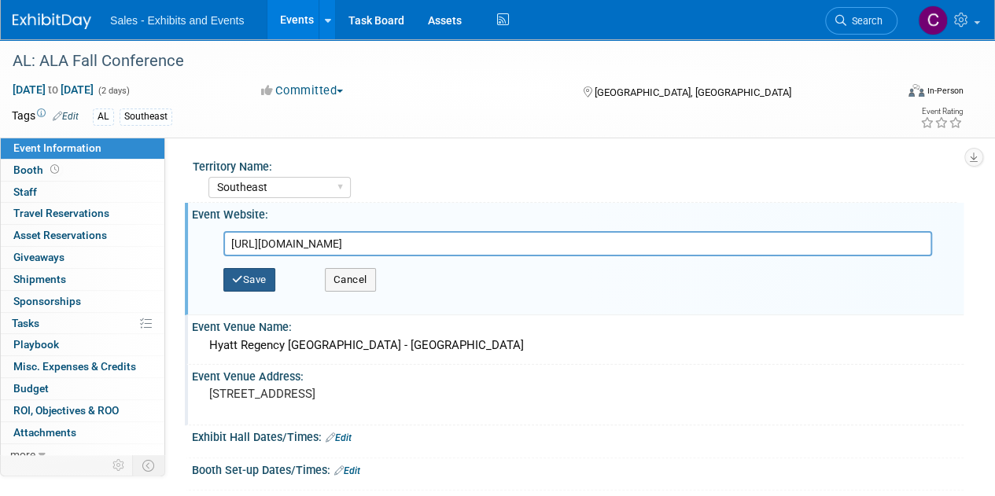
type input "https://www.alabamaliteracyassociation.com/events"
click at [261, 284] on button "Save" at bounding box center [249, 280] width 52 height 24
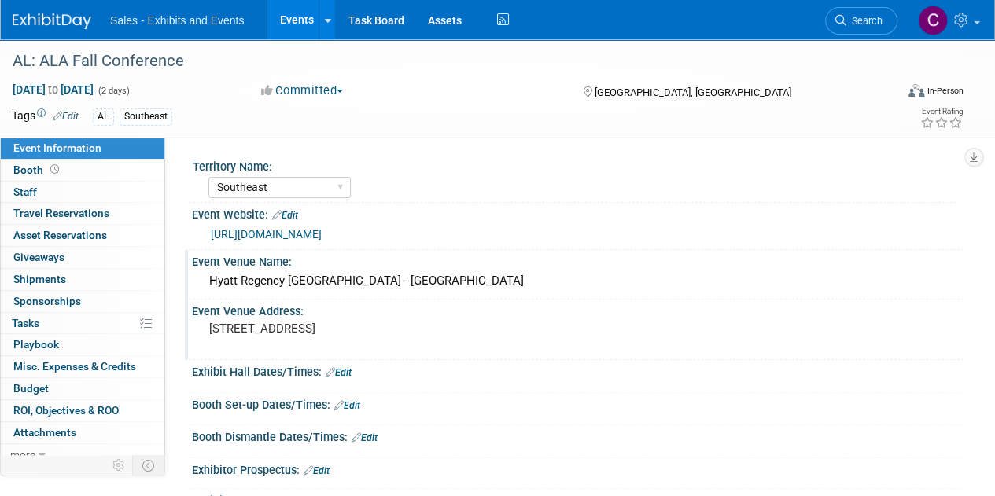
click at [292, 15] on link "Events" at bounding box center [295, 19] width 57 height 39
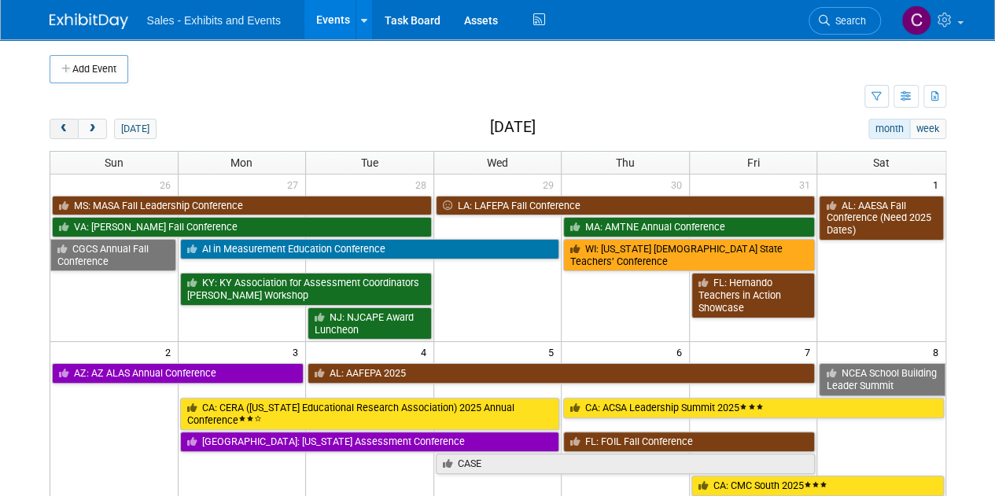
click at [61, 136] on button "prev" at bounding box center [64, 129] width 29 height 20
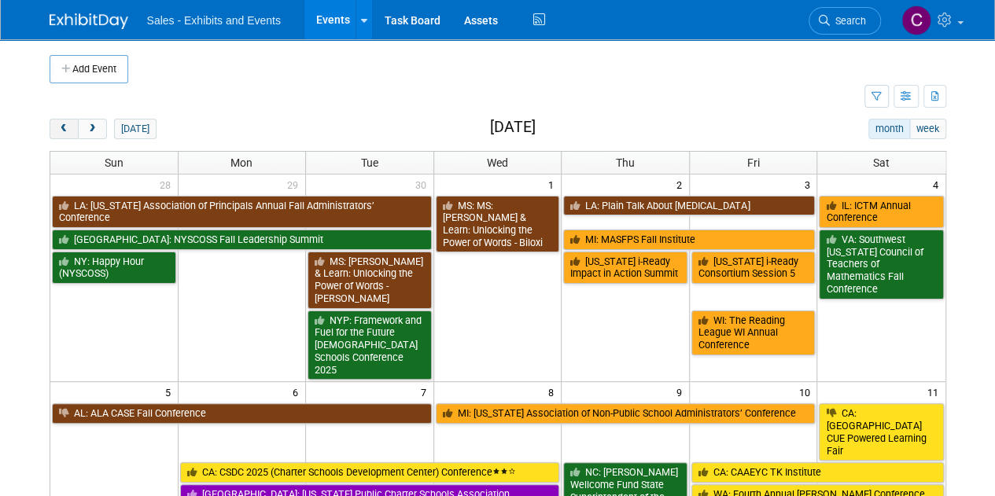
click at [61, 136] on button "prev" at bounding box center [64, 129] width 29 height 20
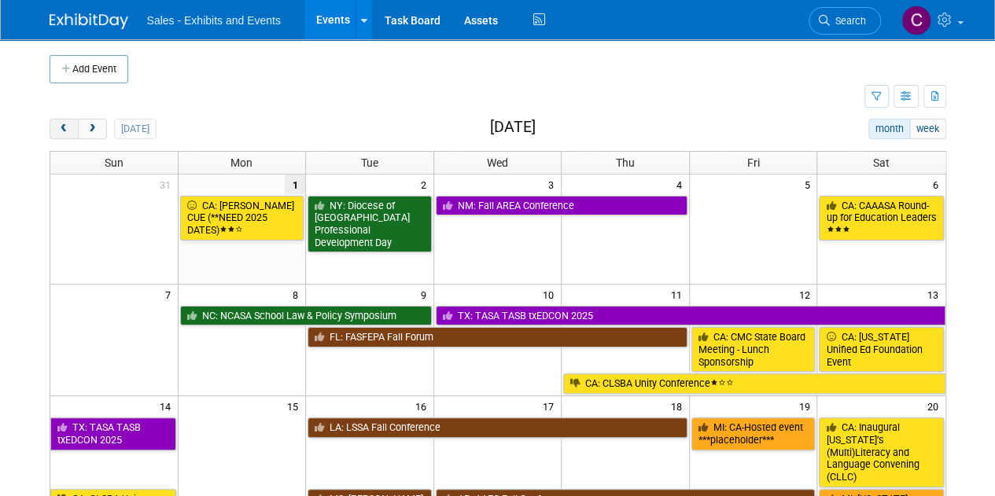
click at [61, 136] on button "prev" at bounding box center [64, 129] width 29 height 20
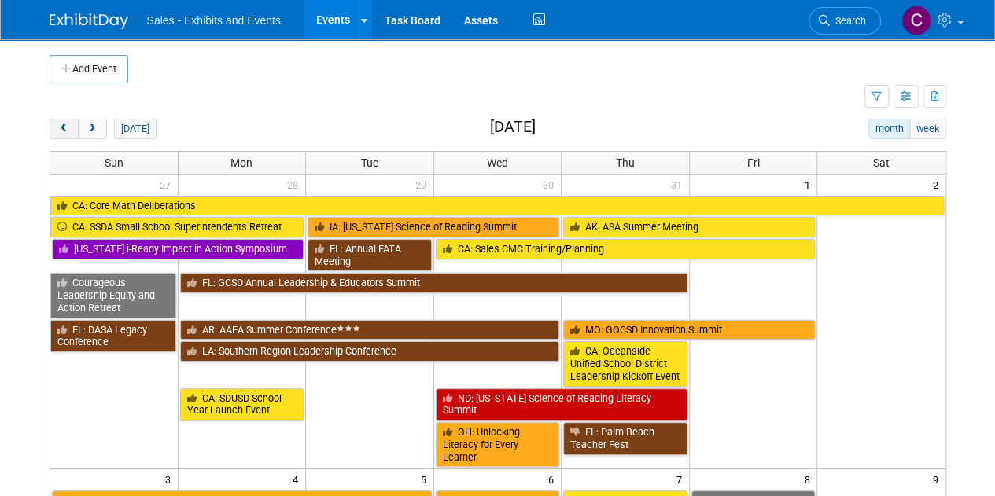
click at [61, 136] on button "prev" at bounding box center [64, 129] width 29 height 20
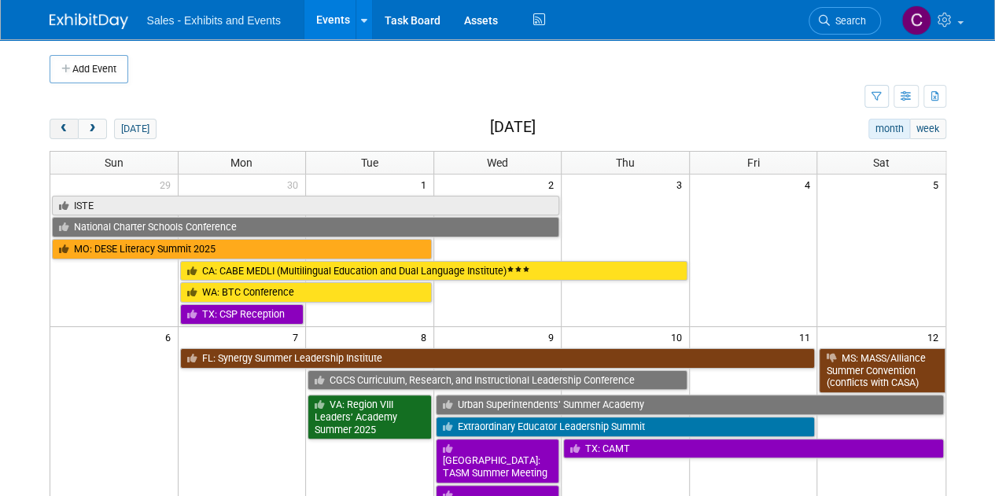
click at [61, 136] on button "prev" at bounding box center [64, 129] width 29 height 20
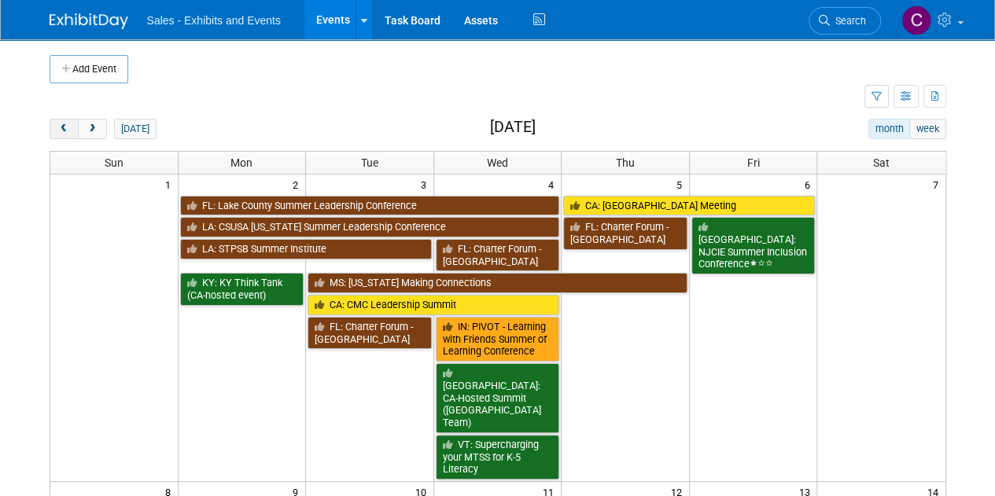
click at [61, 136] on button "prev" at bounding box center [64, 129] width 29 height 20
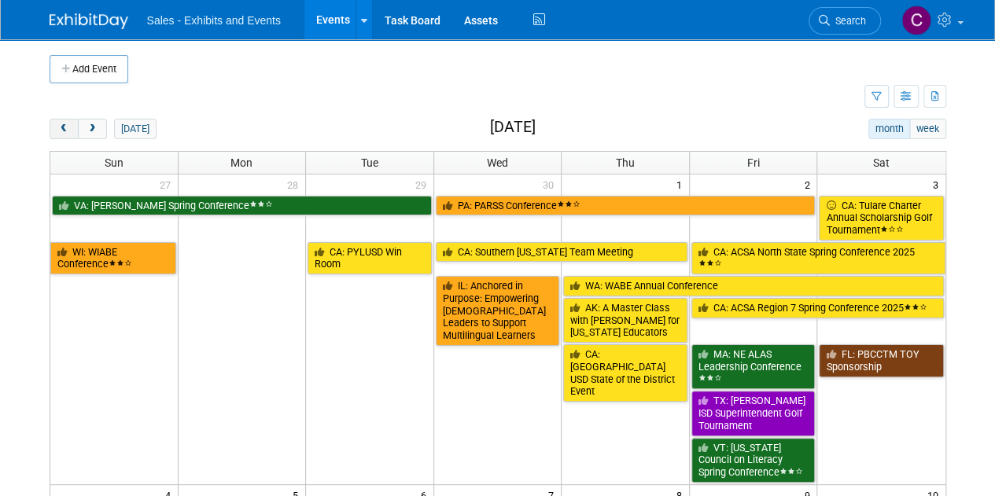
click at [61, 136] on button "prev" at bounding box center [64, 129] width 29 height 20
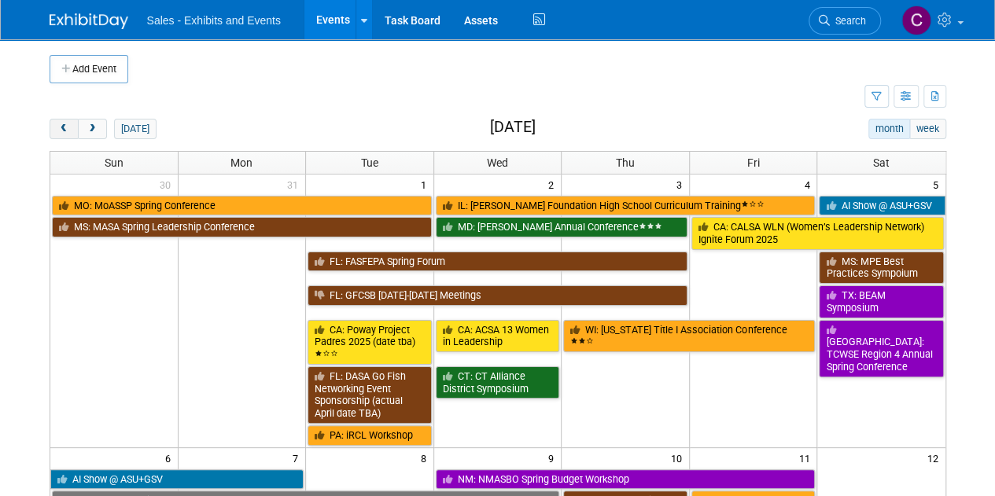
click at [61, 136] on button "prev" at bounding box center [64, 129] width 29 height 20
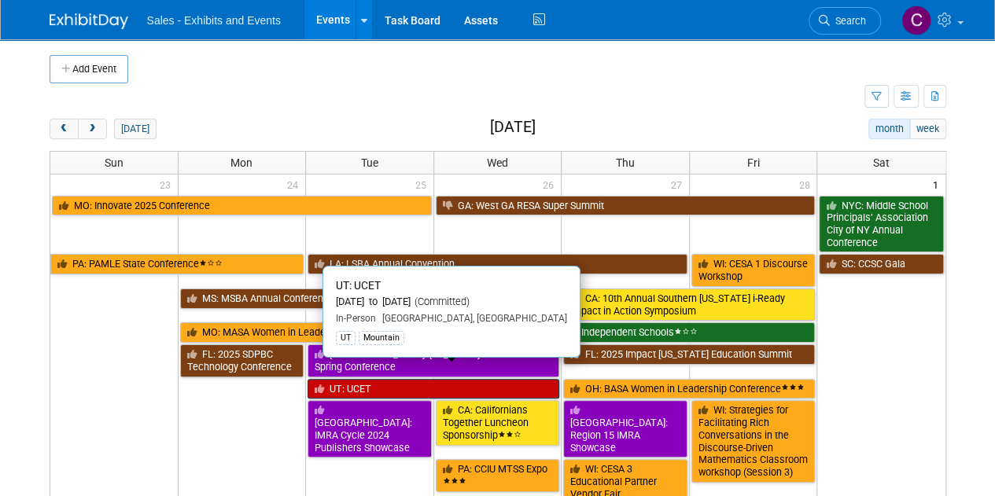
click at [363, 379] on link "UT: UCET" at bounding box center [433, 389] width 252 height 20
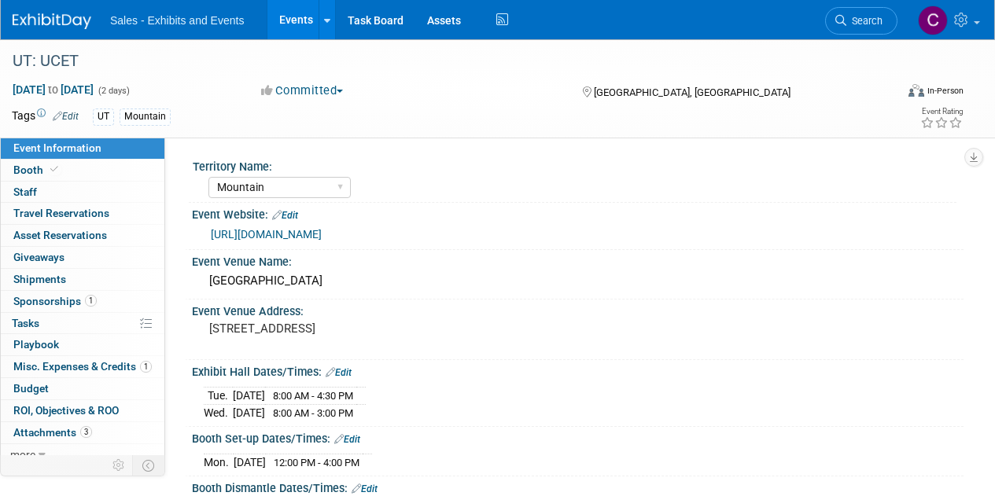
select select "Mountain"
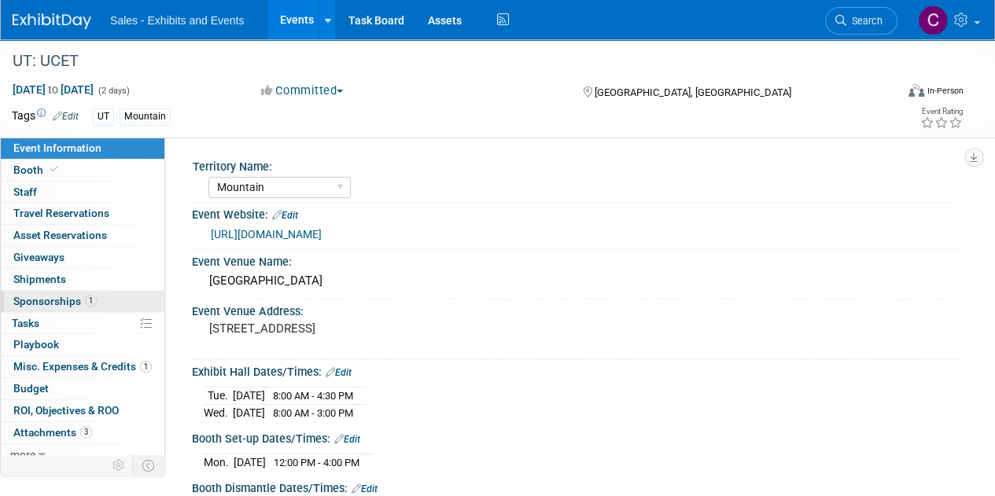
click at [33, 298] on span "Sponsorships 1" at bounding box center [54, 301] width 83 height 13
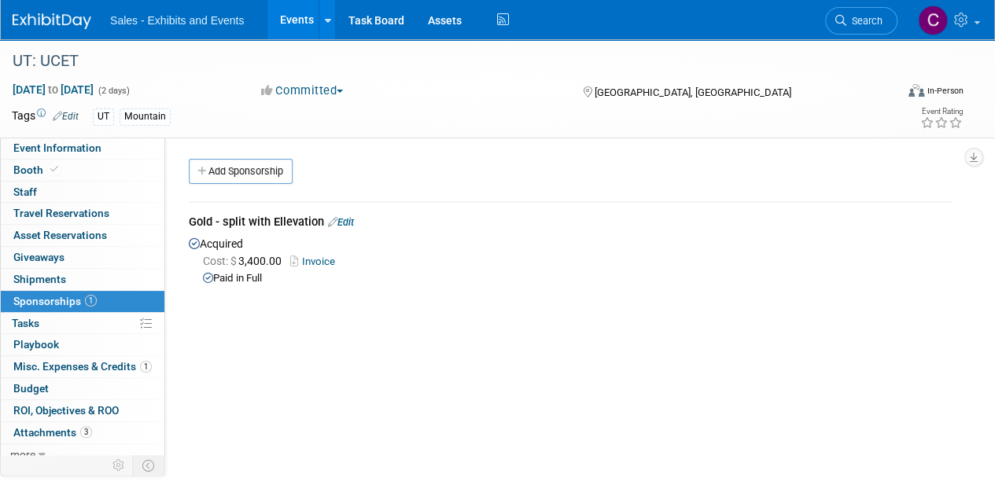
click at [290, 28] on link "Events" at bounding box center [295, 19] width 57 height 39
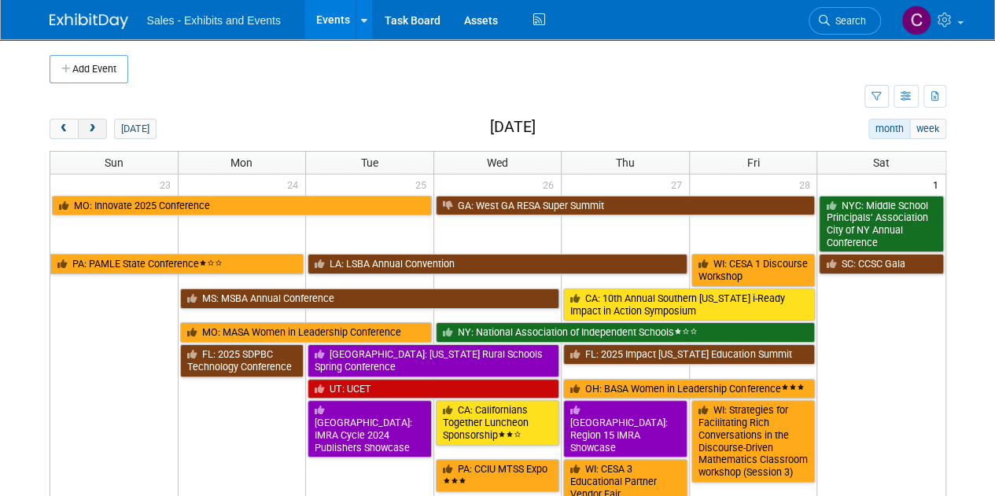
click at [99, 134] on button "next" at bounding box center [92, 129] width 29 height 20
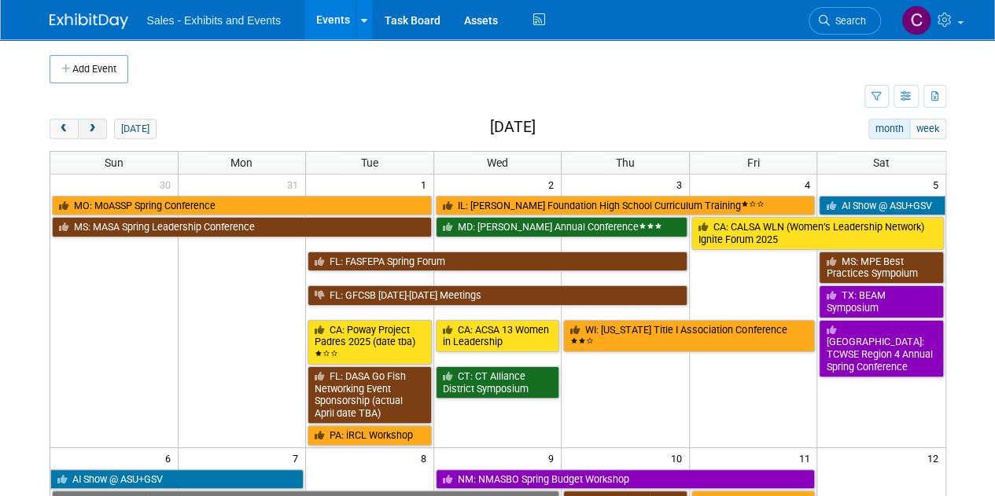
click at [99, 134] on button "next" at bounding box center [92, 129] width 29 height 20
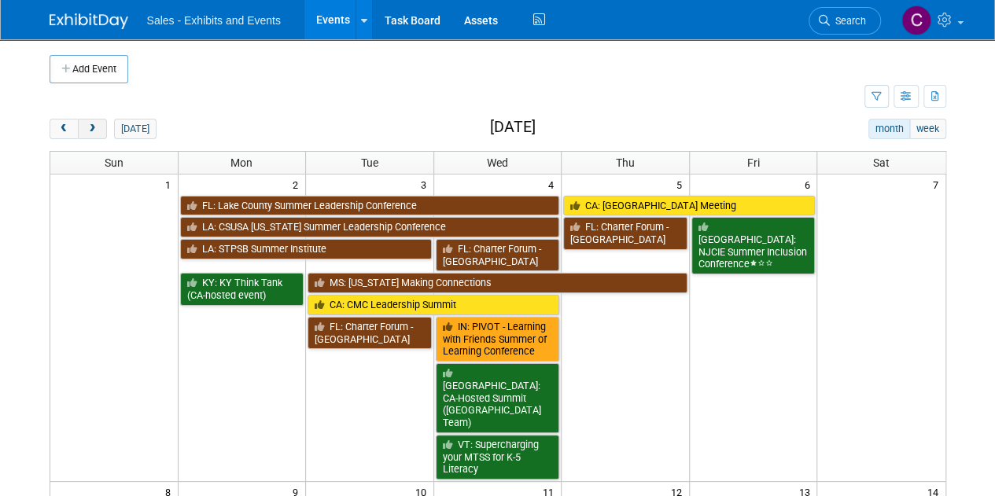
click at [99, 134] on button "next" at bounding box center [92, 129] width 29 height 20
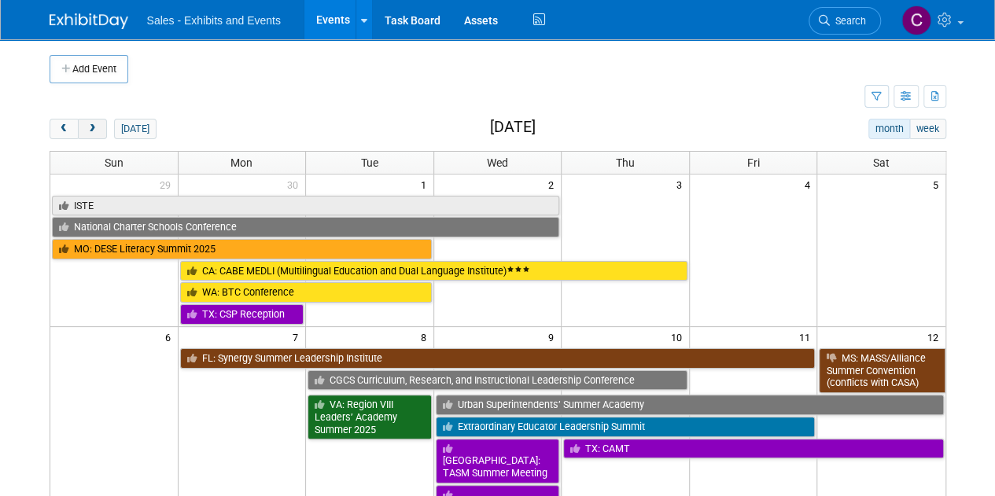
click at [99, 134] on button "next" at bounding box center [92, 129] width 29 height 20
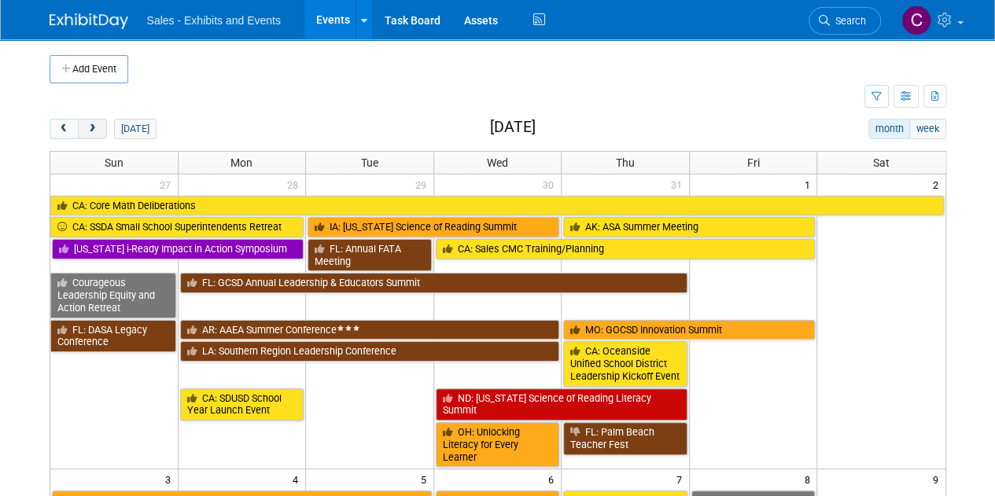
click at [99, 134] on button "next" at bounding box center [92, 129] width 29 height 20
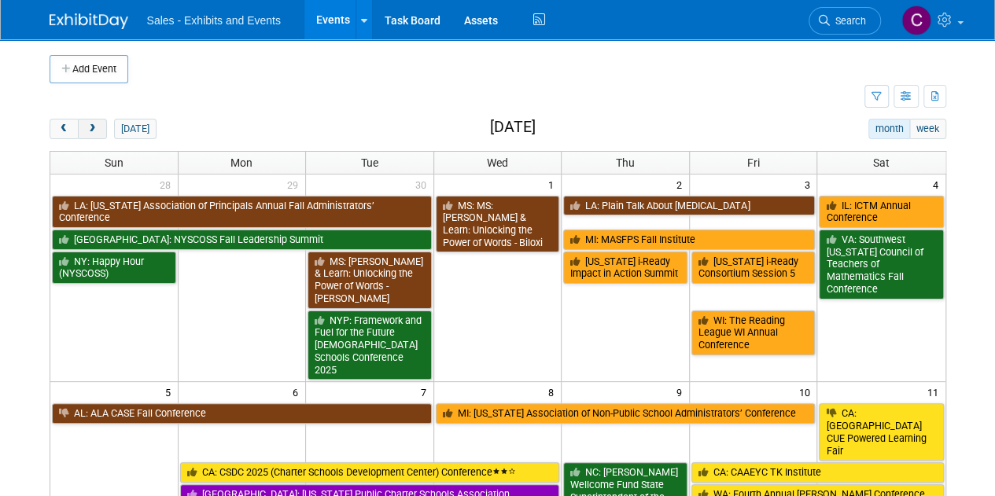
click at [99, 134] on button "next" at bounding box center [92, 129] width 29 height 20
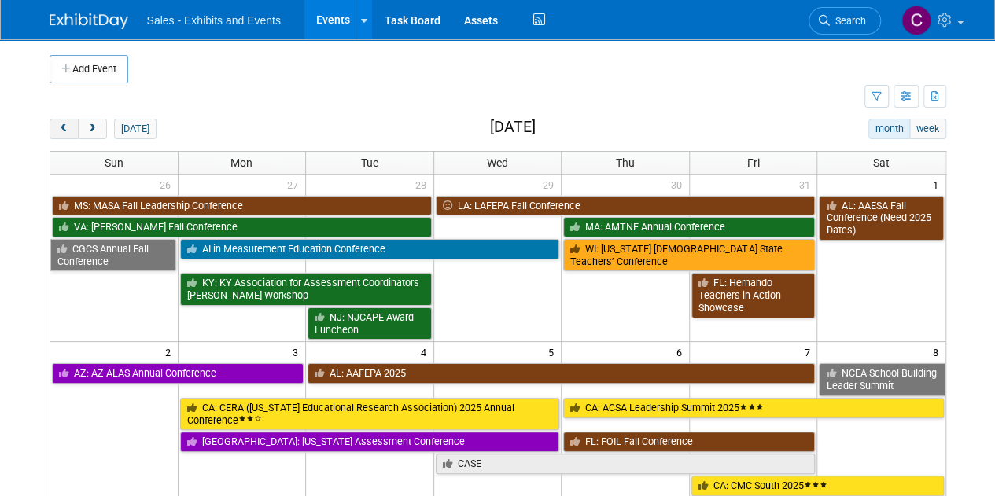
click at [53, 134] on button "prev" at bounding box center [64, 129] width 29 height 20
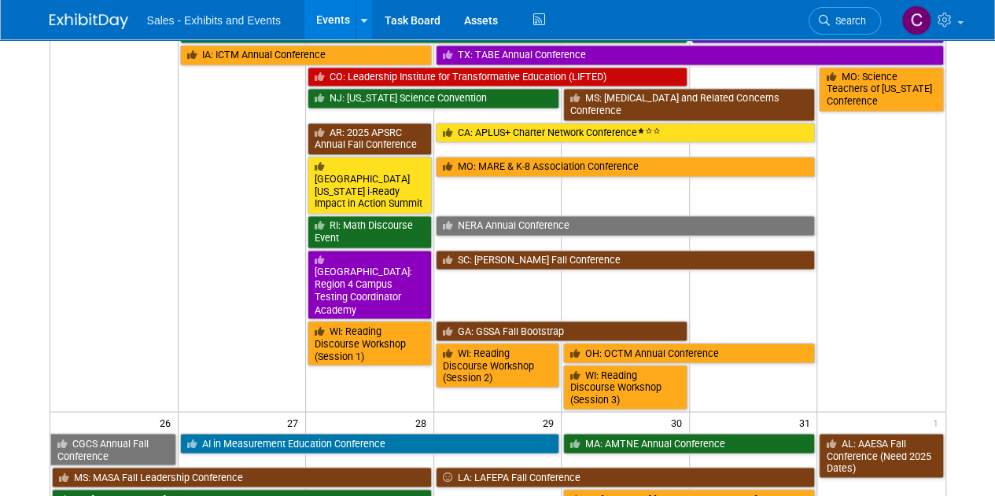
scroll to position [1449, 0]
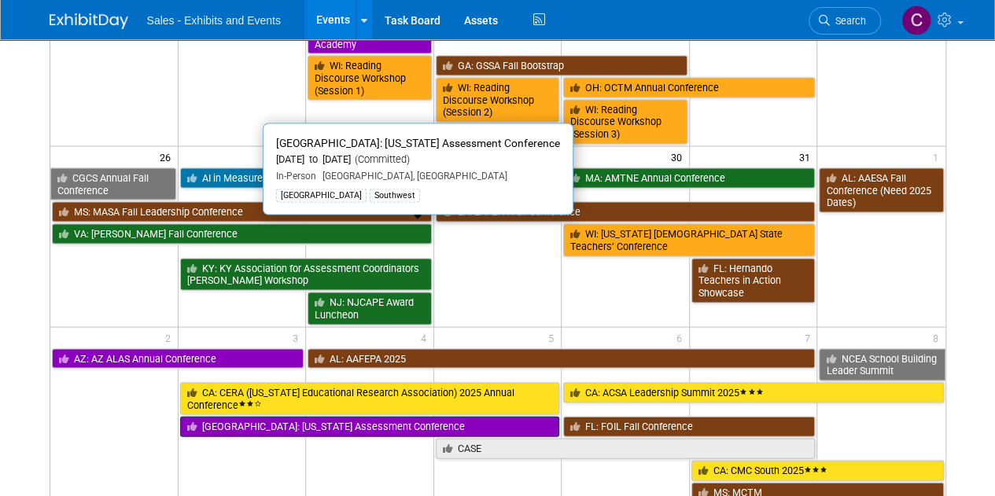
click at [341, 416] on link "TX: Texas Assessment Conference" at bounding box center [370, 426] width 380 height 20
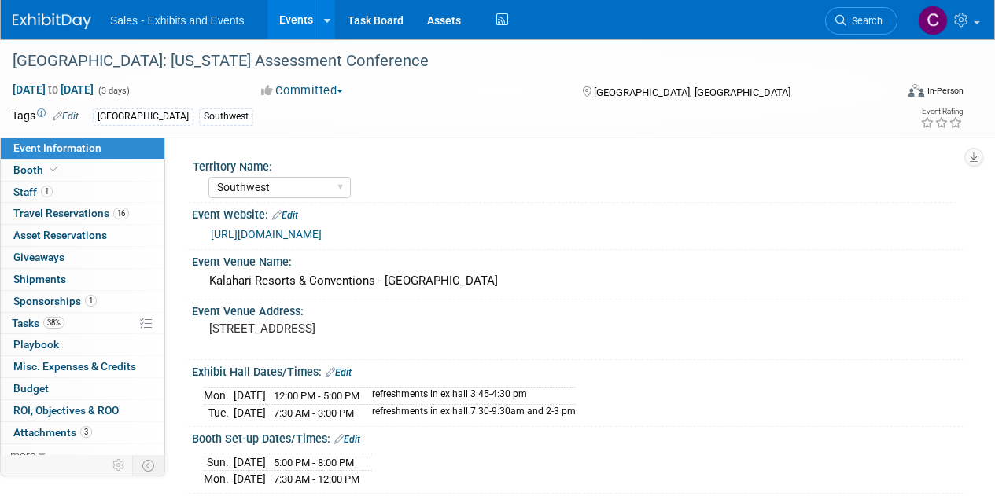
select select "Southwest"
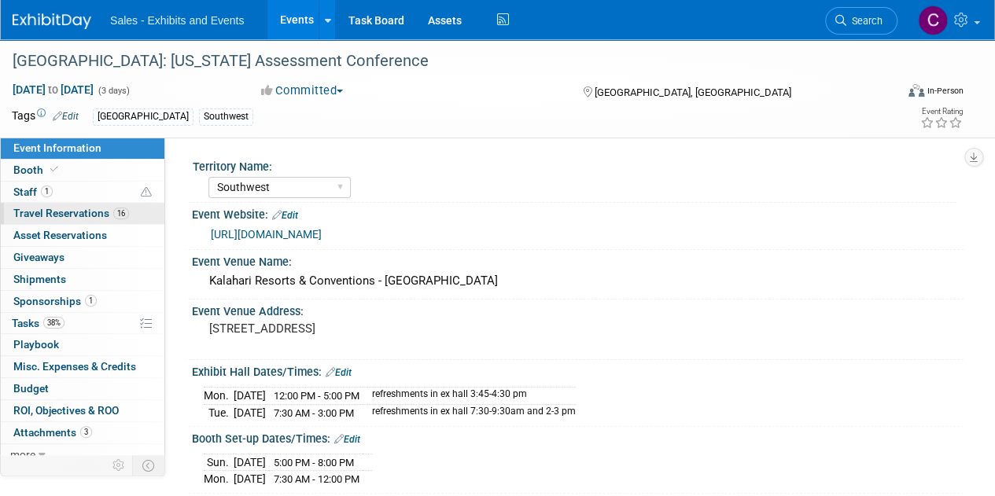
click at [25, 210] on span "Travel Reservations 16" at bounding box center [71, 213] width 116 height 13
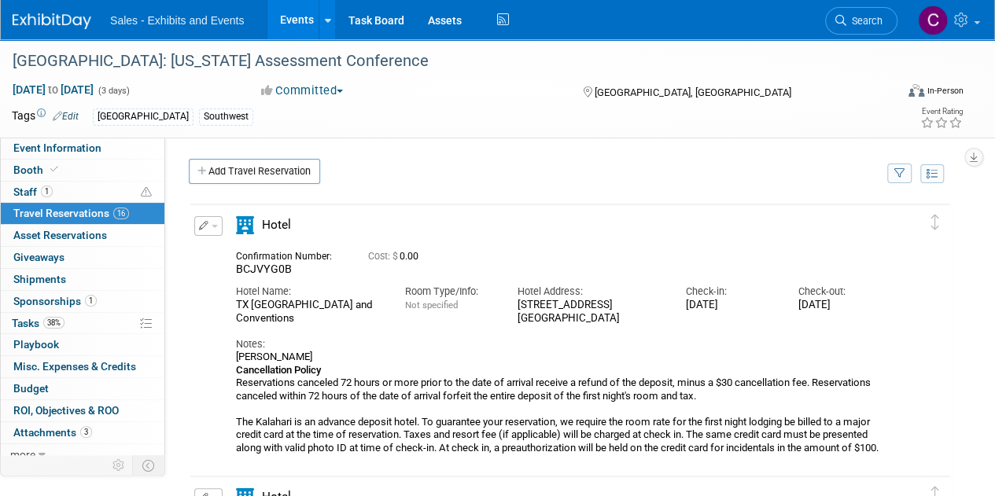
click at [46, 209] on span "Travel Reservations 16" at bounding box center [71, 213] width 116 height 13
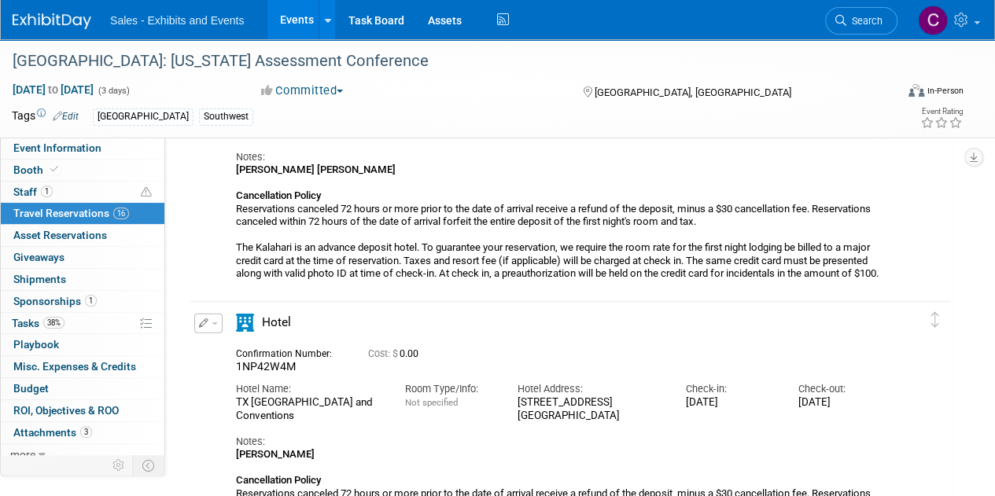
scroll to position [1318, 0]
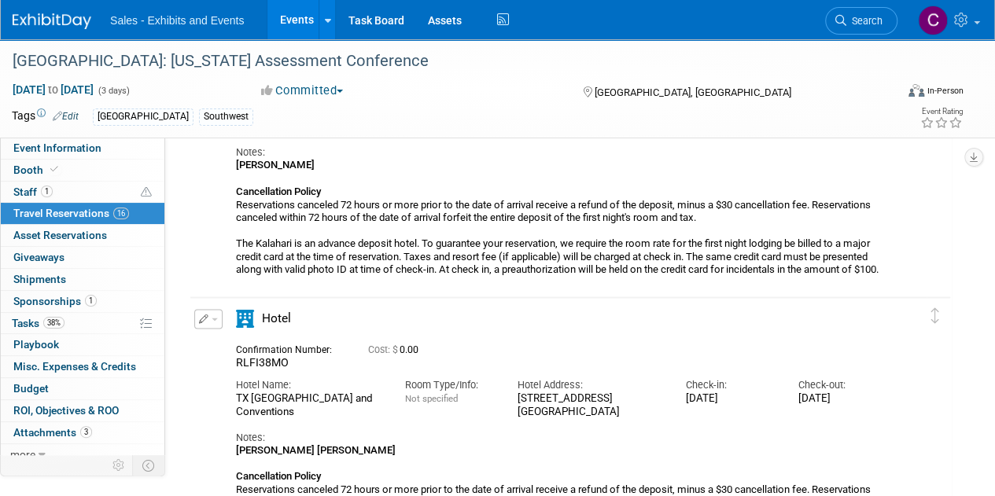
click at [296, 18] on link "Events" at bounding box center [295, 19] width 57 height 39
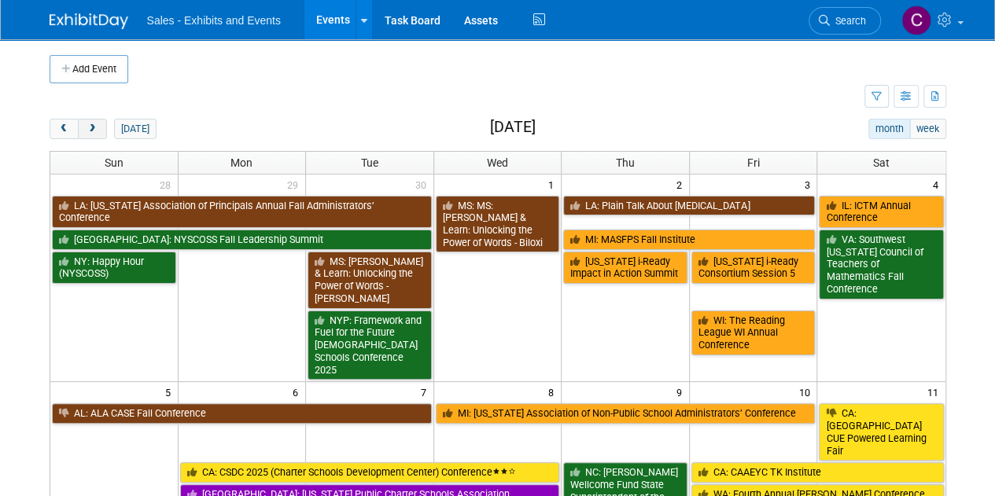
click at [87, 125] on span "next" at bounding box center [93, 129] width 12 height 10
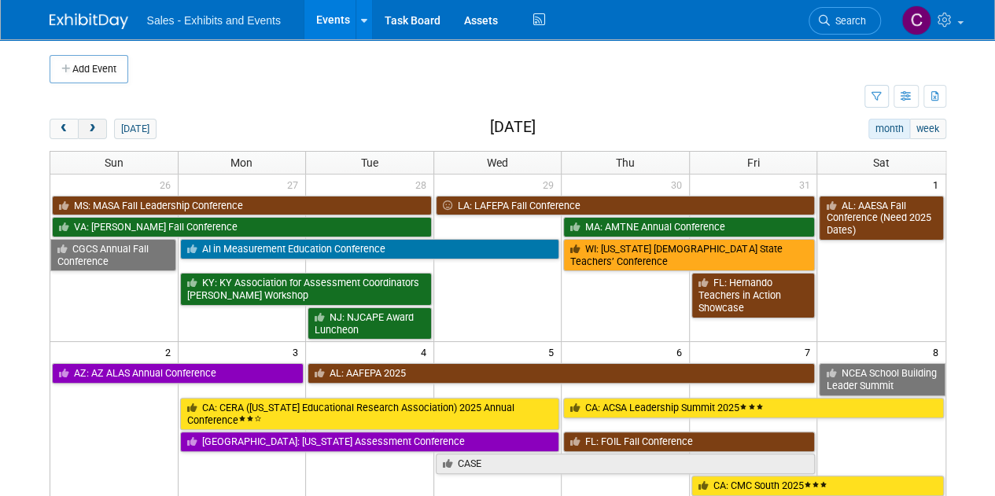
click at [87, 125] on span "next" at bounding box center [93, 129] width 12 height 10
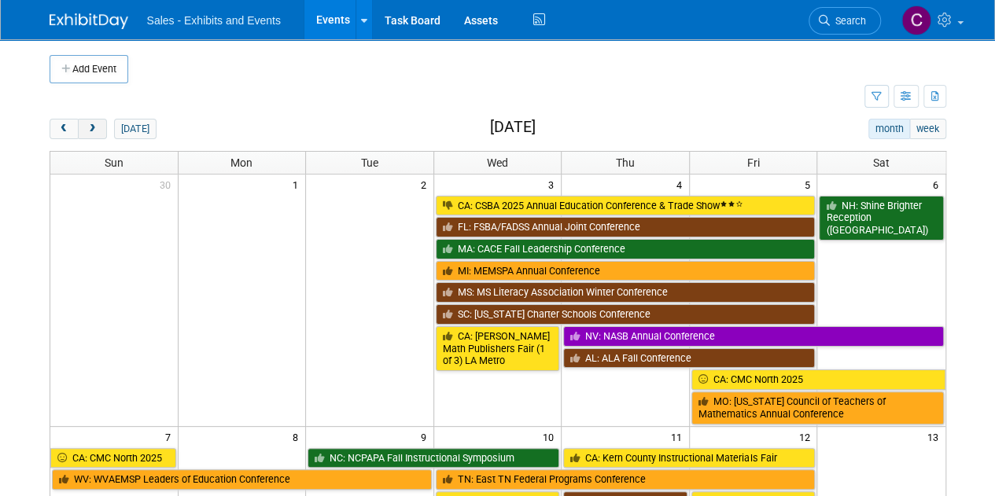
click at [87, 125] on span "next" at bounding box center [93, 129] width 12 height 10
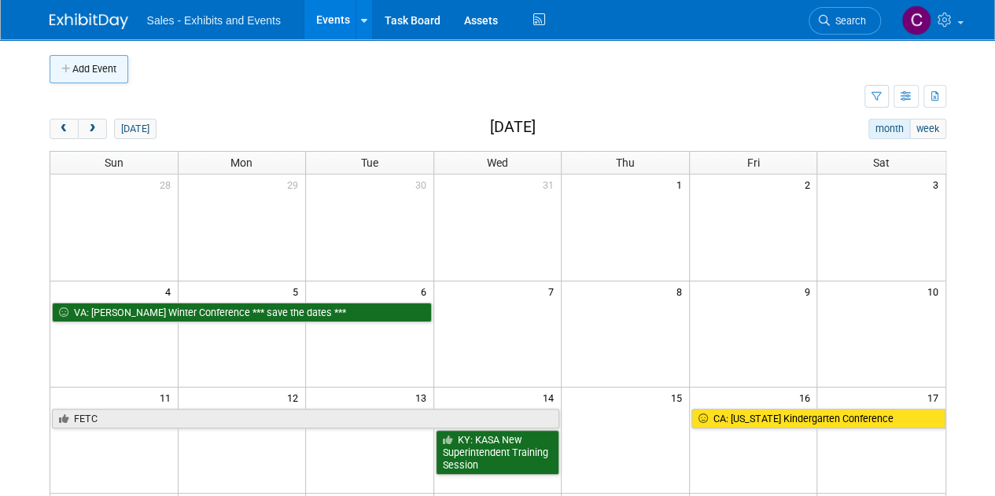
click at [105, 68] on button "Add Event" at bounding box center [89, 69] width 79 height 28
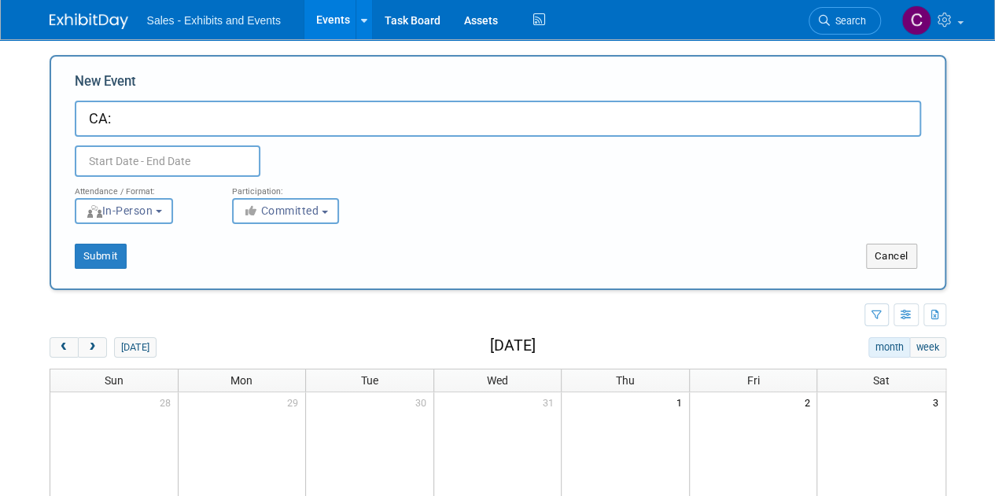
paste input "Santa Clara County Office of Education"
type input "CA: Santa Clara County Office of Education Summit"
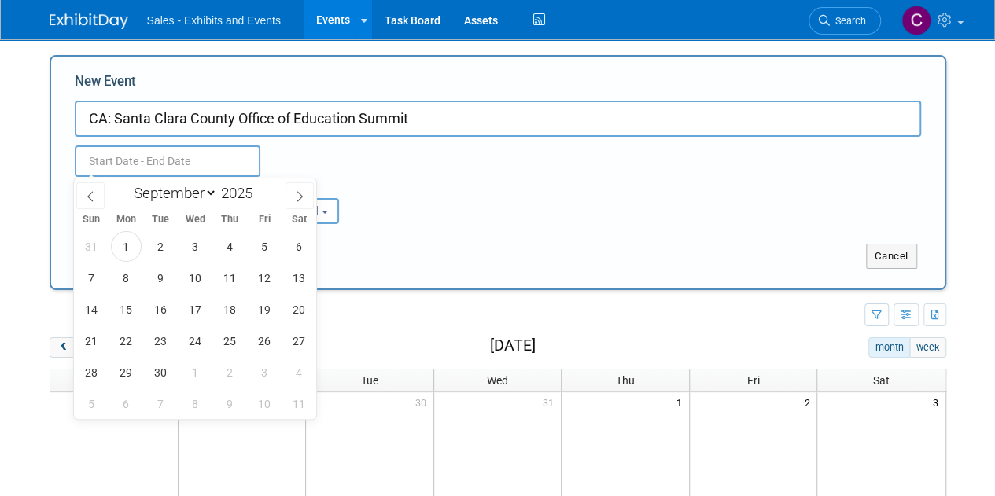
click at [175, 171] on input "text" at bounding box center [168, 160] width 186 height 31
click at [197, 193] on select "January February March April May June July August September October November De…" at bounding box center [172, 193] width 90 height 20
select select "0"
click at [127, 183] on select "January February March April May June July August September October November De…" at bounding box center [172, 193] width 90 height 20
click at [192, 379] on span "29" at bounding box center [195, 372] width 31 height 31
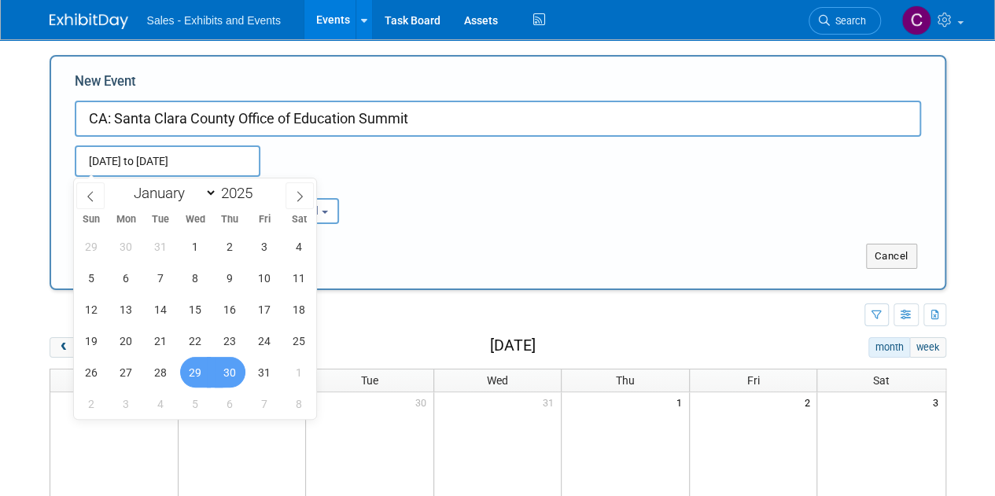
click at [225, 372] on span "30" at bounding box center [230, 372] width 31 height 31
type input "[DATE] to [DATE]"
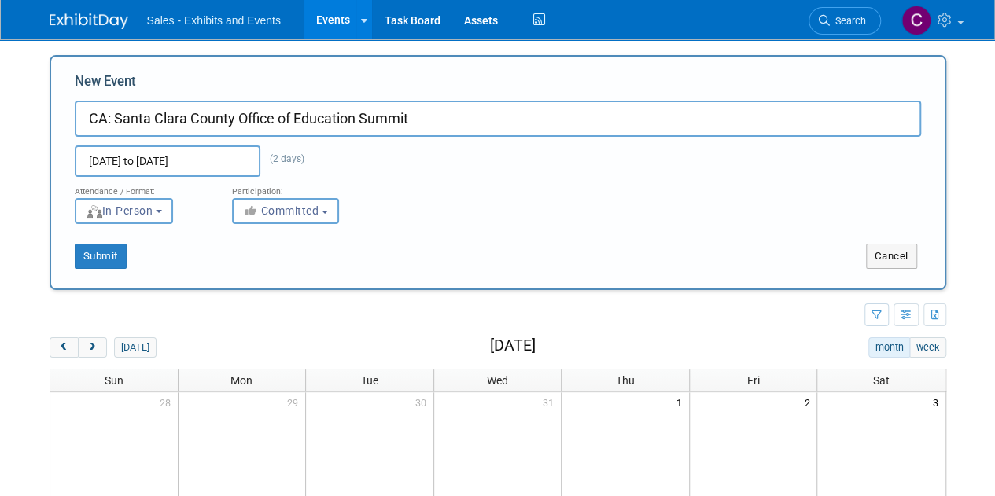
click at [223, 171] on input "[DATE] to [DATE]" at bounding box center [168, 160] width 186 height 31
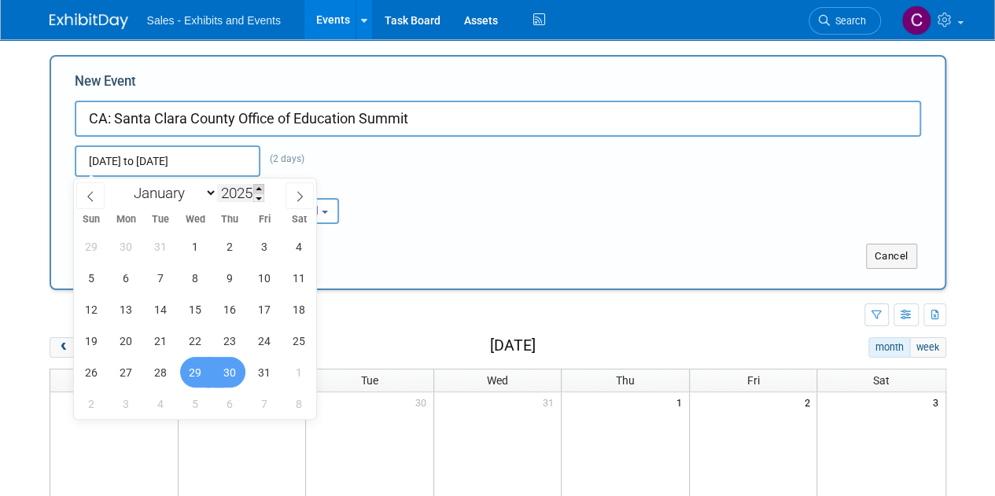
click at [261, 190] on span at bounding box center [258, 188] width 11 height 9
type input "2026"
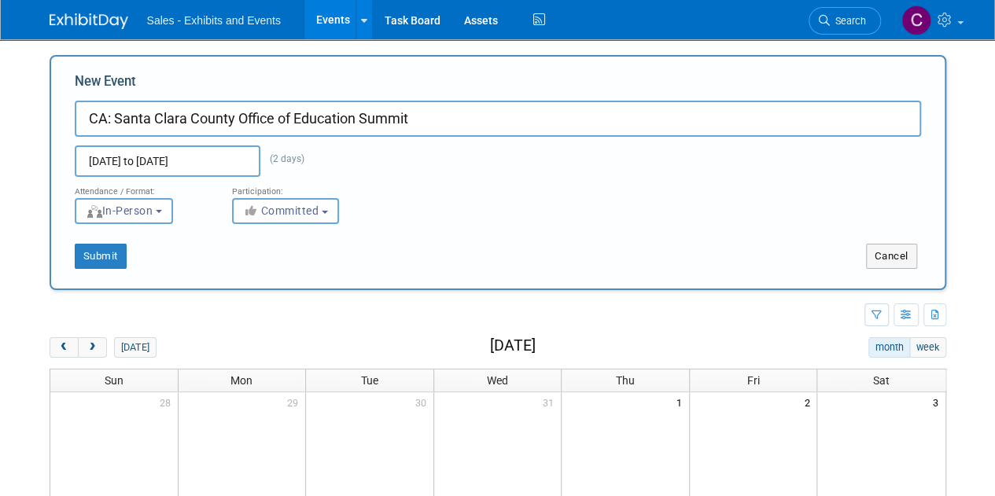
click at [427, 190] on div "Attendance / Format: <img src="https://www.exhibitday.com/Images/Format-InPerso…" at bounding box center [498, 200] width 870 height 47
click at [165, 163] on input "Jan 29, 2025 to Jan 30, 2025" at bounding box center [168, 160] width 186 height 31
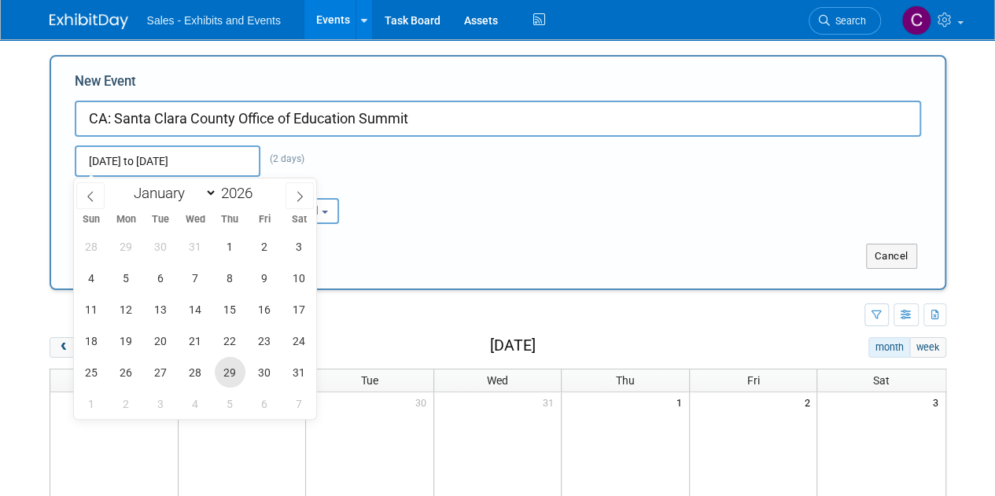
click at [229, 367] on span "29" at bounding box center [230, 372] width 31 height 31
click at [269, 360] on span "30" at bounding box center [264, 372] width 31 height 31
type input "[DATE] to [DATE]"
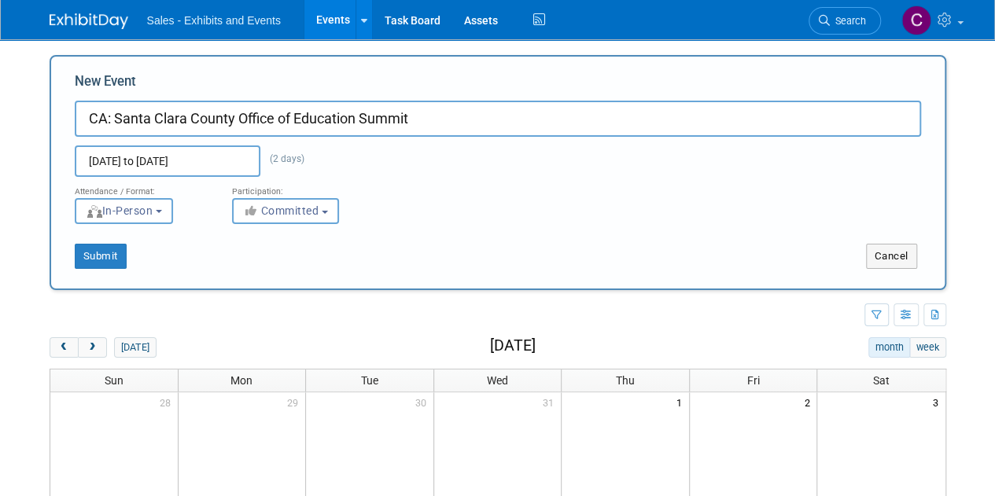
click at [109, 268] on div "New Event CA: Santa Clara County Office of Education Summit Jan 29, 2026 to Jan…" at bounding box center [498, 172] width 897 height 235
click at [109, 248] on button "Submit" at bounding box center [101, 256] width 52 height 25
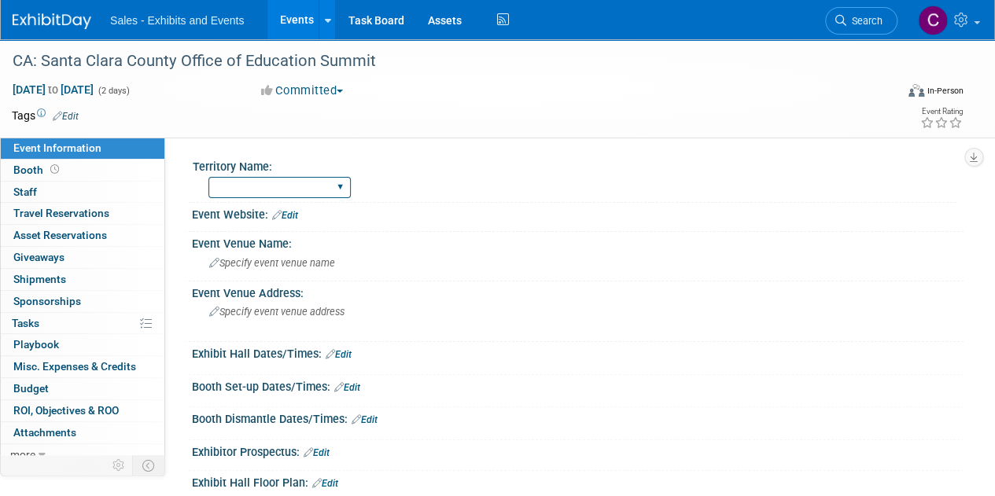
click at [292, 188] on select "Atlantic Southeast Central Southwest Pacific Mountain National Strategic Partne…" at bounding box center [279, 187] width 142 height 21
select select "Pacific"
click at [208, 177] on select "Atlantic Southeast Central Southwest Pacific Mountain National Strategic Partne…" at bounding box center [279, 187] width 142 height 21
click at [75, 117] on link "Edit" at bounding box center [66, 116] width 26 height 11
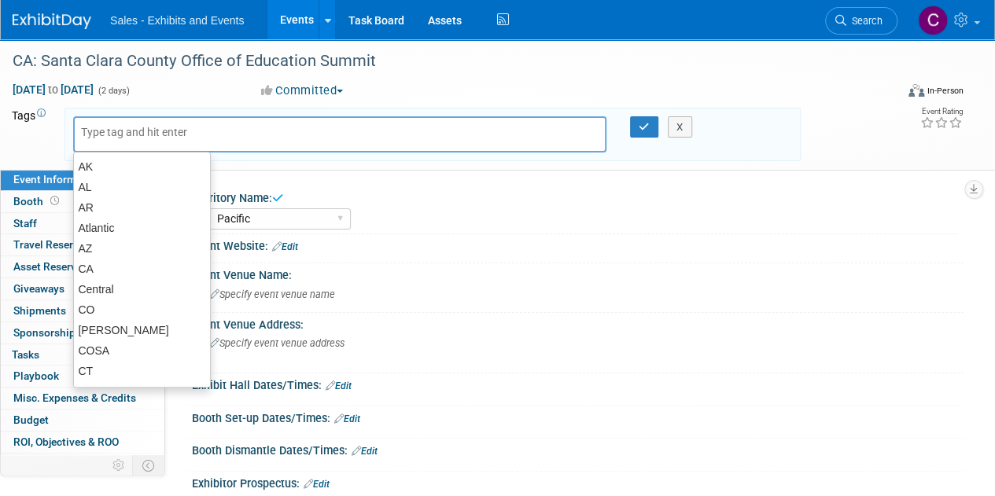
type input "c"
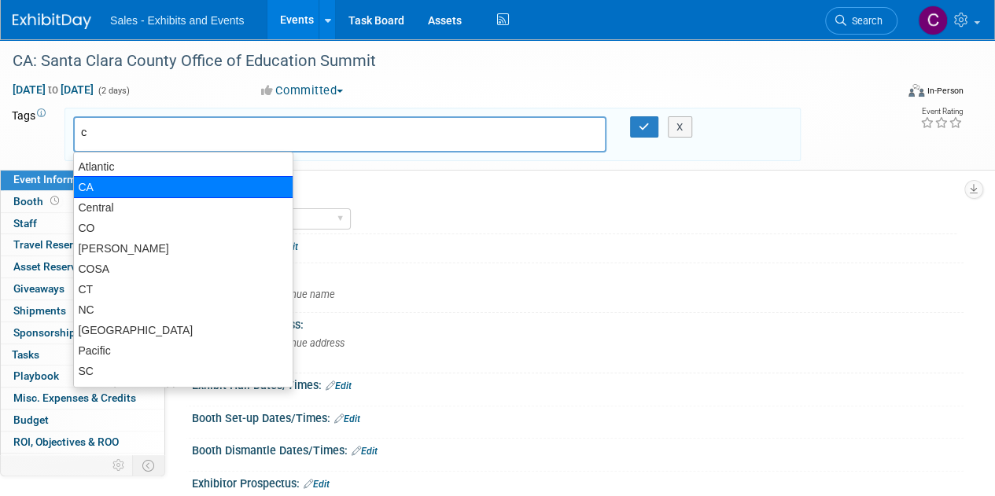
click at [105, 185] on div "CA" at bounding box center [183, 187] width 220 height 22
type input "CA"
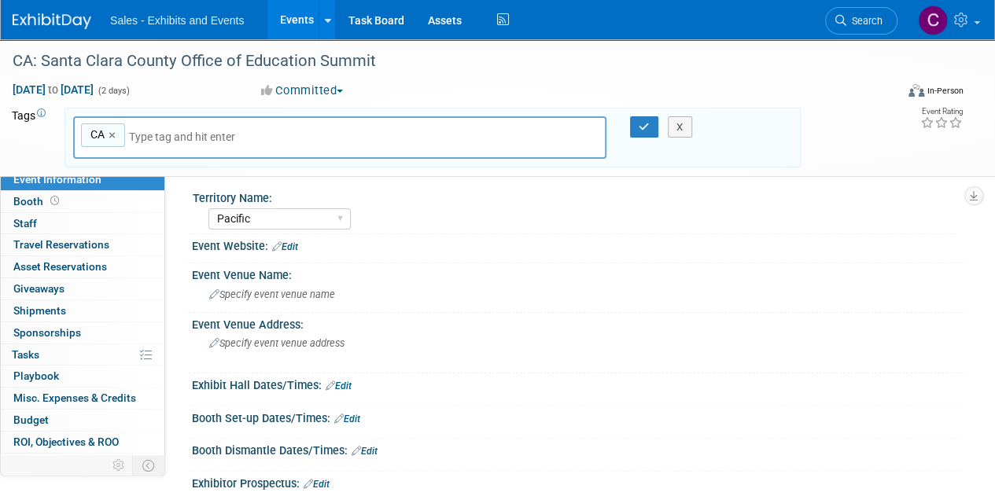
type input "p"
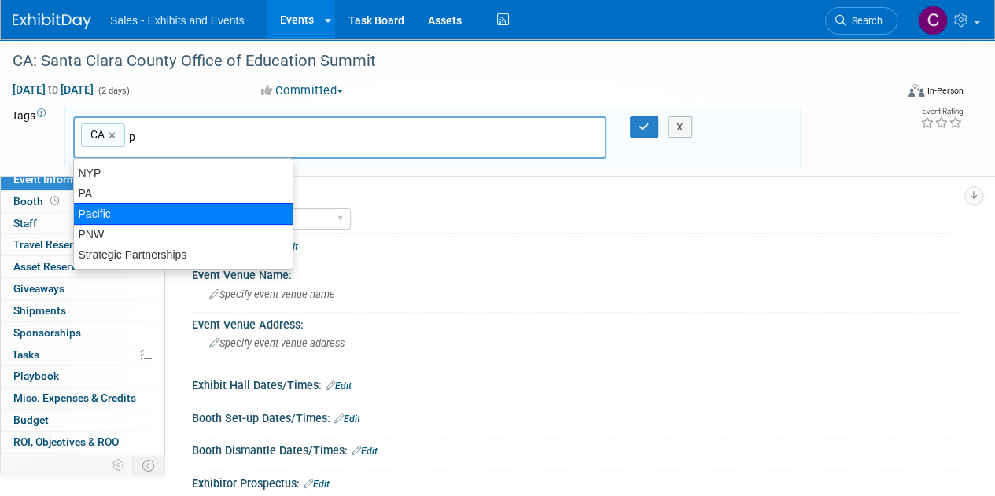
click at [135, 208] on div "Pacific" at bounding box center [183, 214] width 220 height 22
type input "CA, Pacific"
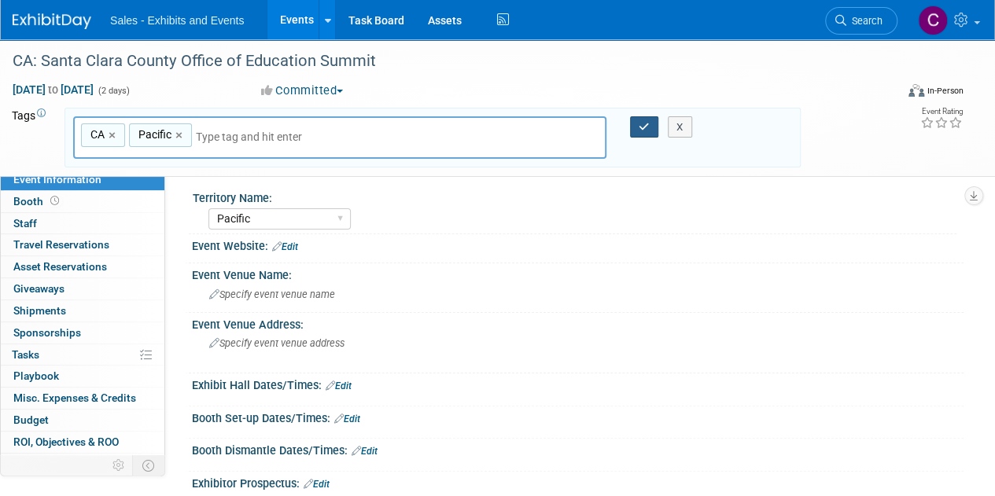
click at [638, 127] on button "button" at bounding box center [644, 127] width 28 height 22
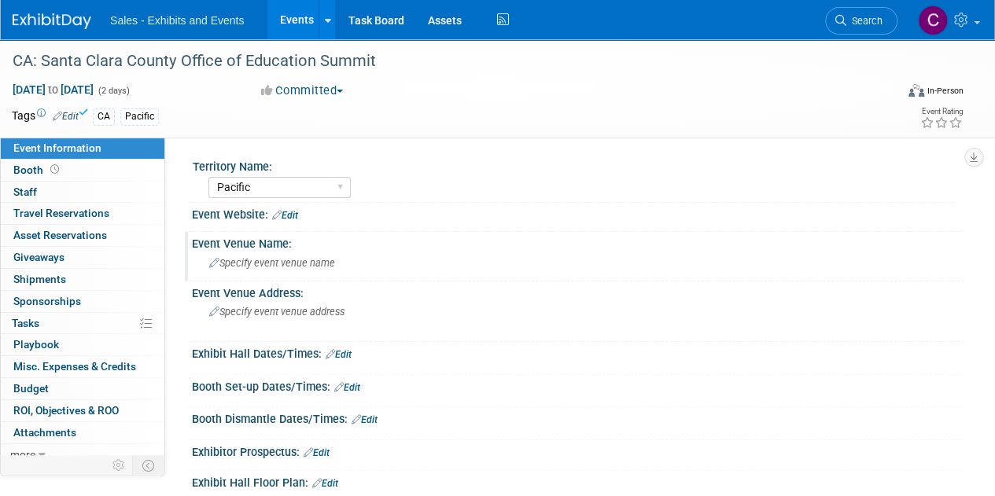
click at [311, 260] on span "Specify event venue name" at bounding box center [272, 263] width 126 height 12
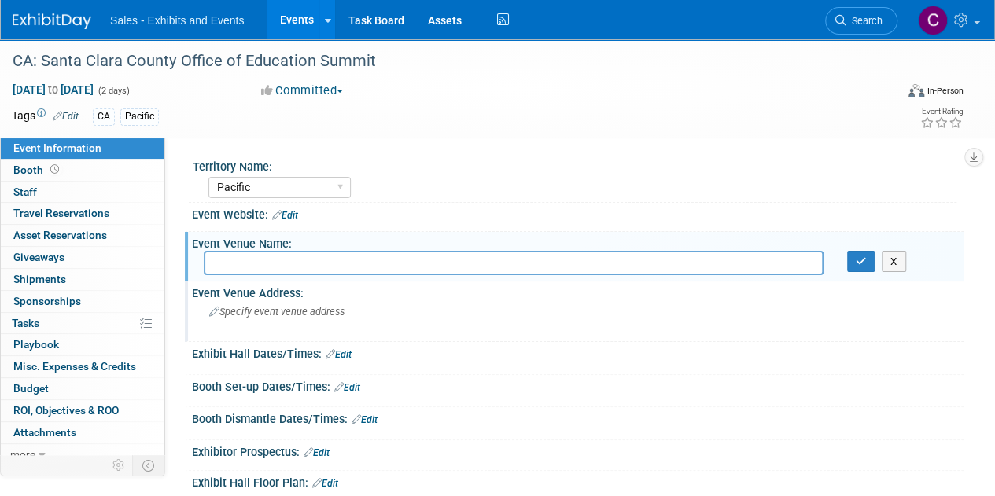
drag, startPoint x: 311, startPoint y: 260, endPoint x: 249, endPoint y: 326, distance: 91.2
click at [249, 326] on div "Specify event venue address" at bounding box center [353, 318] width 298 height 36
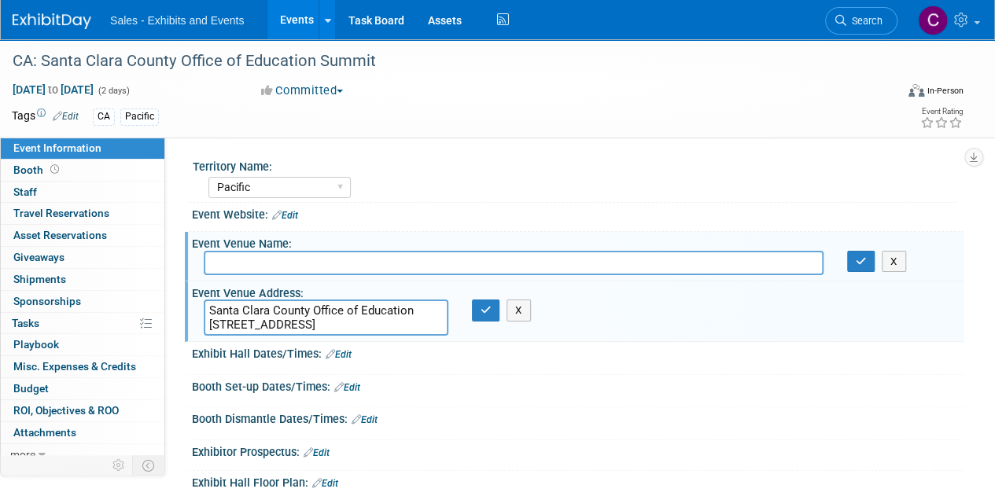
click at [212, 308] on textarea "Santa Clara County Office of Education 1290 Ridder Park Drive San Jose, CA 95131" at bounding box center [326, 318] width 245 height 36
drag, startPoint x: 212, startPoint y: 308, endPoint x: 393, endPoint y: 301, distance: 181.8
click at [393, 301] on textarea "Santa Clara County Office of Education 1290 Ridder Park Drive San Jose, CA 95131" at bounding box center [326, 318] width 245 height 36
type textarea "1290 Ridder Park Drive San Jose, CA 95131"
click at [481, 305] on icon "button" at bounding box center [485, 310] width 11 height 10
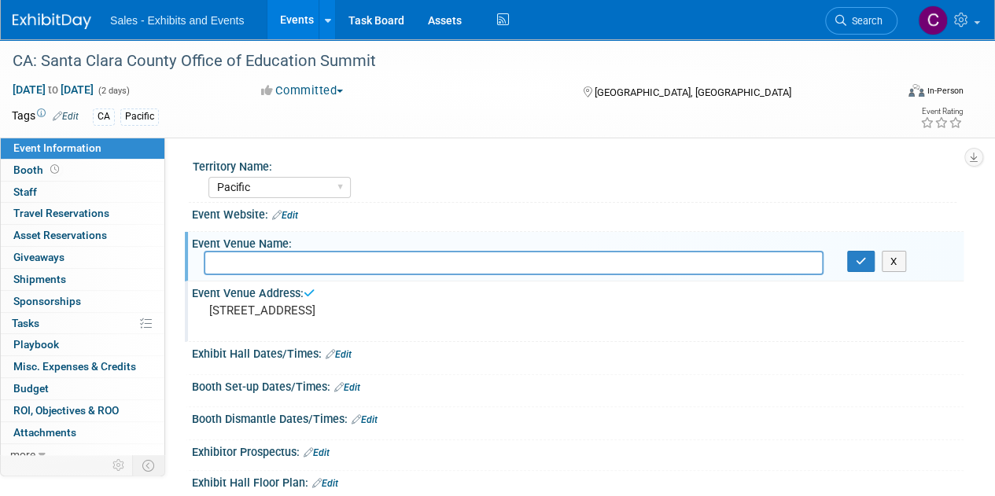
click at [333, 255] on input "text" at bounding box center [514, 263] width 620 height 24
paste input "Santa Clara County Office of Education"
type input "Santa Clara County Office of Education"
click at [850, 256] on button "button" at bounding box center [861, 262] width 28 height 22
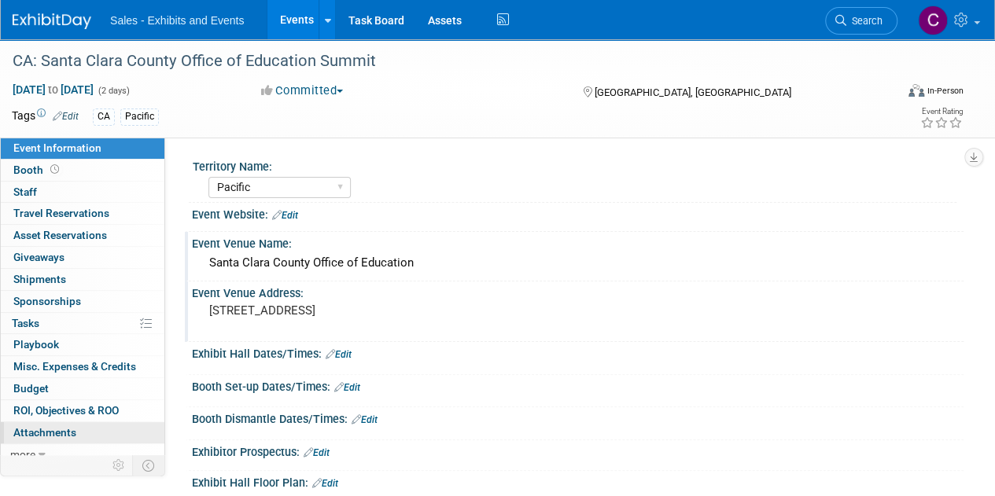
click at [56, 432] on span "Attachments 0" at bounding box center [44, 432] width 63 height 13
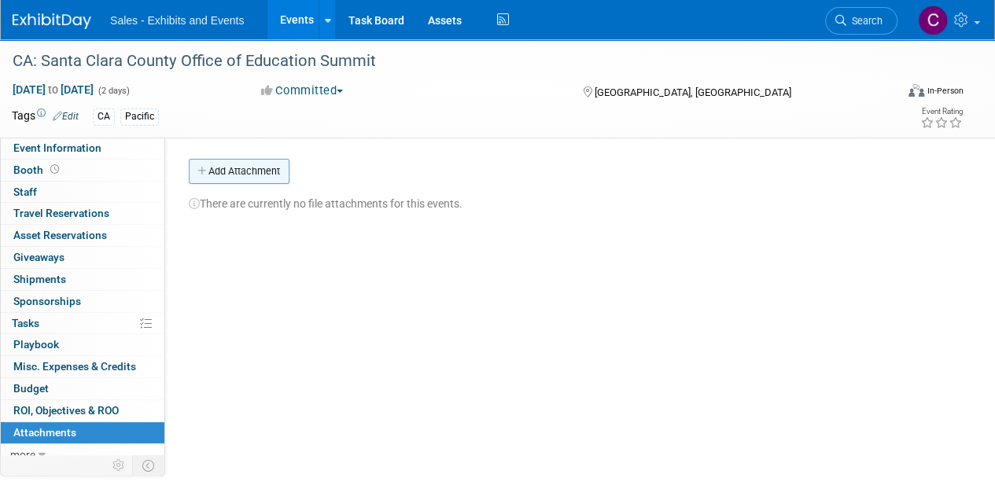
click at [212, 171] on button "Add Attachment" at bounding box center [239, 171] width 101 height 25
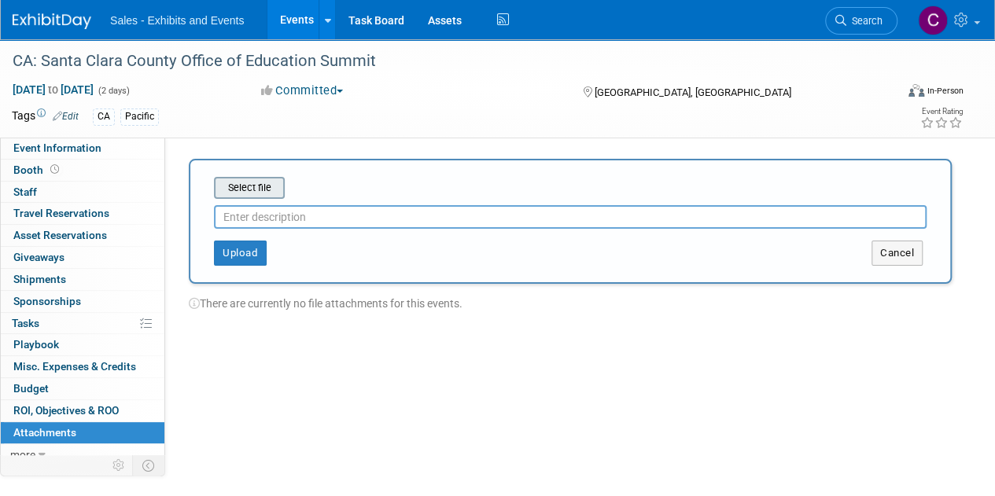
click at [271, 185] on input "file" at bounding box center [189, 188] width 187 height 19
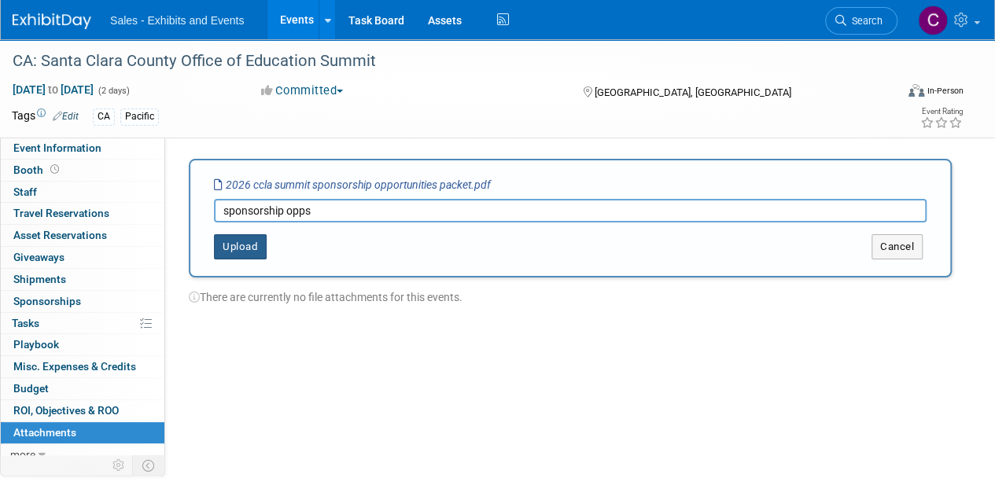
type input "sponsorship opps"
click at [238, 239] on button "Upload" at bounding box center [240, 246] width 53 height 25
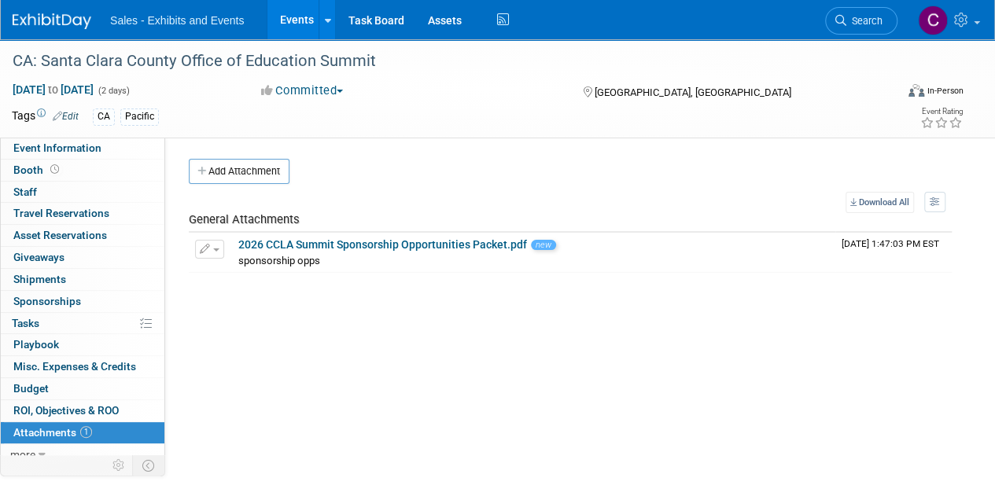
drag, startPoint x: 42, startPoint y: 296, endPoint x: 167, endPoint y: 233, distance: 140.3
click at [42, 296] on span "Sponsorships 0" at bounding box center [47, 301] width 68 height 13
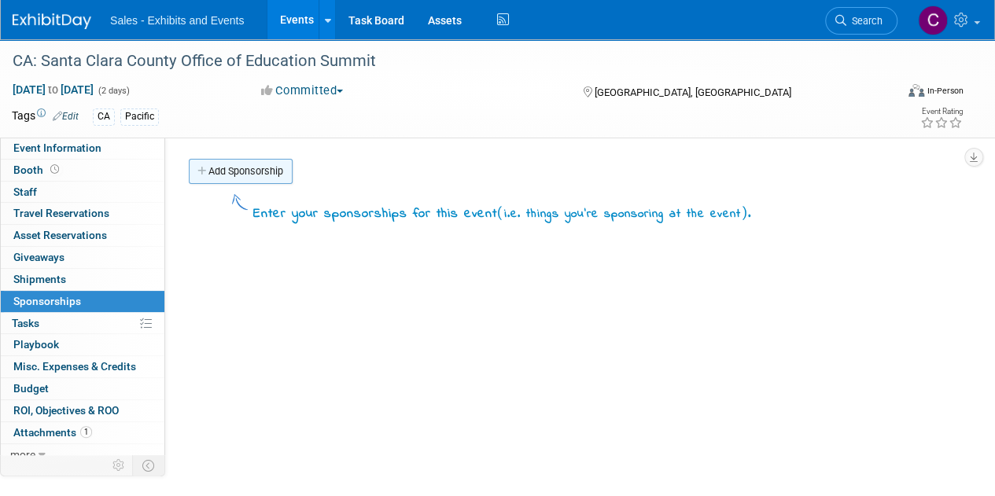
click at [243, 164] on link "Add Sponsorship" at bounding box center [241, 171] width 104 height 25
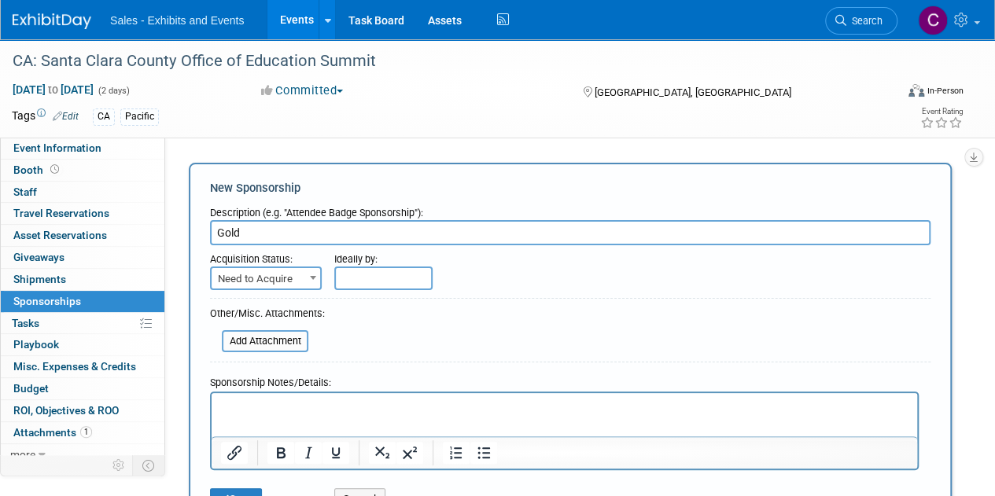
type input "Gold"
click at [292, 284] on span "Need to Acquire" at bounding box center [266, 279] width 109 height 22
select select "2"
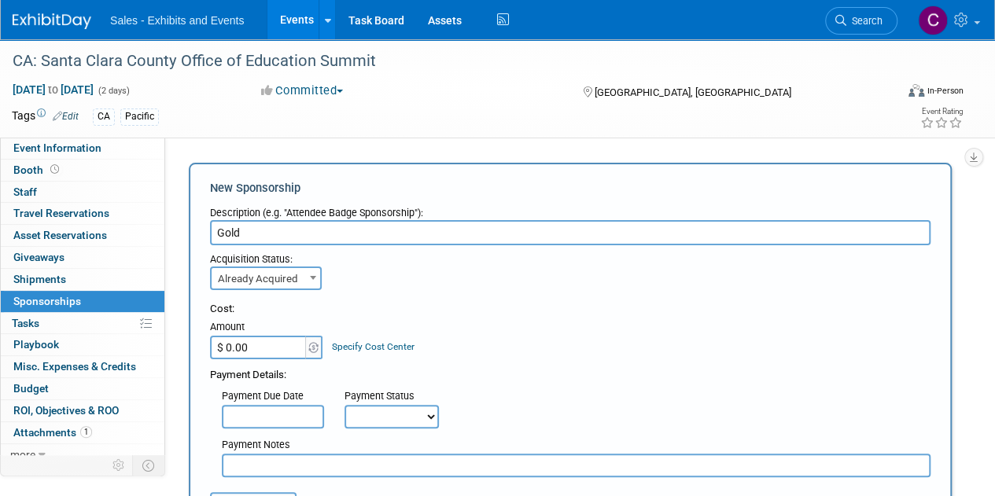
click at [260, 344] on input "$ 0.00" at bounding box center [259, 348] width 98 height 24
type input "$ 1,000.00"
click at [407, 422] on select "Not Paid Yet Partially Paid Paid in Full" at bounding box center [391, 417] width 94 height 24
select select "3"
click at [344, 405] on select "Not Paid Yet Partially Paid Paid in Full" at bounding box center [391, 417] width 94 height 24
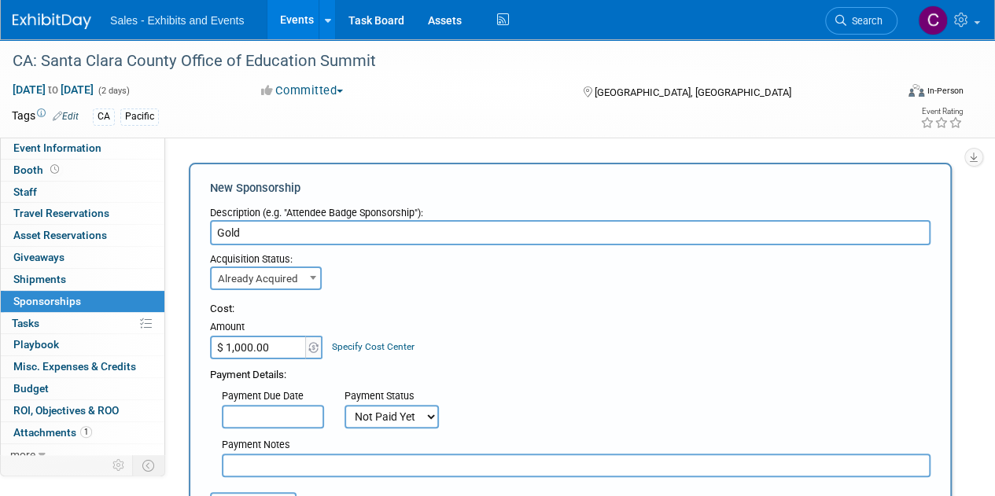
click at [308, 459] on input "text" at bounding box center [576, 466] width 709 height 24
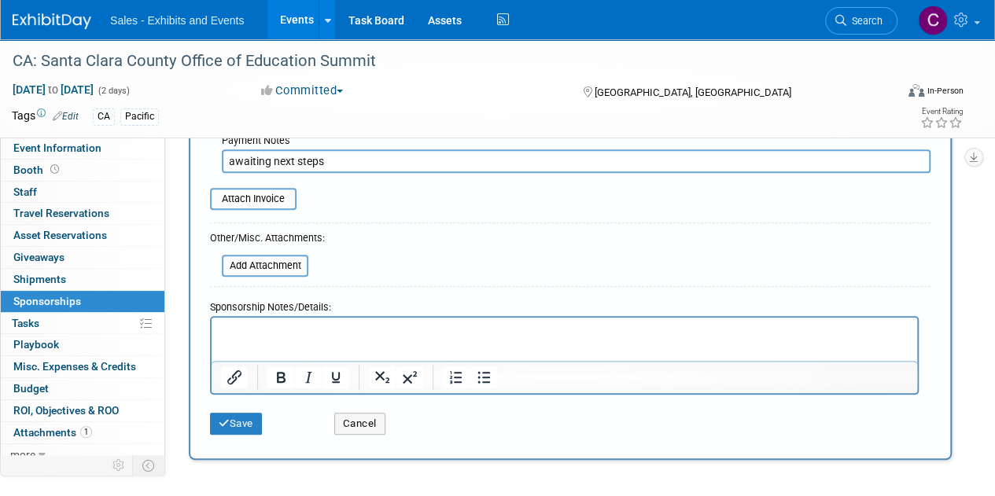
scroll to position [330, 0]
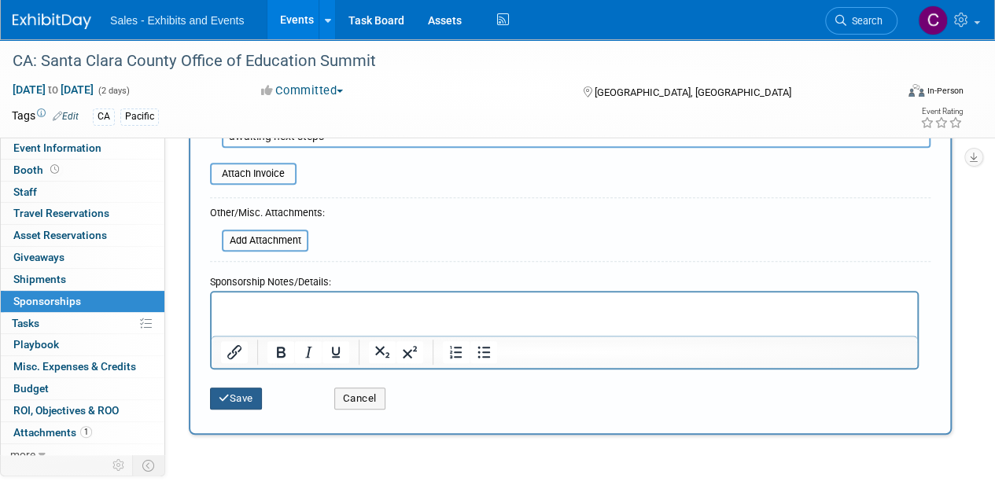
type input "awaiting next steps"
click at [230, 399] on button "Save" at bounding box center [236, 399] width 52 height 22
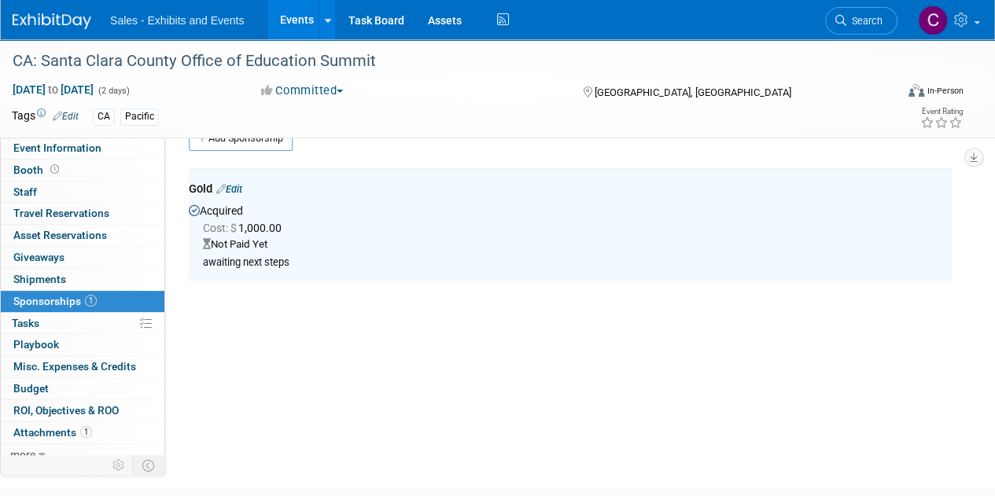
scroll to position [33, 0]
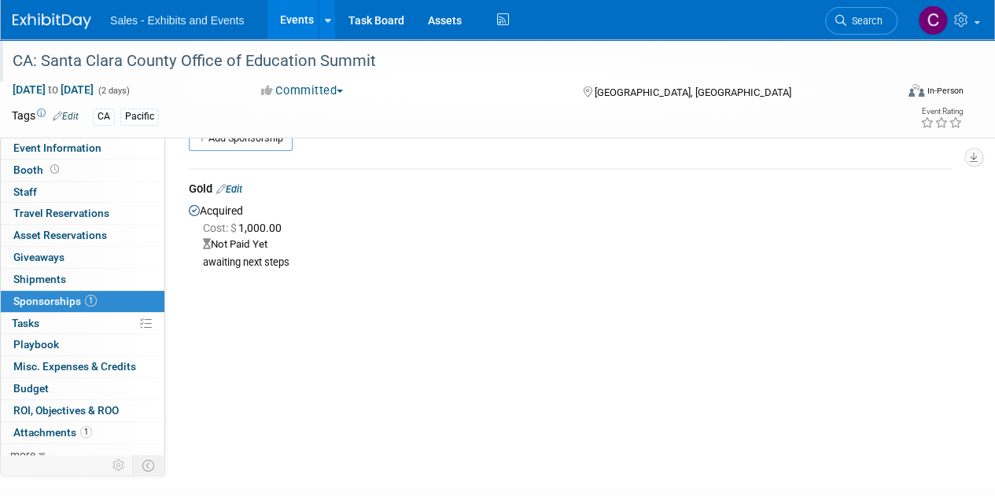
click at [64, 57] on div "CA: Santa Clara County Office of Education Summit" at bounding box center [444, 61] width 875 height 28
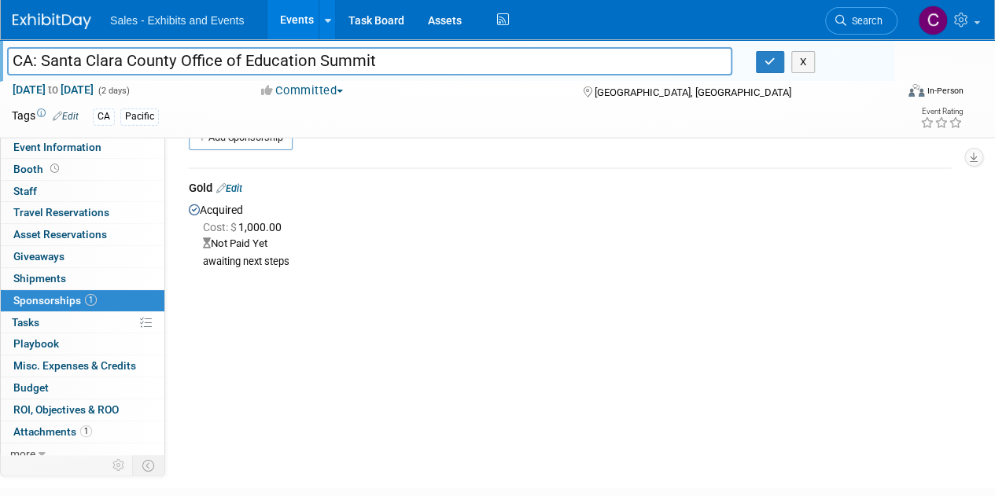
click at [348, 59] on input "CA: Santa Clara County Office of Education Summit" at bounding box center [369, 61] width 725 height 28
click at [779, 68] on button "button" at bounding box center [770, 62] width 28 height 22
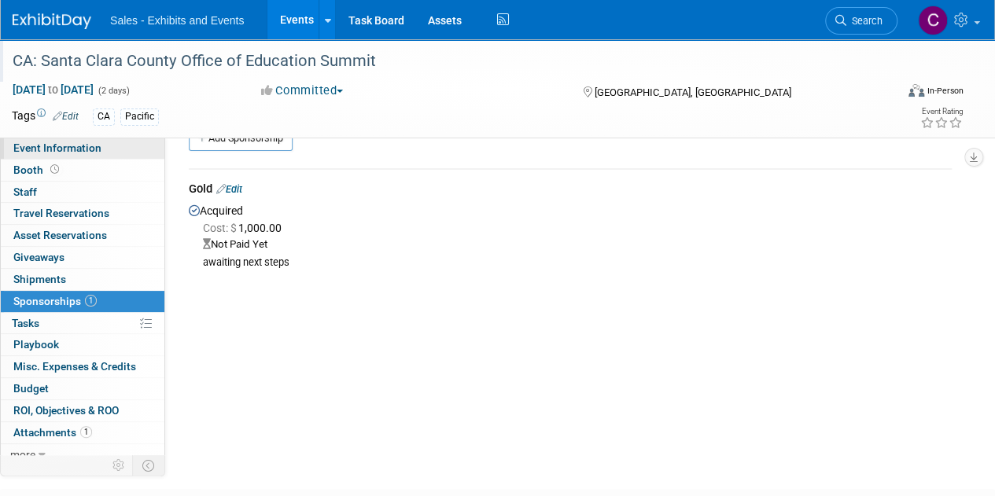
click at [81, 141] on link "Event Information" at bounding box center [83, 148] width 164 height 21
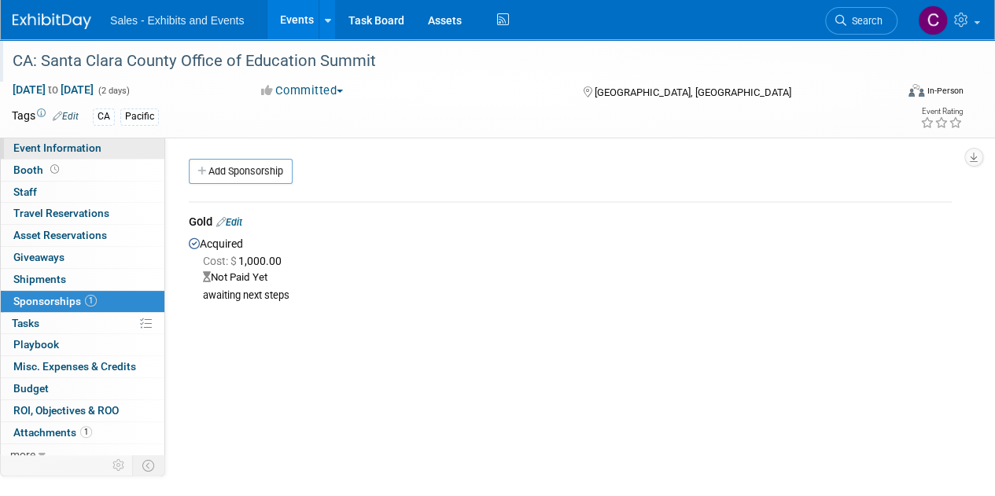
select select "Pacific"
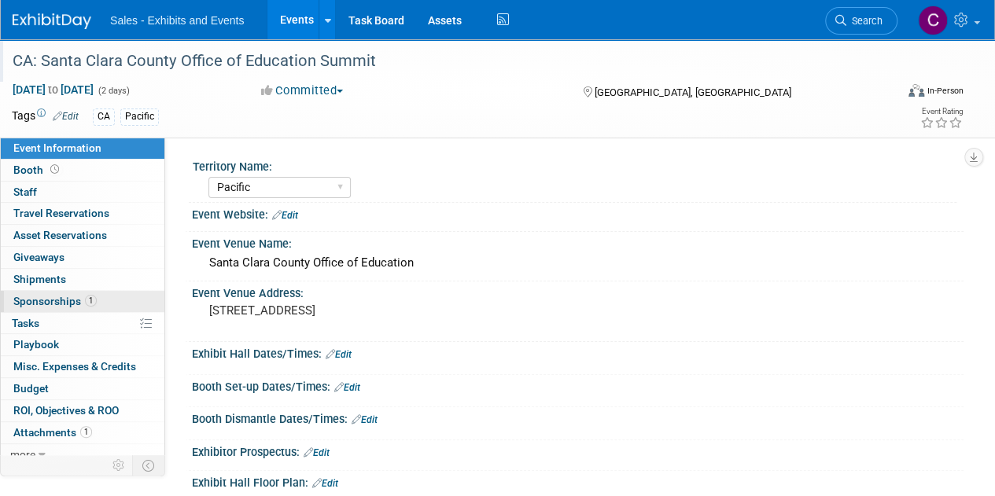
click at [57, 304] on span "Sponsorships 1" at bounding box center [54, 301] width 83 height 13
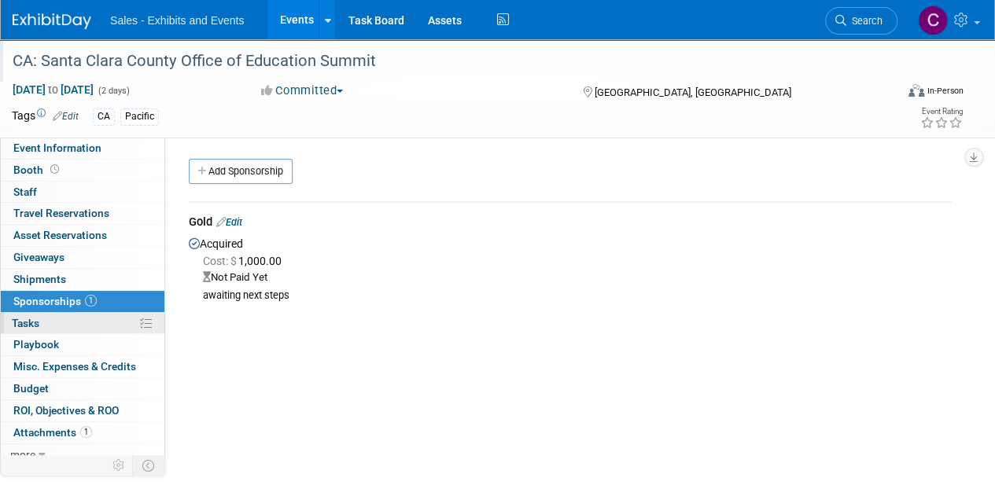
click at [41, 325] on link "0% Tasks 0%" at bounding box center [83, 323] width 164 height 21
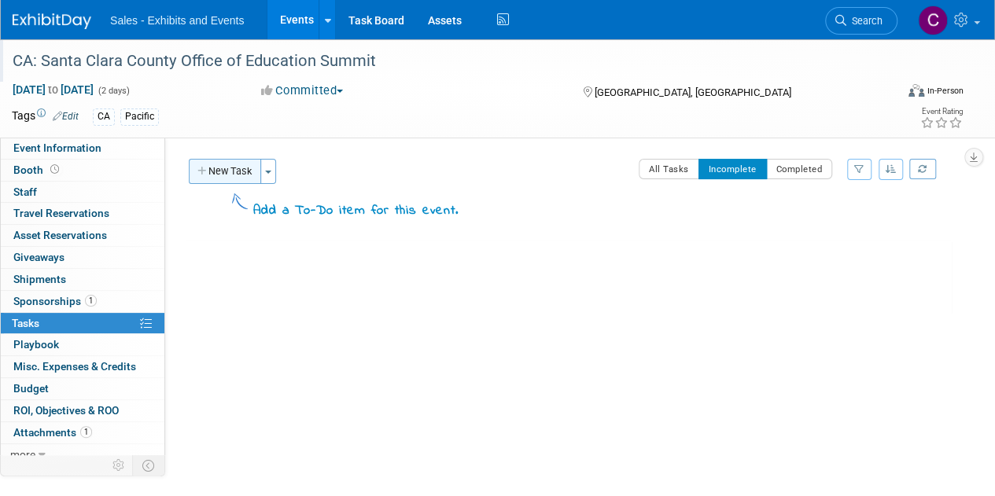
click at [213, 175] on button "New Task" at bounding box center [225, 171] width 72 height 25
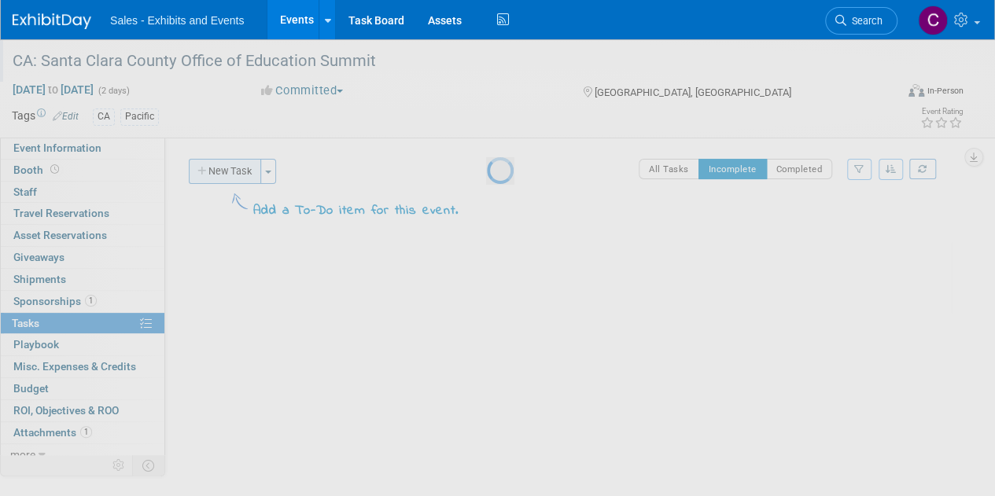
select select "8"
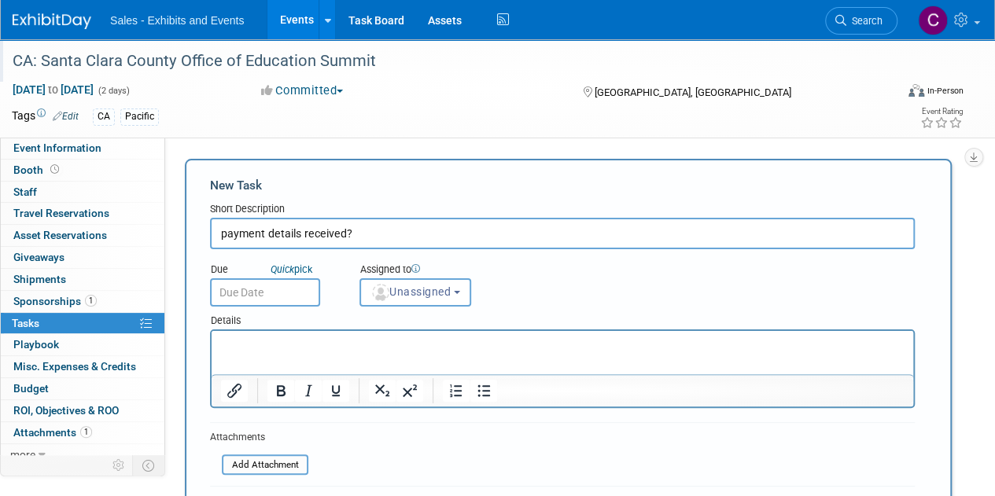
type input "payment details received?"
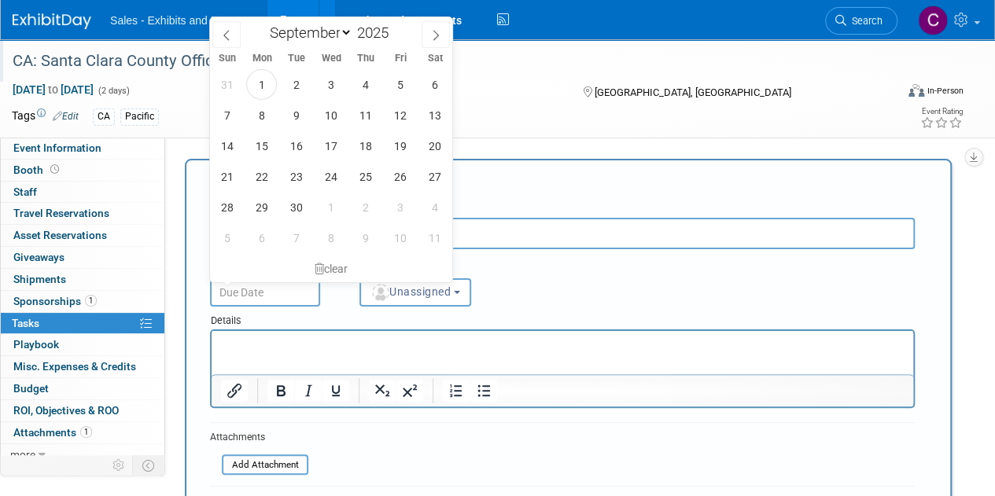
click at [285, 298] on input "text" at bounding box center [265, 292] width 110 height 28
click at [274, 149] on span "15" at bounding box center [261, 146] width 31 height 31
type input "Sep 15, 2025"
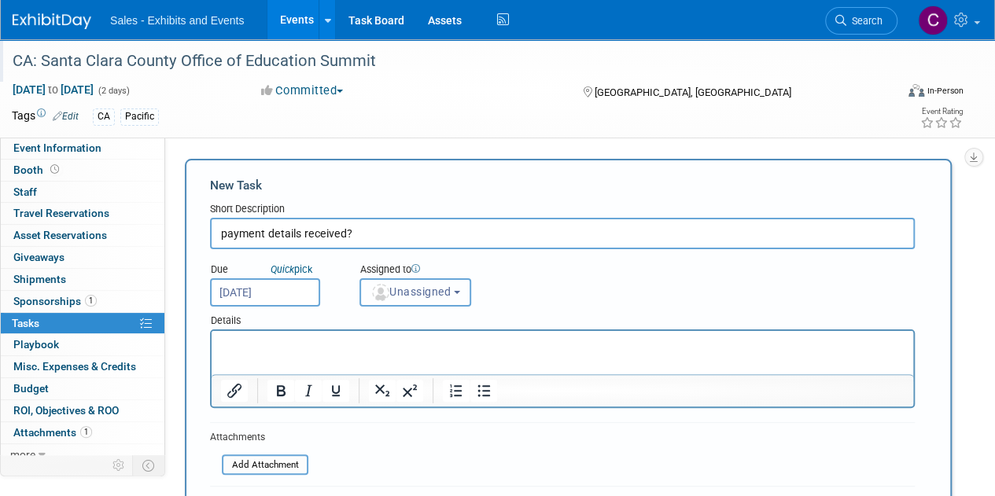
click at [441, 293] on span "Unassigned" at bounding box center [410, 291] width 80 height 13
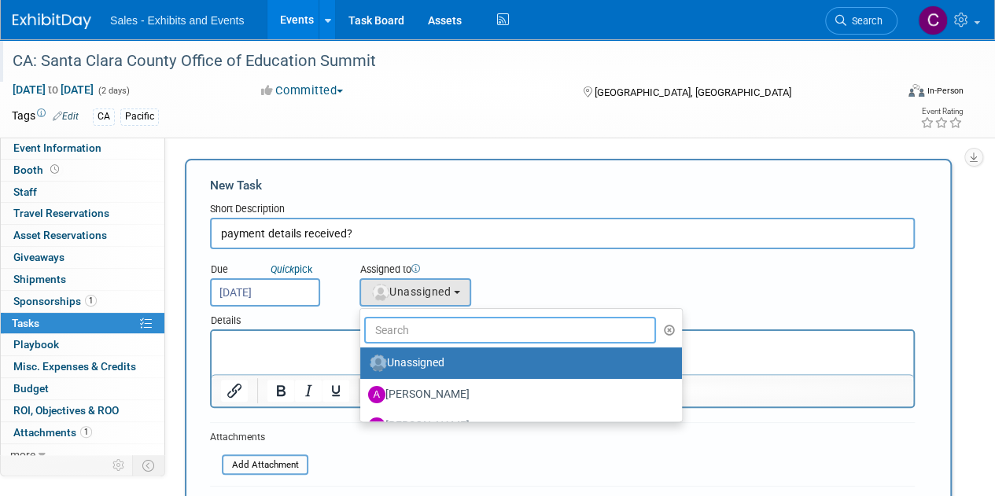
click at [429, 320] on input "text" at bounding box center [510, 330] width 292 height 27
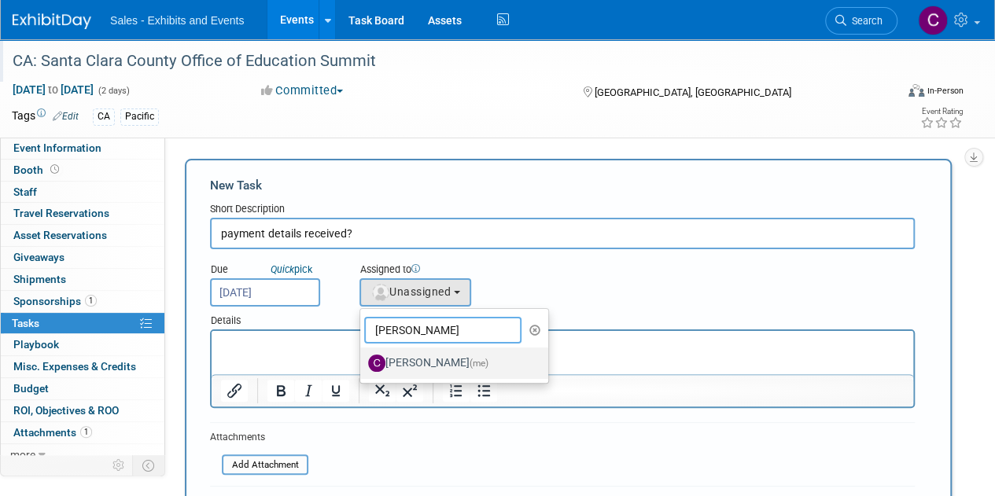
type input "christine"
click at [418, 363] on label "Christine Lurz (me)" at bounding box center [450, 363] width 164 height 25
click at [363, 363] on input "Christine Lurz (me)" at bounding box center [357, 361] width 10 height 10
select select "a9e3834d-668b-4315-a5d4-069993be606a"
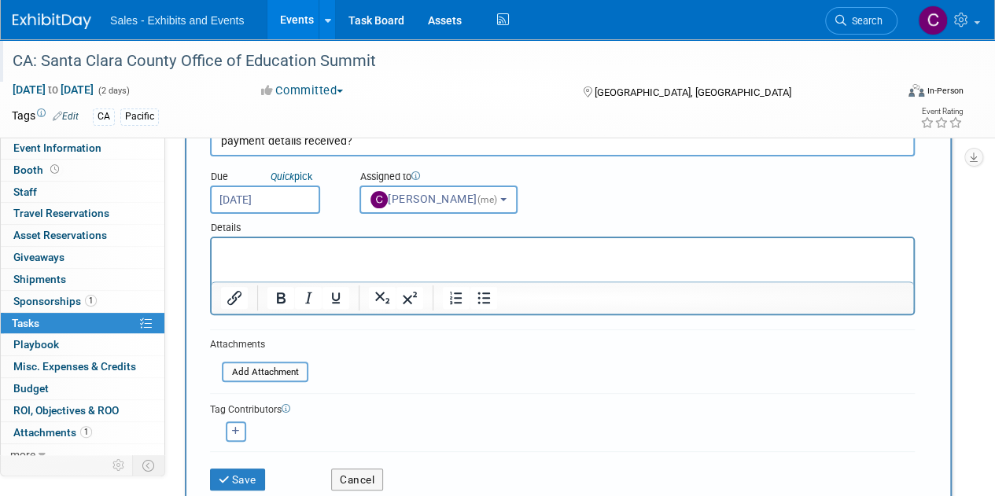
scroll to position [98, 0]
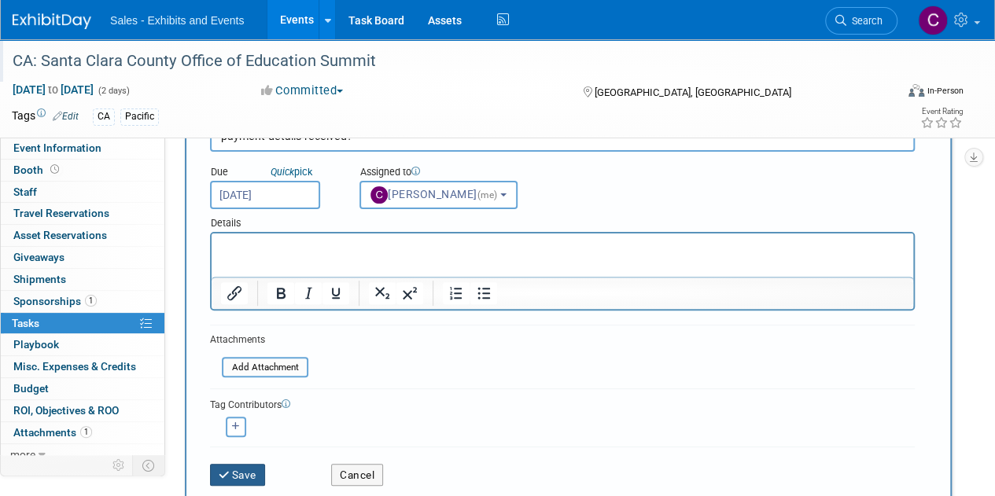
click at [244, 477] on button "Save" at bounding box center [237, 475] width 55 height 22
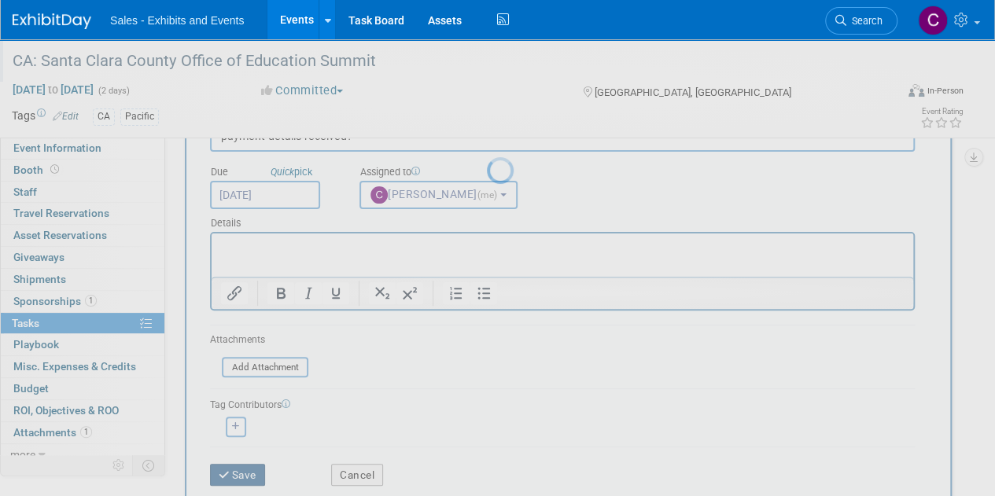
scroll to position [0, 0]
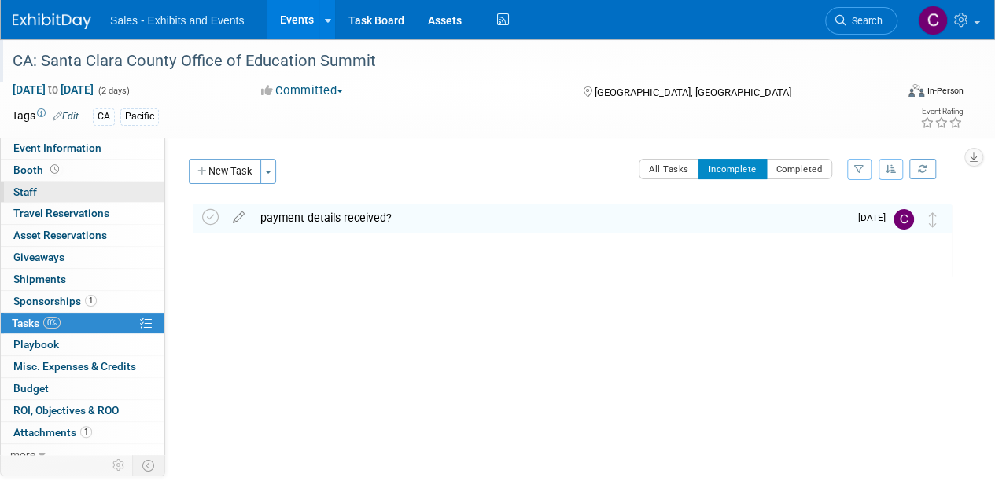
click at [40, 192] on link "0 Staff 0" at bounding box center [83, 192] width 164 height 21
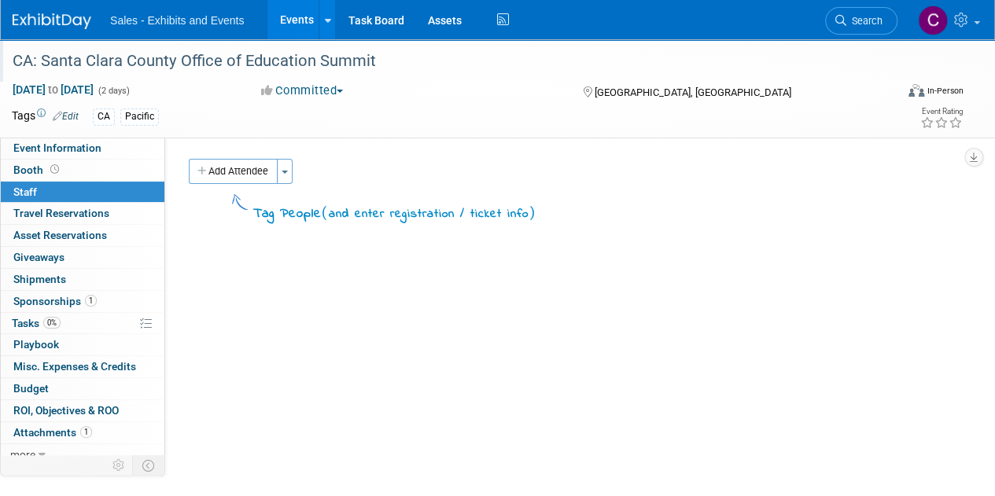
click at [252, 172] on button "Add Attendee" at bounding box center [233, 171] width 89 height 25
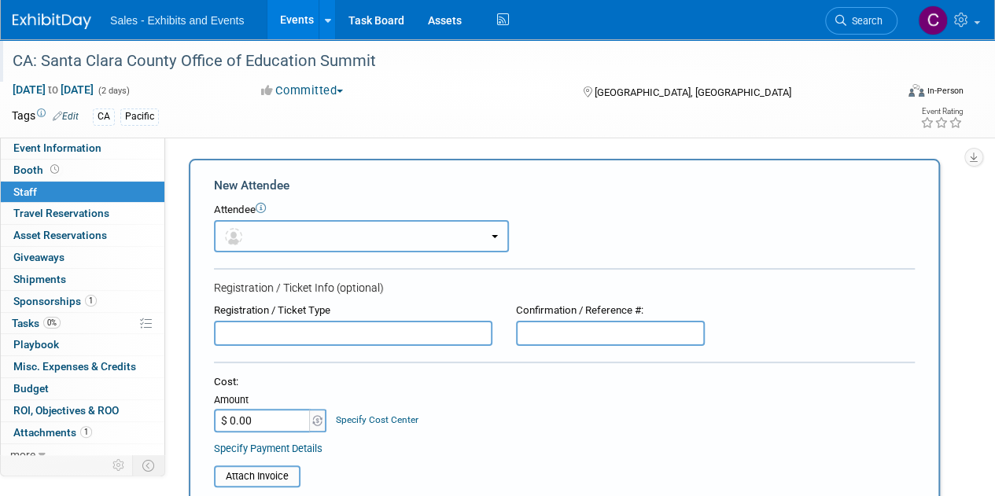
click at [363, 238] on button "button" at bounding box center [361, 236] width 295 height 32
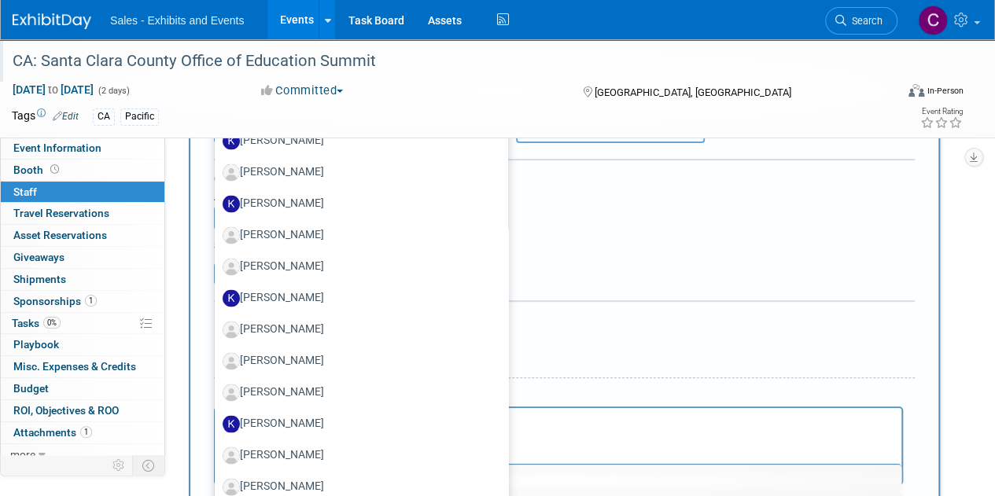
scroll to position [4567, 0]
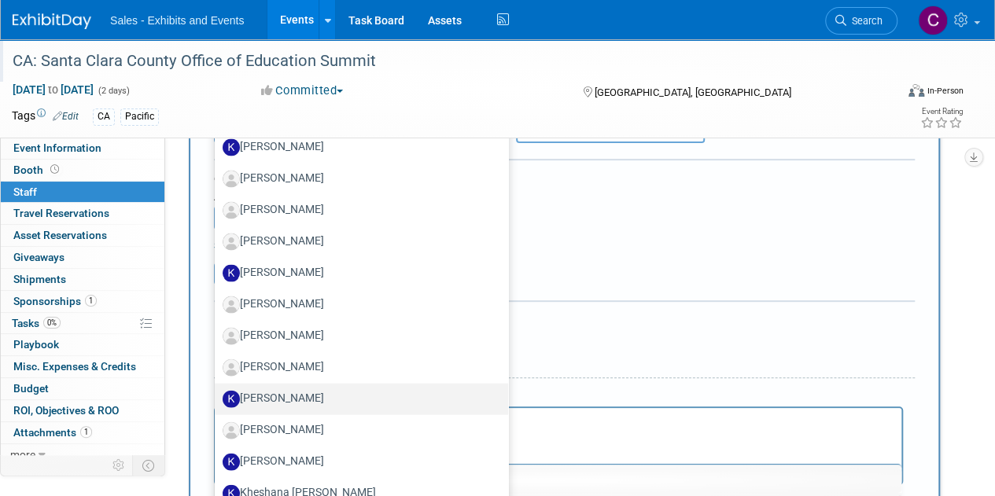
click at [304, 386] on label "[PERSON_NAME]" at bounding box center [358, 398] width 270 height 25
click at [217, 392] on input "[PERSON_NAME]" at bounding box center [212, 397] width 10 height 10
select select "a72753ff-6cab-4cf7-80a2-b10dd5c01d9b"
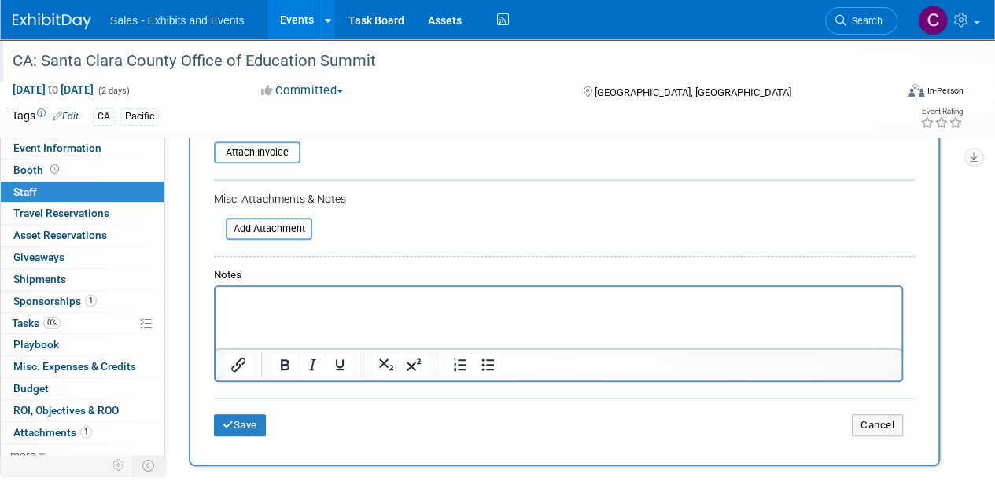
scroll to position [392, 0]
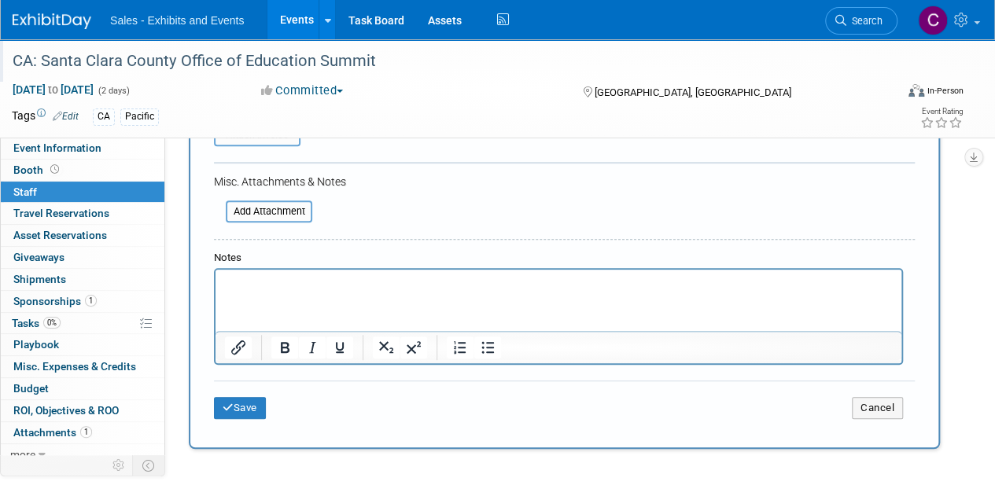
drag, startPoint x: 1005, startPoint y: 216, endPoint x: 650, endPoint y: 36, distance: 398.5
click at [250, 403] on button "Save" at bounding box center [240, 408] width 52 height 22
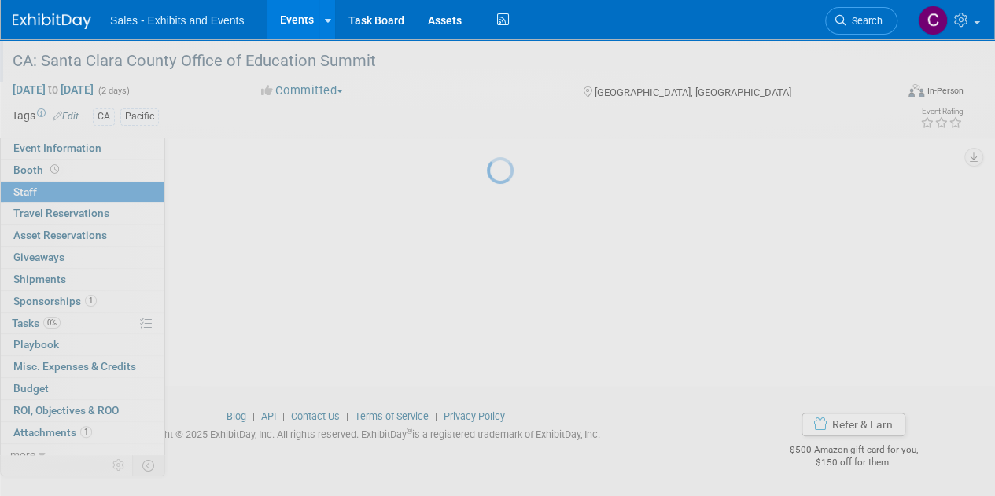
scroll to position [135, 0]
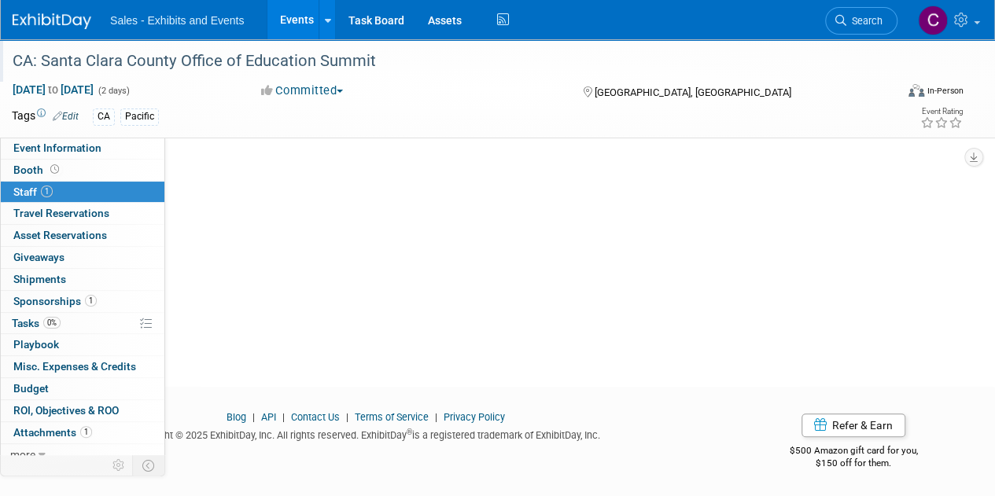
click at [25, 191] on span "Staff 1" at bounding box center [32, 192] width 39 height 13
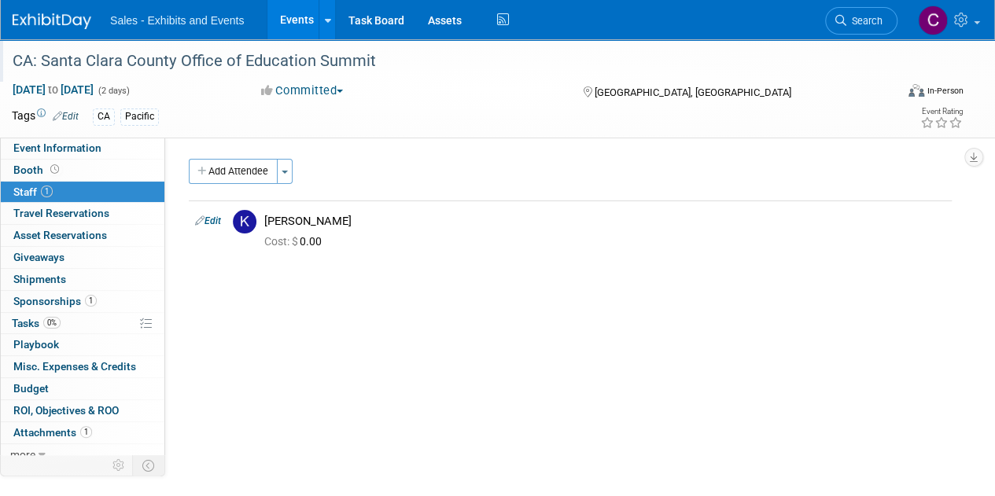
click at [299, 26] on link "Events" at bounding box center [295, 19] width 57 height 39
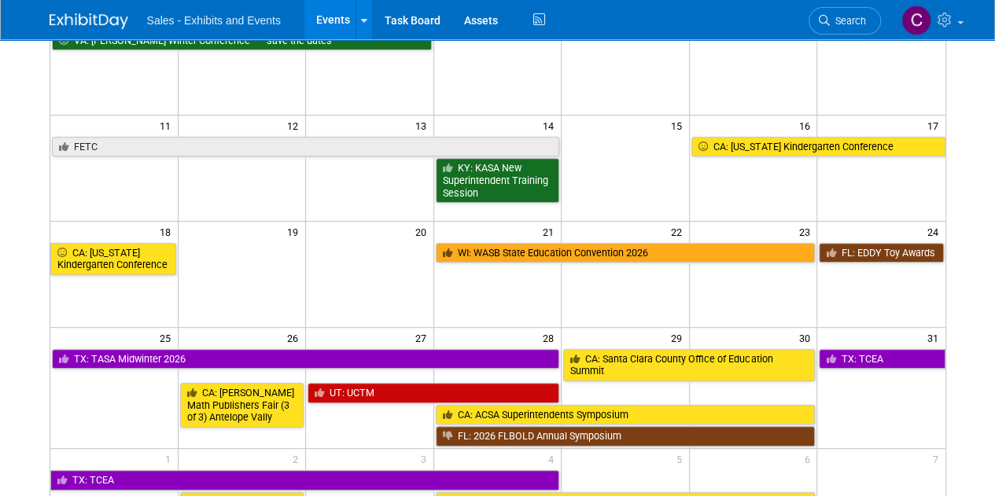
scroll to position [284, 0]
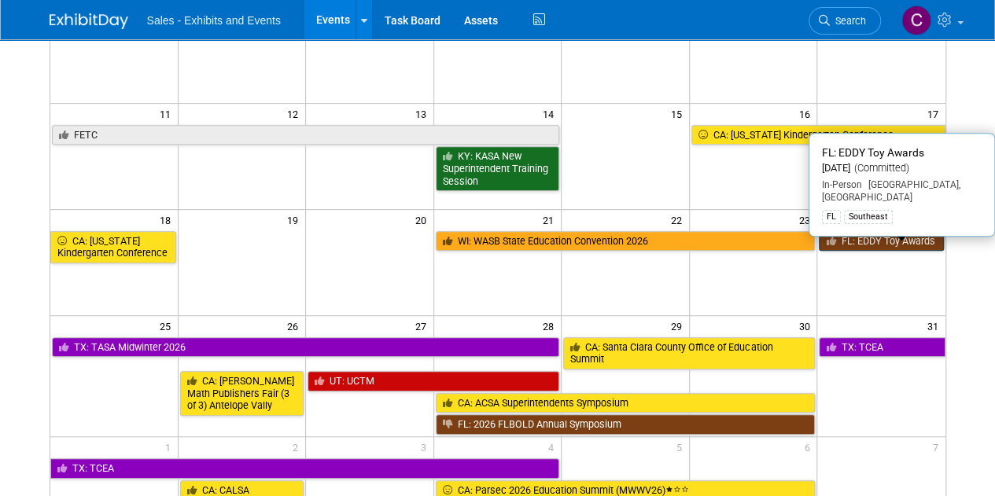
click at [883, 234] on link "FL: EDDY Toy Awards" at bounding box center [881, 241] width 124 height 20
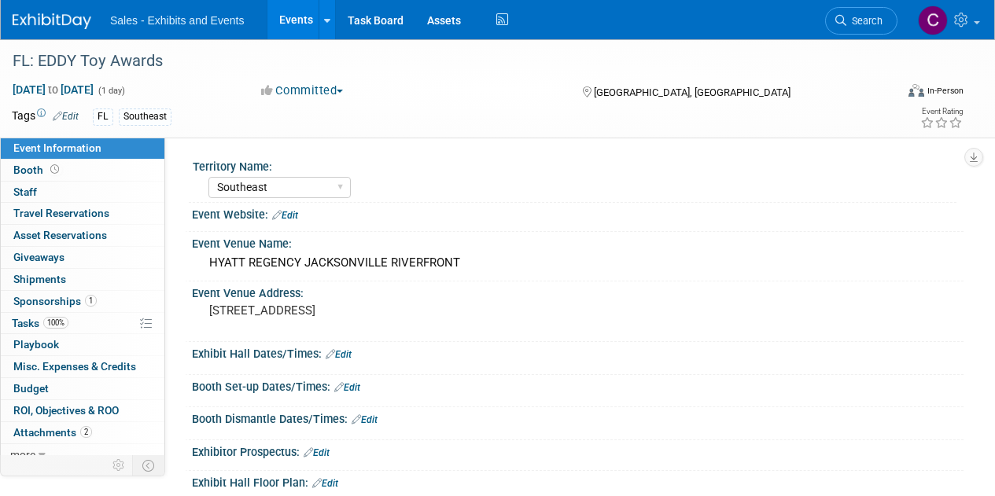
select select "Southeast"
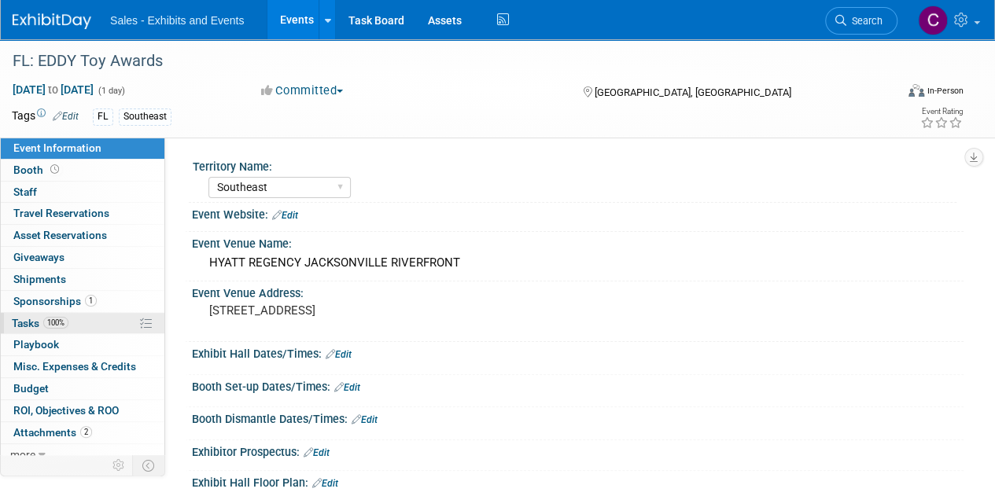
click at [24, 325] on span "Tasks 100%" at bounding box center [40, 323] width 57 height 13
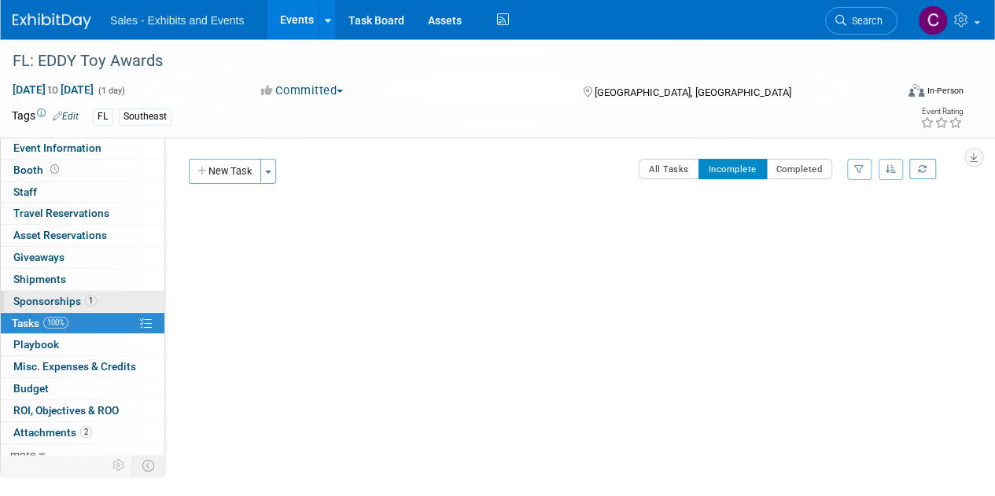
click at [31, 305] on span "Sponsorships 1" at bounding box center [54, 301] width 83 height 13
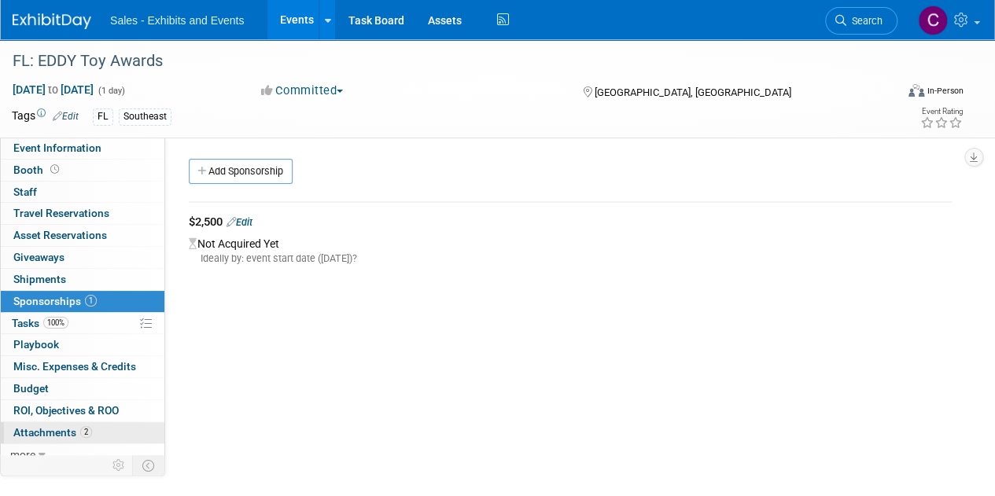
click at [53, 433] on span "Attachments 2" at bounding box center [52, 432] width 79 height 13
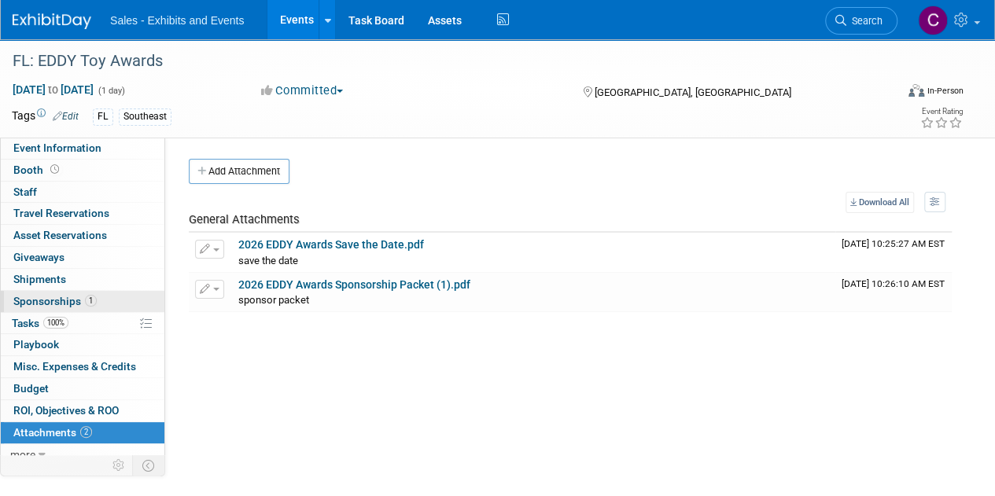
click at [45, 298] on span "Sponsorships 1" at bounding box center [54, 301] width 83 height 13
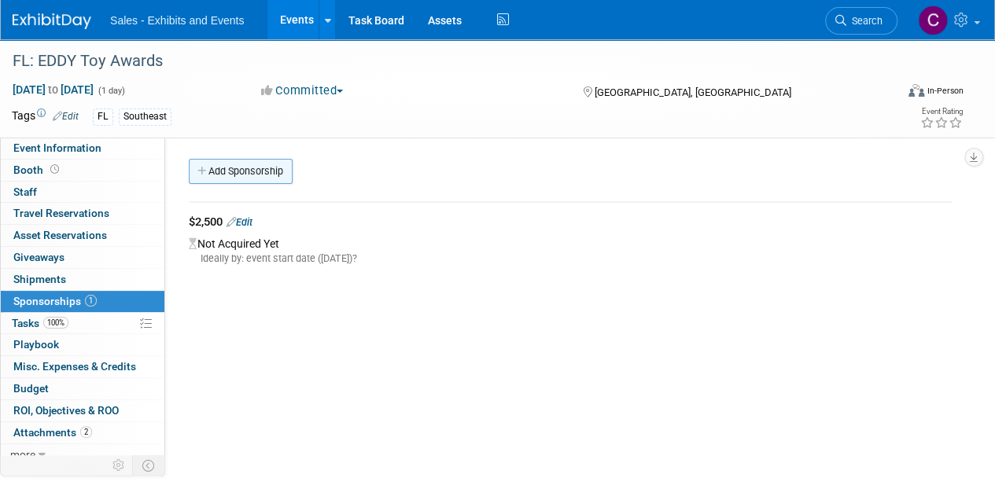
click at [231, 172] on link "Add Sponsorship" at bounding box center [241, 171] width 104 height 25
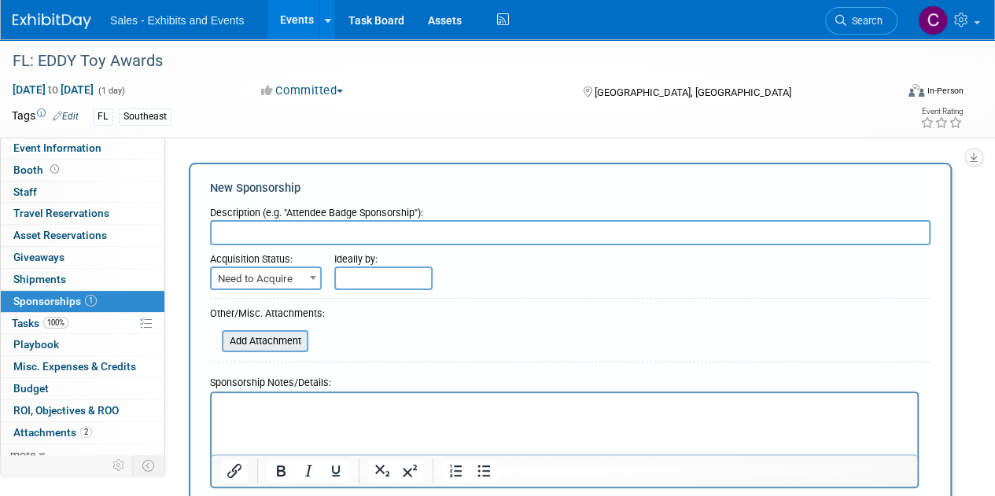
click at [272, 337] on input "file" at bounding box center [213, 341] width 187 height 19
click at [268, 284] on span "Need to Acquire" at bounding box center [266, 279] width 109 height 22
select select "2"
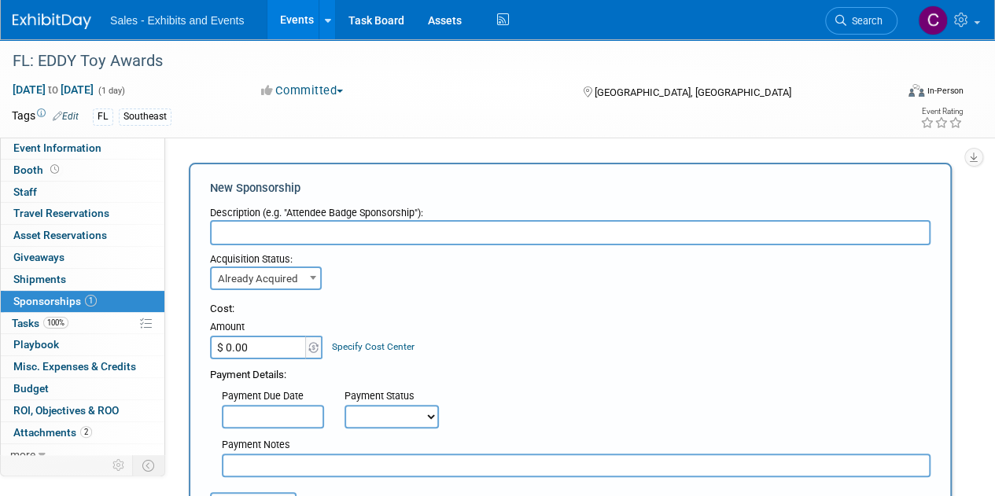
click at [275, 234] on input "text" at bounding box center [570, 232] width 720 height 25
type input "Teacher Level"
click at [272, 339] on input "$ 0.00" at bounding box center [259, 348] width 98 height 24
type input "$ 2,625.00"
click at [296, 416] on input "text" at bounding box center [273, 417] width 102 height 24
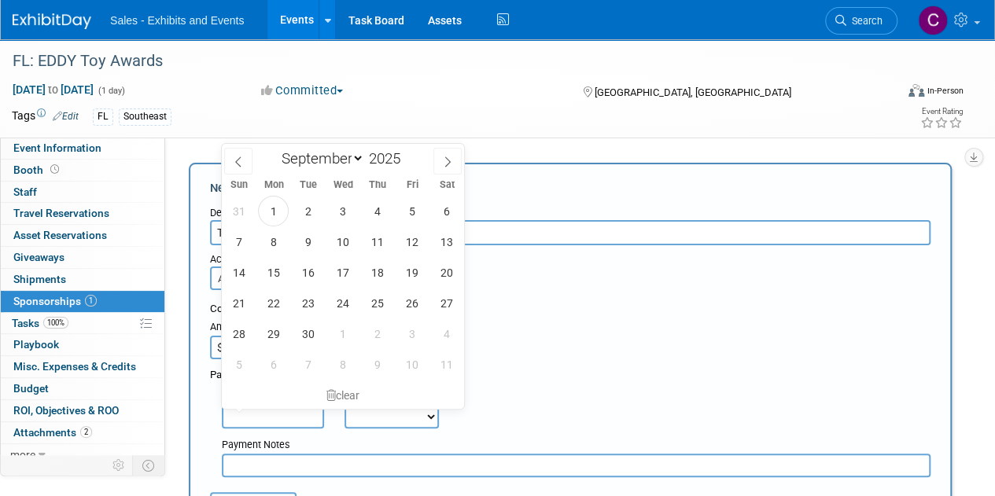
click at [358, 419] on select "Not Paid Yet Partially Paid Paid in Full" at bounding box center [391, 417] width 94 height 24
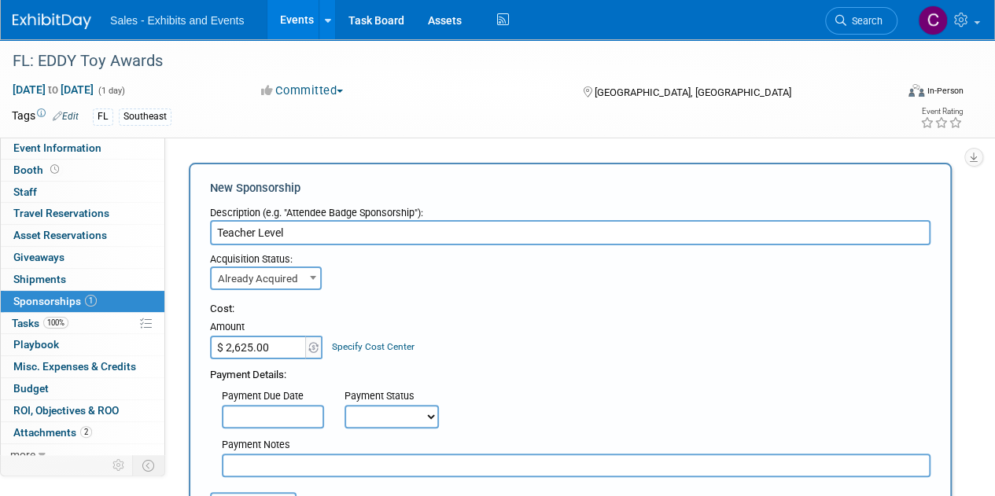
select select "1"
click at [344, 405] on select "Not Paid Yet Partially Paid Paid in Full" at bounding box center [391, 417] width 94 height 24
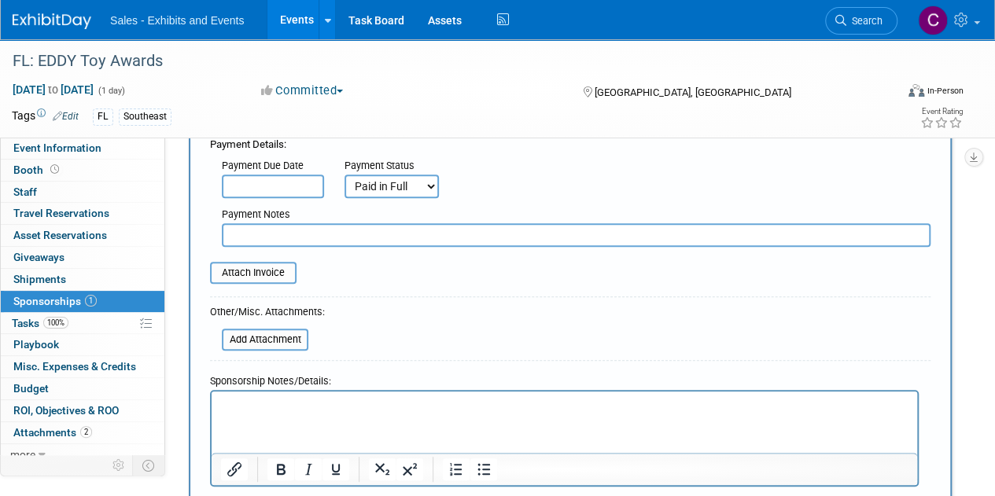
click at [280, 221] on div "Payment Notes" at bounding box center [576, 216] width 709 height 16
click at [289, 232] on input "text" at bounding box center [576, 235] width 709 height 24
type input "amex"
click at [263, 271] on input "file" at bounding box center [201, 272] width 187 height 19
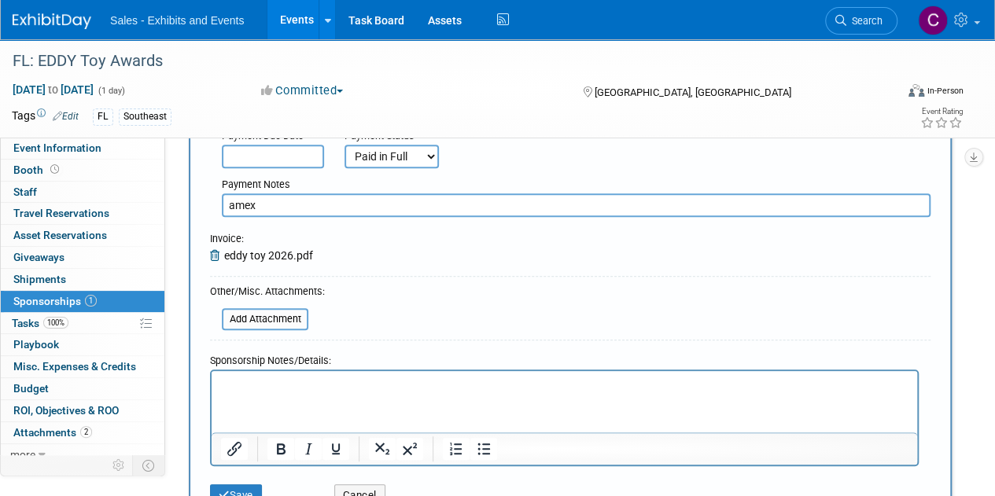
scroll to position [390, 0]
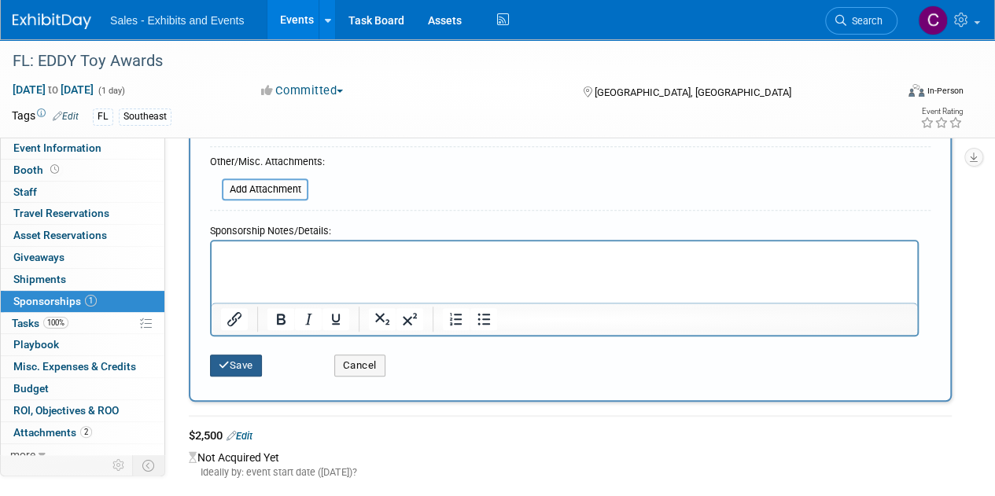
click at [234, 359] on button "Save" at bounding box center [236, 366] width 52 height 22
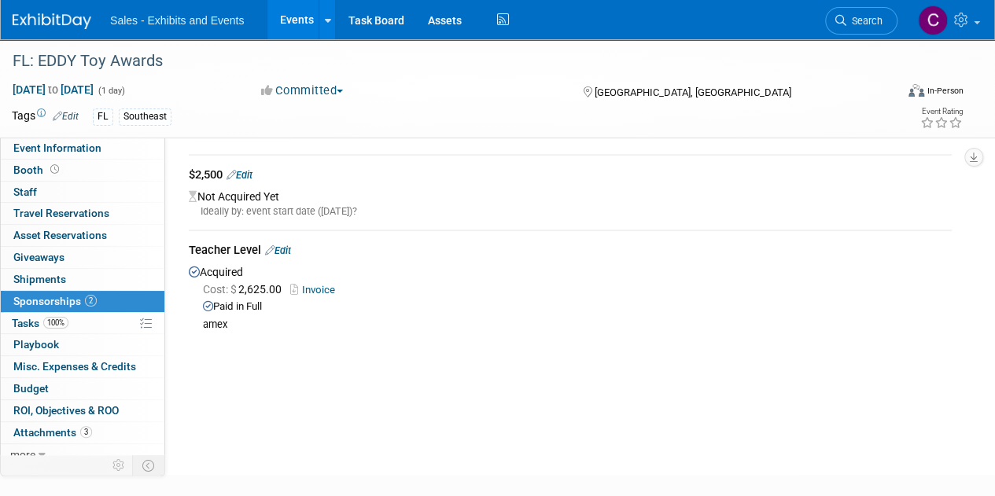
scroll to position [45, 0]
click at [252, 177] on link "Edit" at bounding box center [239, 177] width 26 height 12
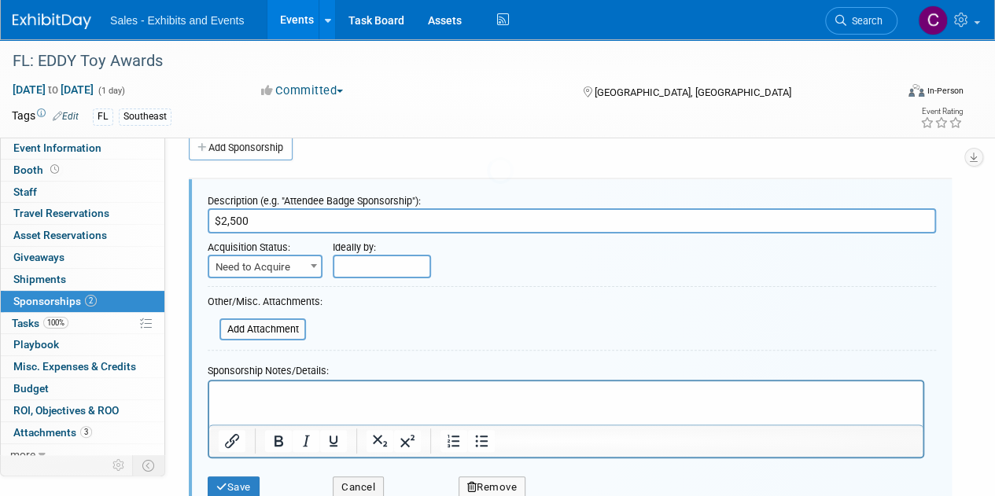
scroll to position [23, 0]
click at [499, 480] on button "Remove" at bounding box center [492, 488] width 68 height 22
click at [576, 465] on link "Yes" at bounding box center [579, 477] width 46 height 25
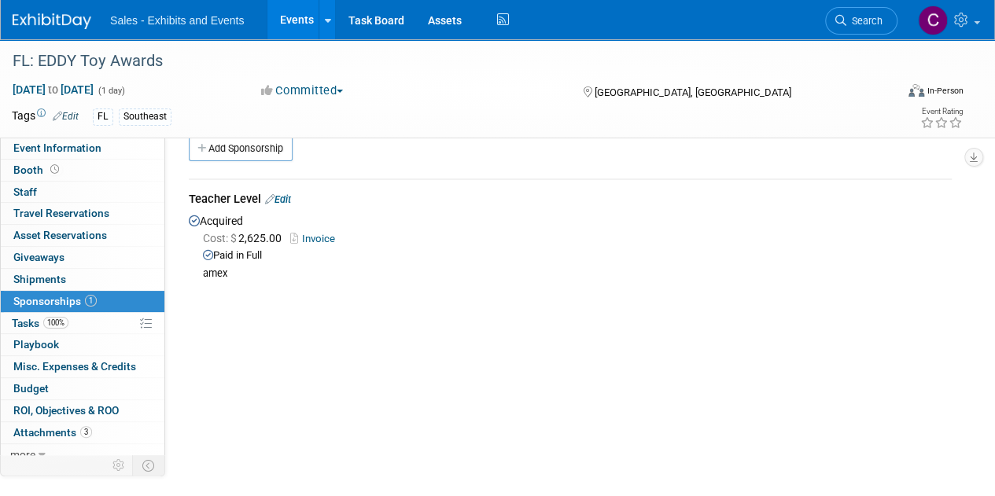
click at [291, 197] on link "Edit" at bounding box center [278, 199] width 26 height 12
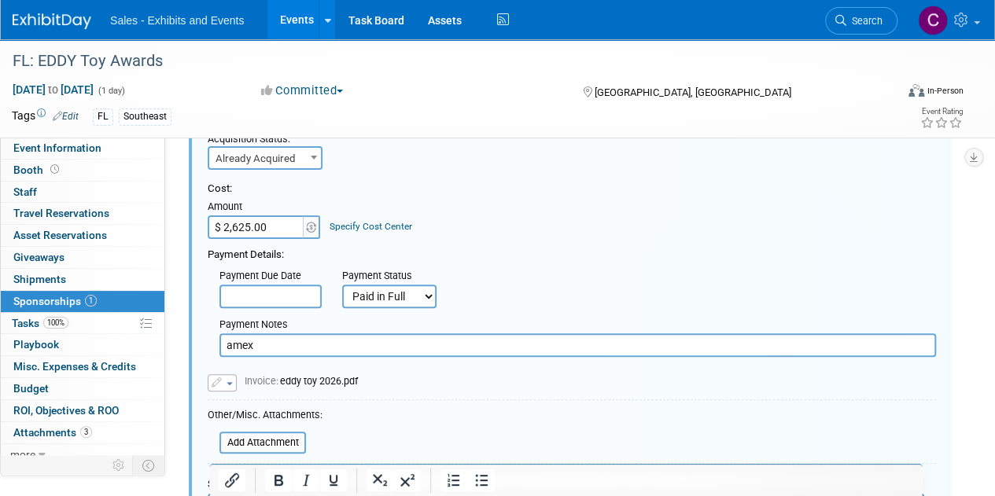
scroll to position [169, 0]
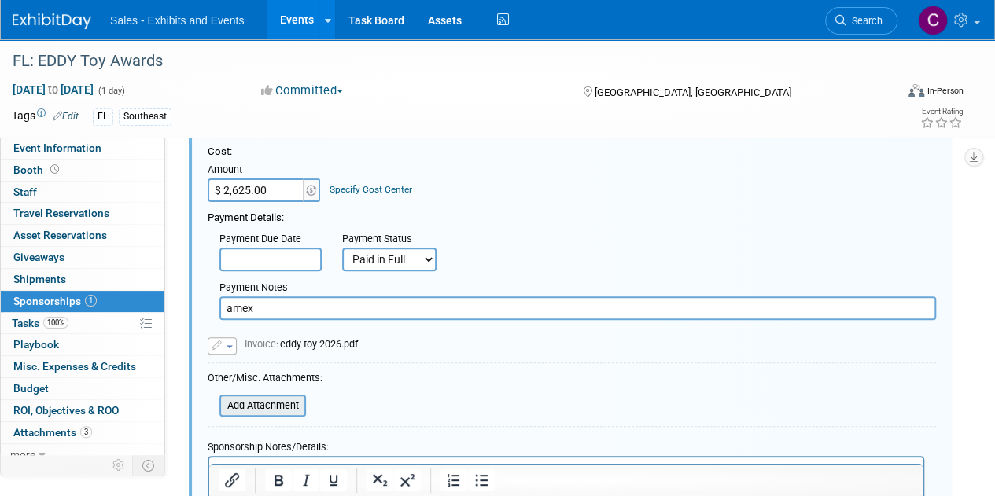
click at [264, 396] on input "file" at bounding box center [210, 405] width 187 height 19
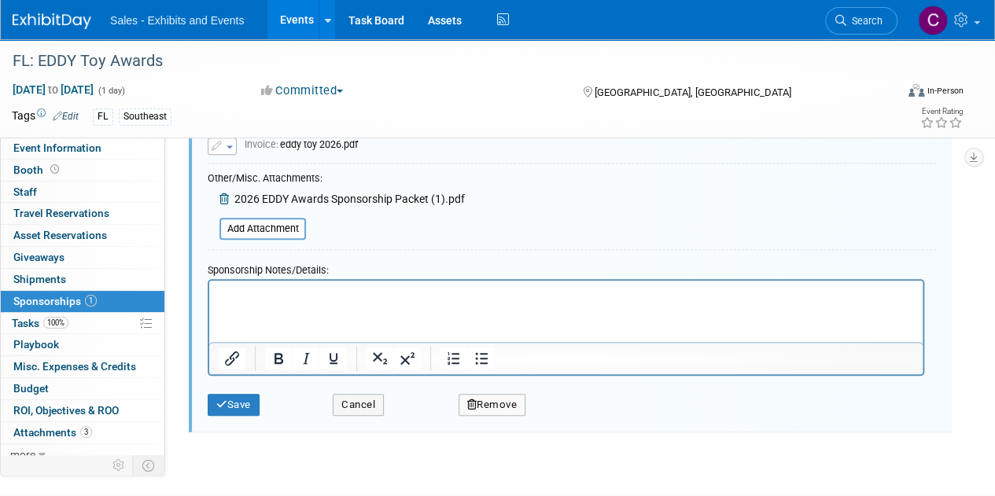
scroll to position [395, 0]
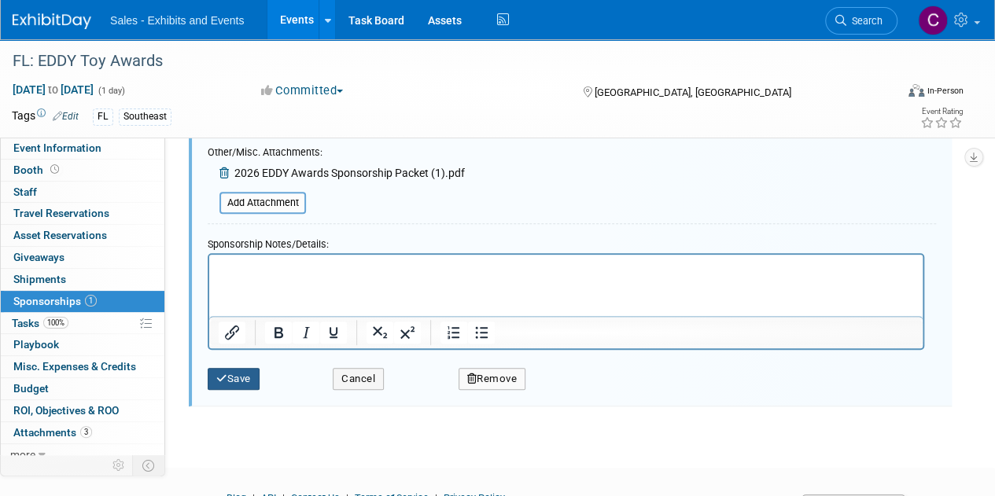
click at [236, 386] on button "Save" at bounding box center [234, 379] width 52 height 22
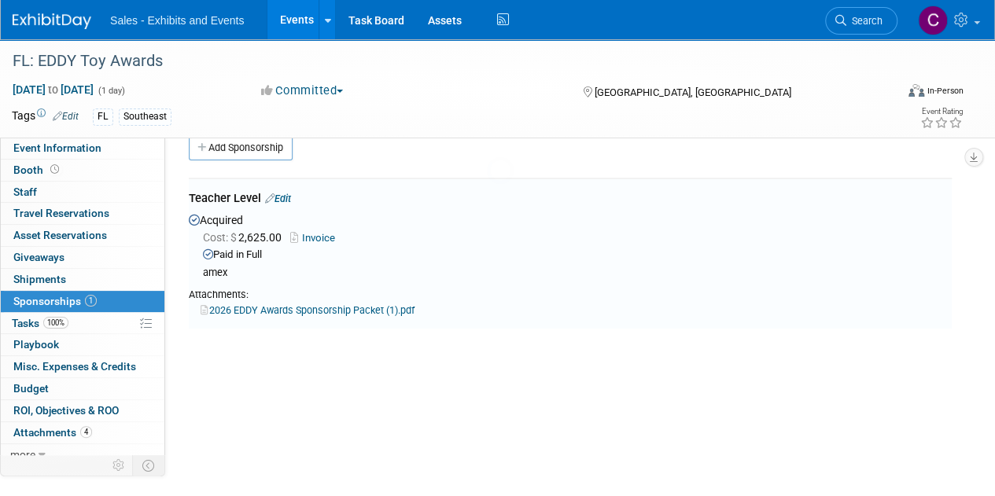
scroll to position [23, 0]
